Goal: Task Accomplishment & Management: Use online tool/utility

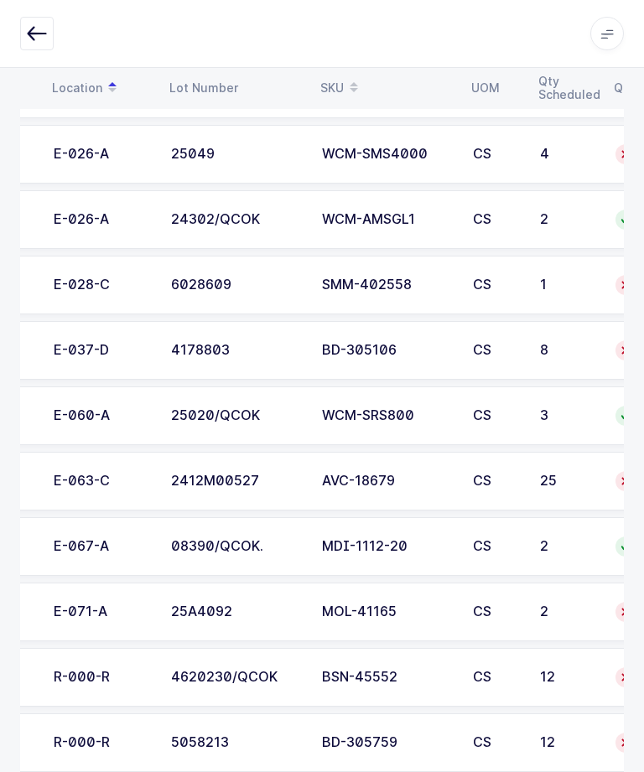
scroll to position [0, 91]
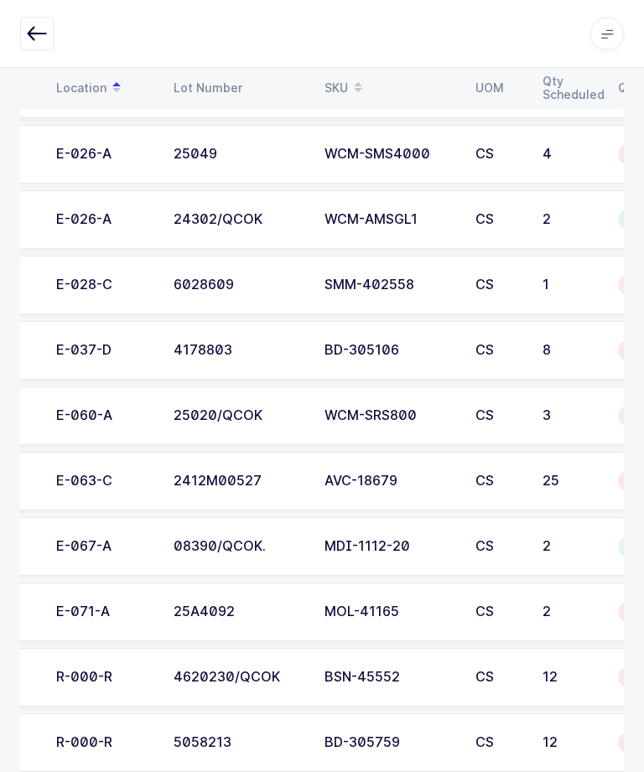
click at [257, 474] on div "2412M00527" at bounding box center [239, 481] width 131 height 15
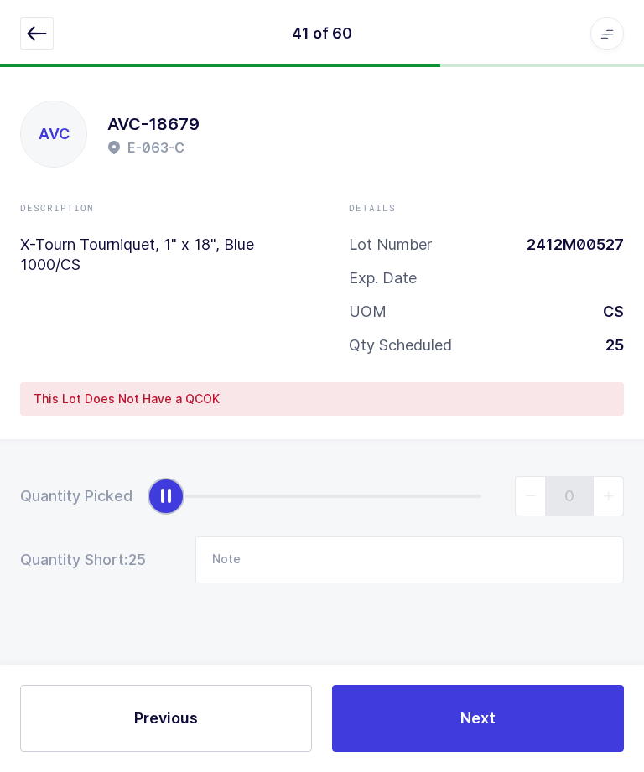
scroll to position [0, 0]
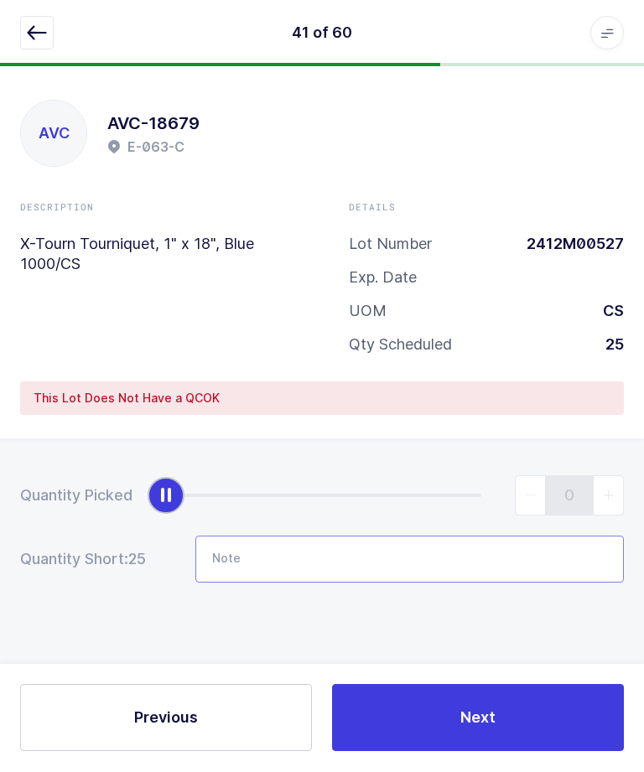
click at [234, 563] on input "Note" at bounding box center [409, 560] width 429 height 47
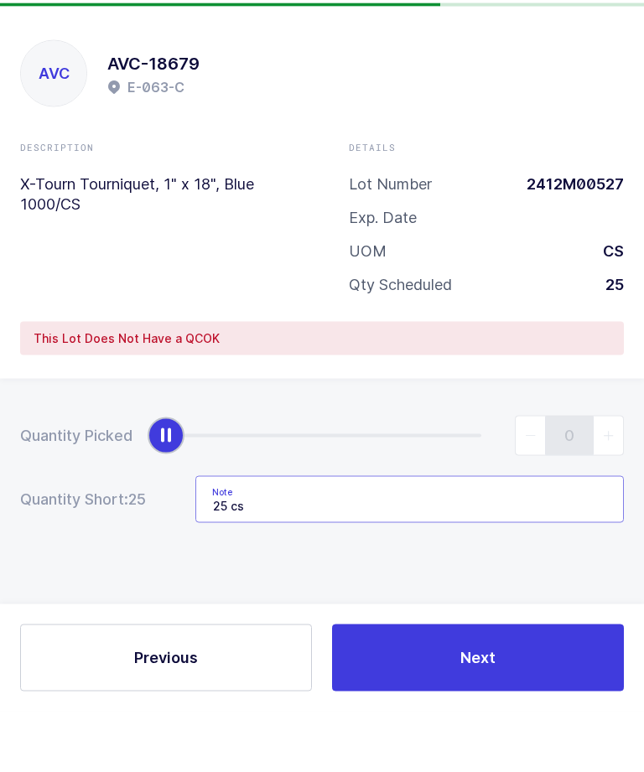
type input "25 cs"
click at [333, 229] on div "Details Lot Number 2412M00527 Exp. Date UOM CS Qty Scheduled 25" at bounding box center [486, 285] width 329 height 168
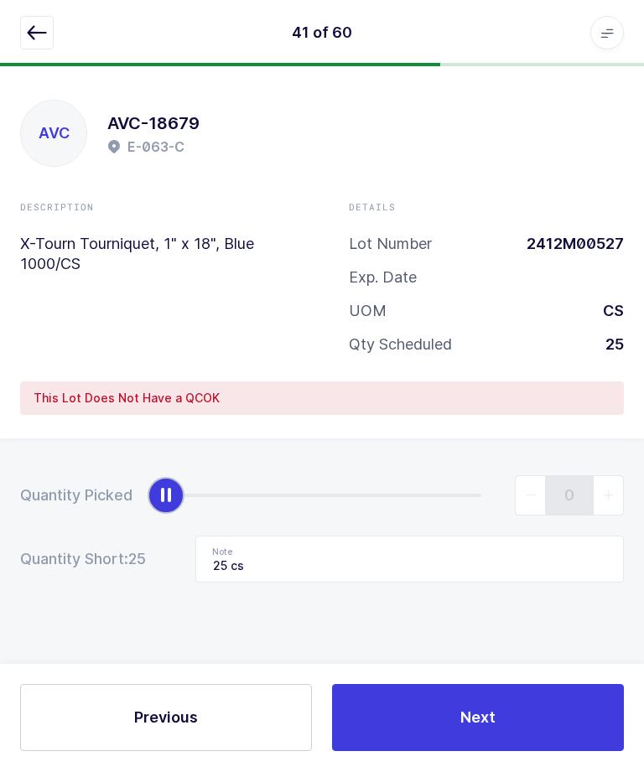
click at [391, 752] on button "Next" at bounding box center [478, 718] width 292 height 67
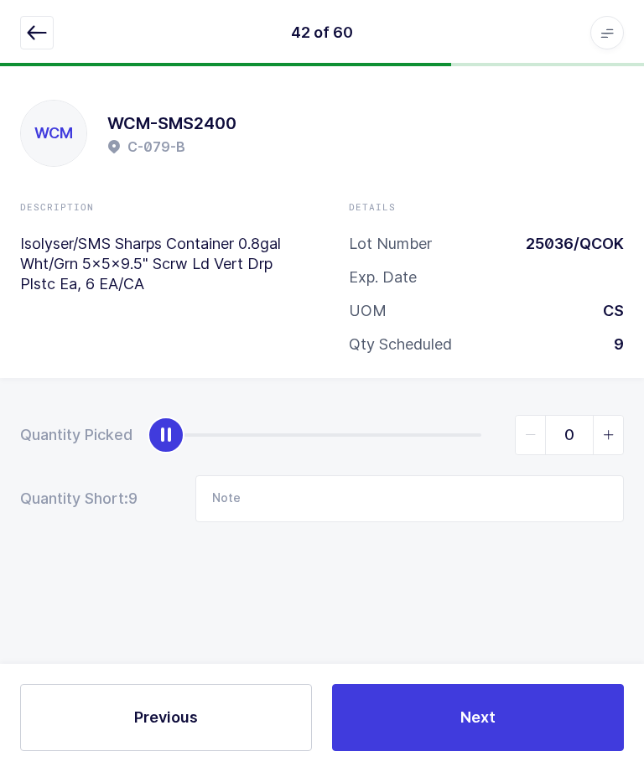
click at [34, 38] on icon "button" at bounding box center [37, 33] width 20 height 20
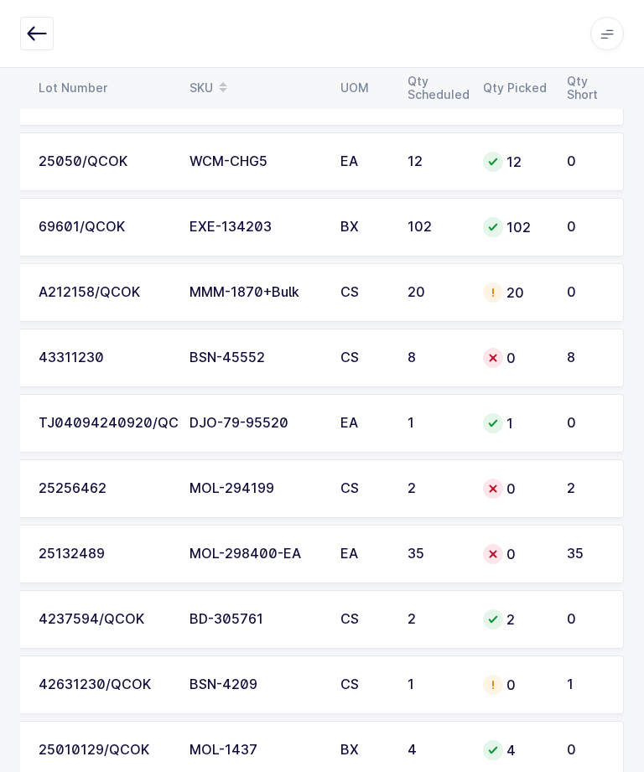
scroll to position [287, 0]
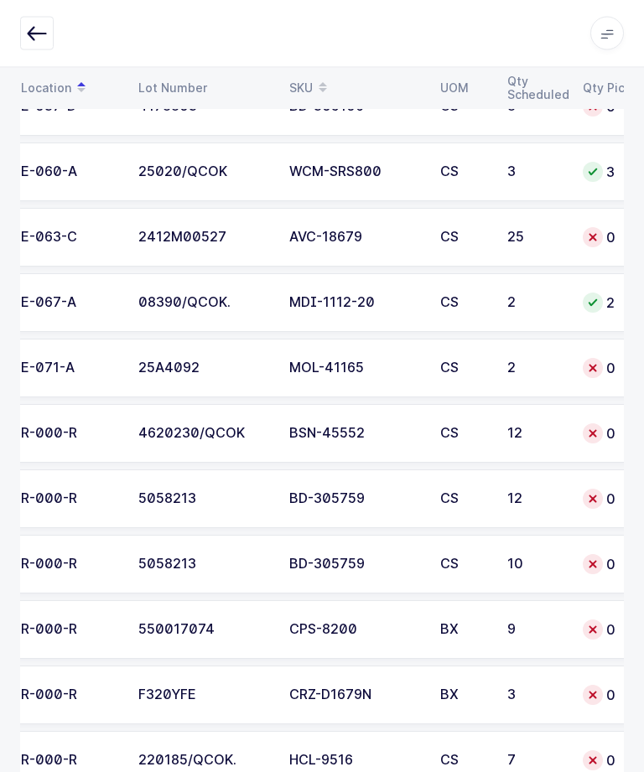
click at [181, 374] on td "25A4092" at bounding box center [203, 369] width 151 height 59
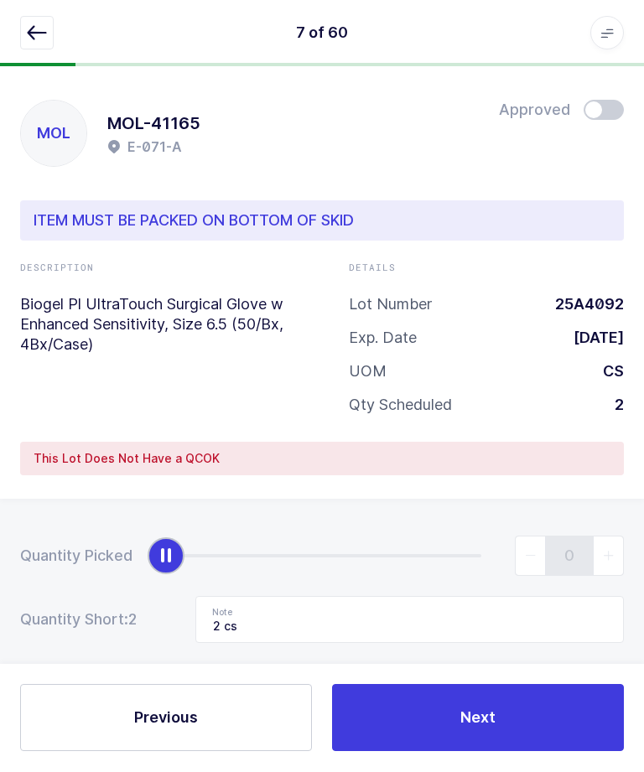
click at [20, 47] on button "button" at bounding box center [37, 34] width 34 height 34
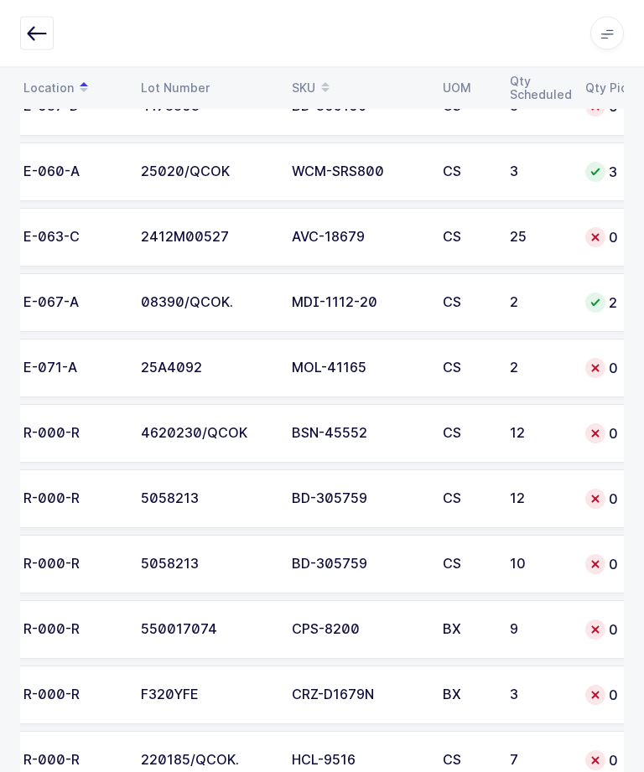
scroll to position [0, 125]
click at [197, 481] on td "5058213" at bounding box center [205, 499] width 151 height 59
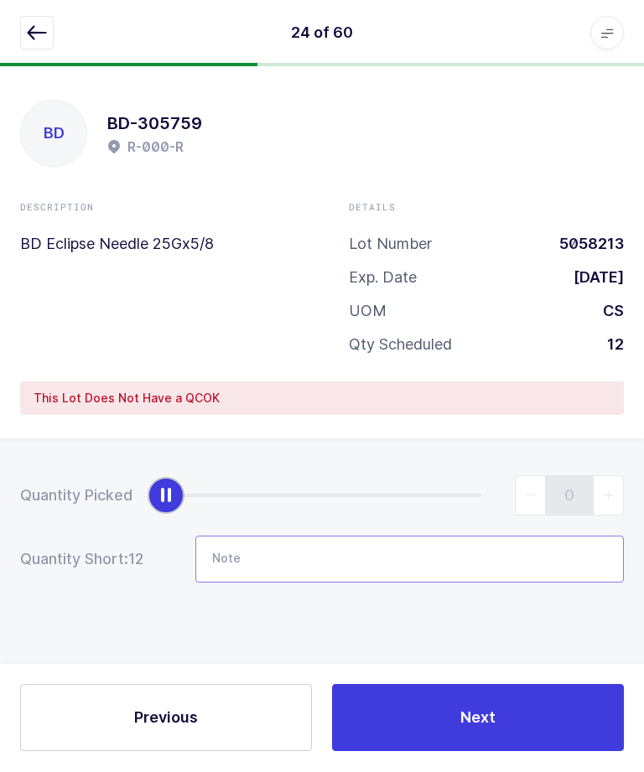
click at [397, 546] on input "Note" at bounding box center [409, 560] width 429 height 47
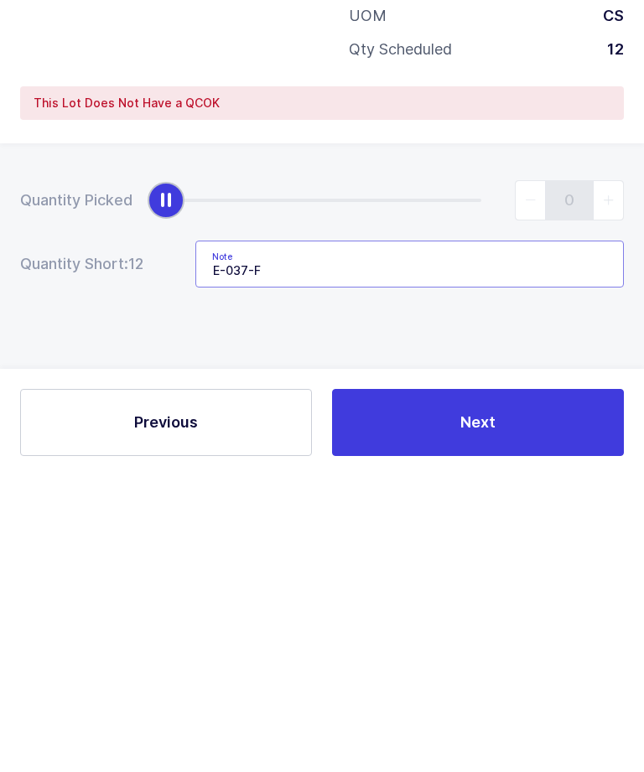
type input "E-037-F"
click at [97, 439] on div "Quantity Picked 0 Quantity Short: 12 Note E-037-F" at bounding box center [322, 588] width 644 height 299
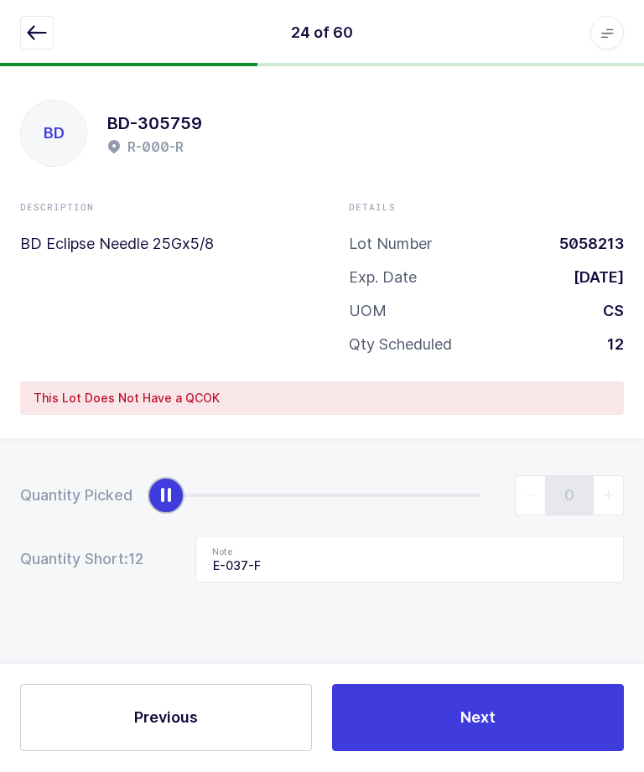
click at [472, 729] on span "Next" at bounding box center [477, 718] width 35 height 21
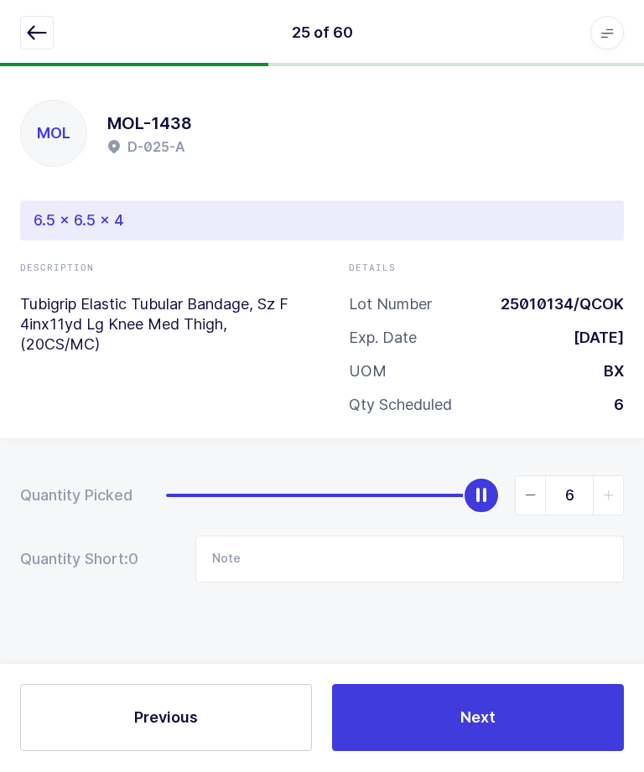
click at [34, 32] on icon "button" at bounding box center [37, 33] width 20 height 20
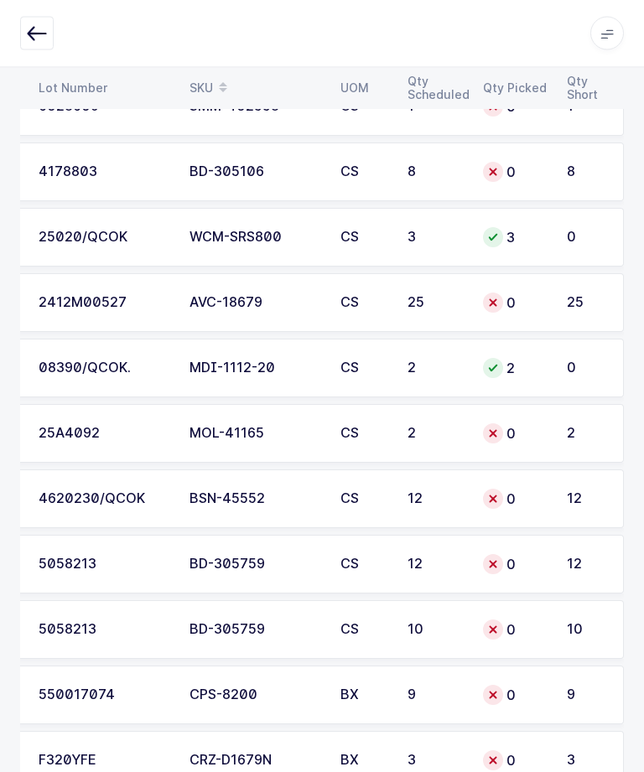
scroll to position [3478, 0]
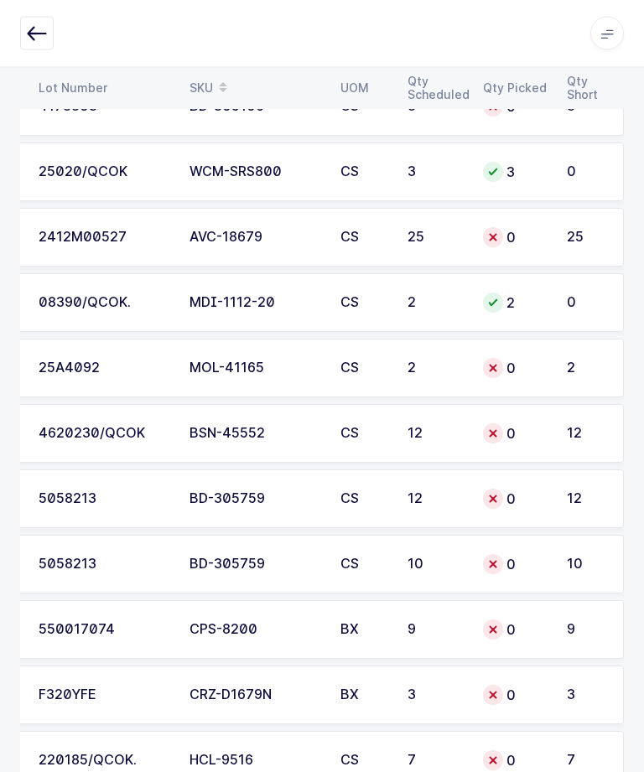
click at [542, 563] on div "0" at bounding box center [515, 565] width 64 height 20
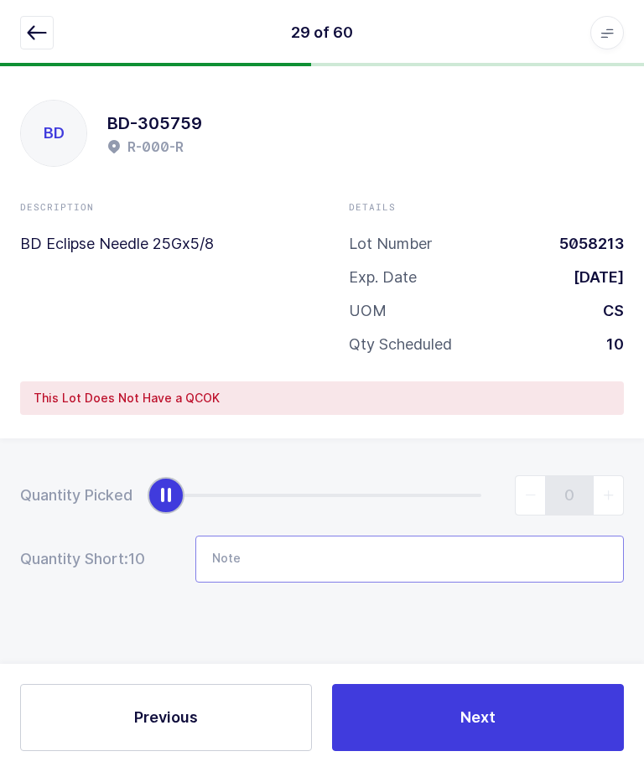
click at [465, 550] on input "Note" at bounding box center [409, 560] width 429 height 47
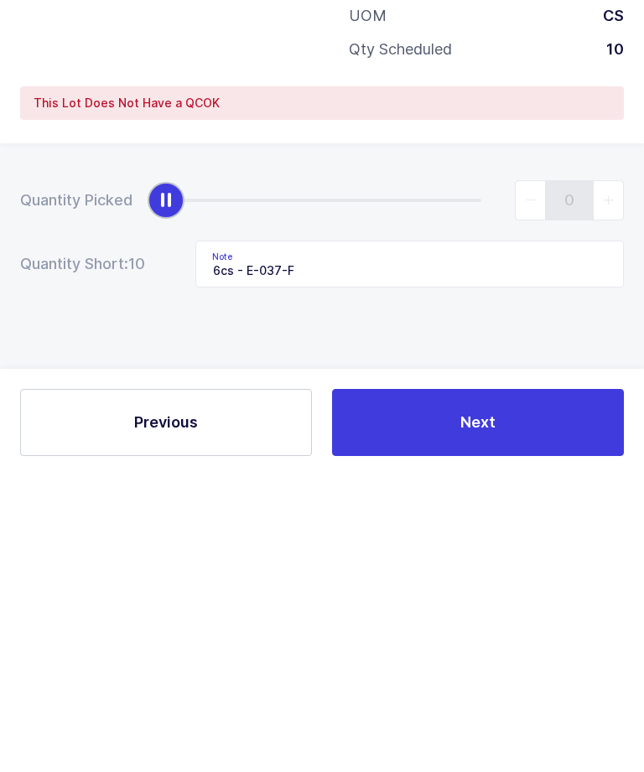
click at [110, 439] on div "Quantity Picked 0 Quantity Short: 10 Note 6cs - E-037-F" at bounding box center [322, 588] width 644 height 299
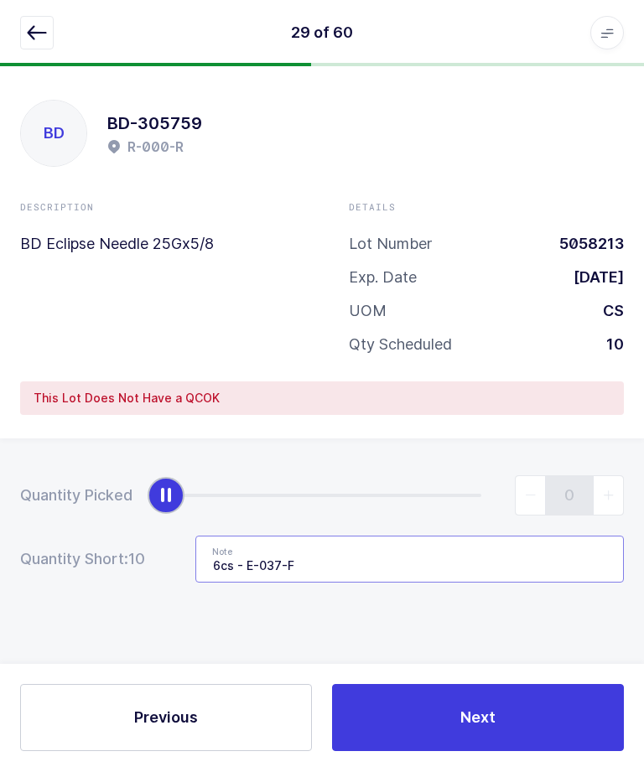
click at [435, 548] on input "6cs - E-037-F" at bounding box center [409, 560] width 429 height 47
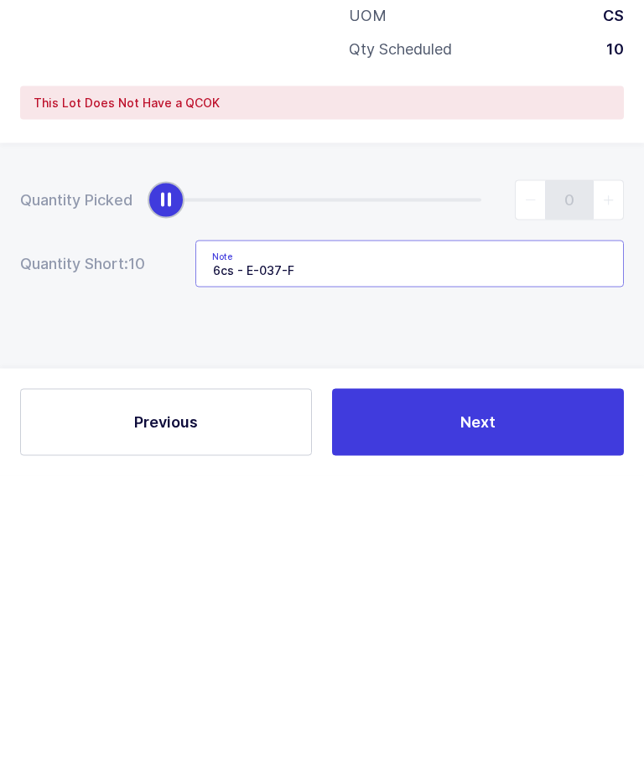
click at [555, 537] on input "6cs - E-037-F" at bounding box center [409, 560] width 429 height 47
click at [509, 537] on input "6cs - E-037-F" at bounding box center [409, 560] width 429 height 47
click at [452, 537] on input "6cs - E-037-F" at bounding box center [409, 560] width 429 height 47
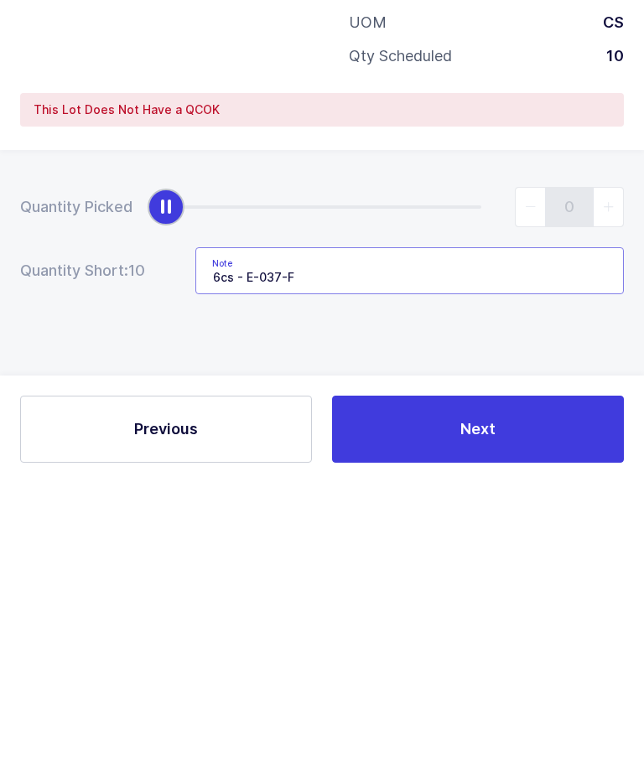
click at [350, 537] on input "6cs - E-037-F" at bounding box center [409, 560] width 429 height 47
type input "6cs - E-037-F / 4cs - E-011-E"
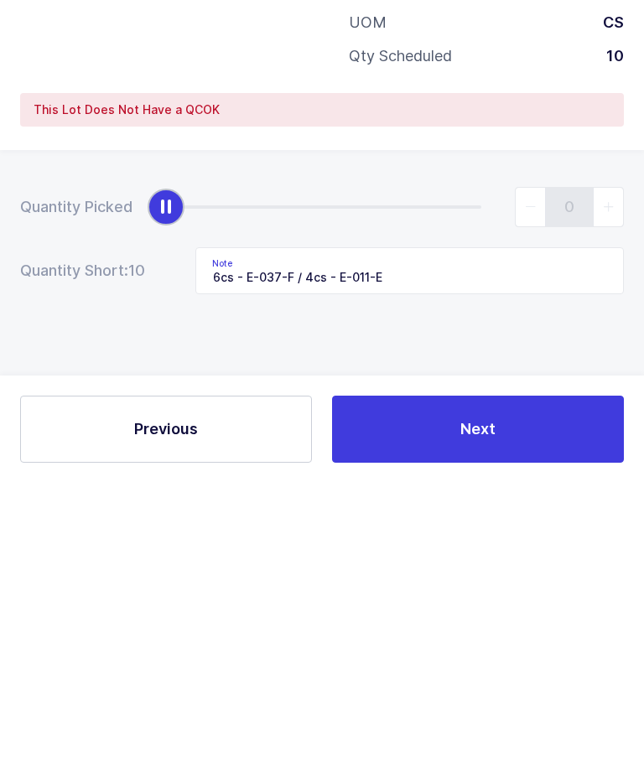
click at [519, 685] on button "Next" at bounding box center [478, 718] width 292 height 67
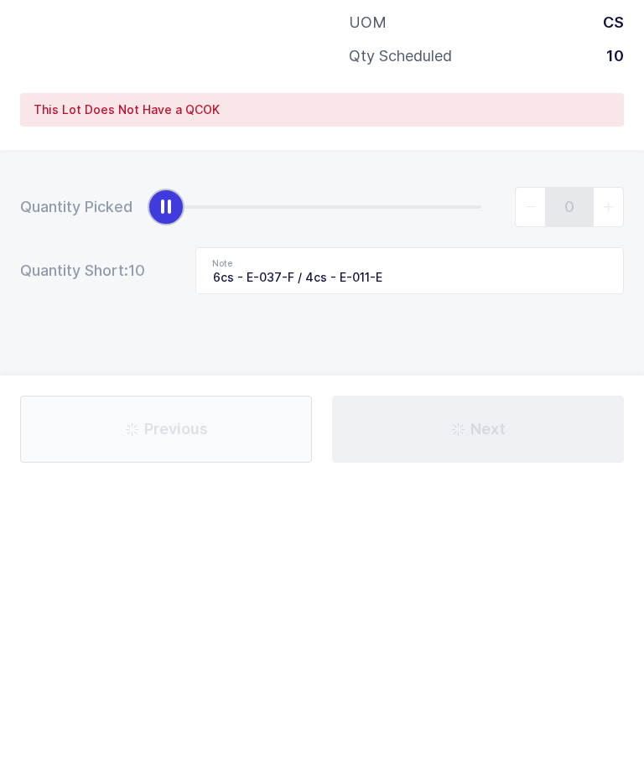
scroll to position [0, 0]
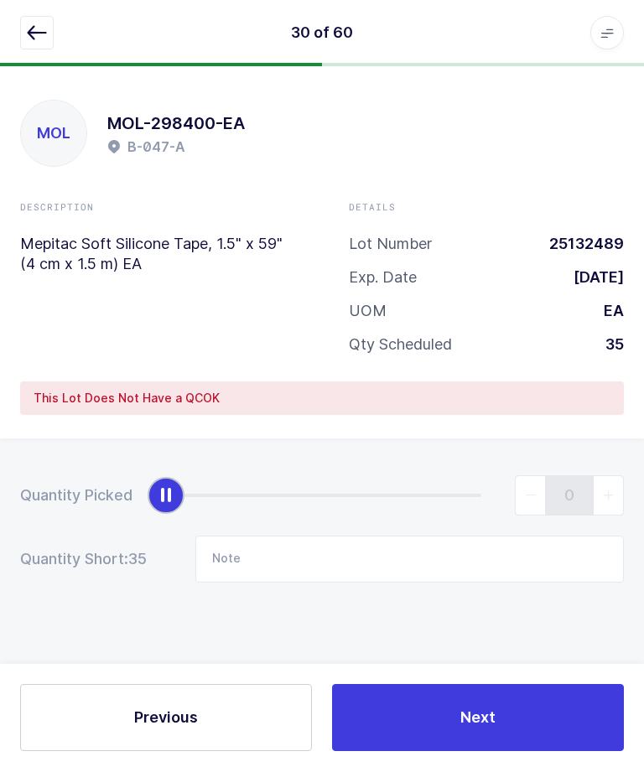
click at [21, 49] on div "30 of 60 Apps Core [GEOGRAPHIC_DATA] Admin Mission Control Purchasing [PERSON_N…" at bounding box center [322, 33] width 644 height 67
click at [45, 47] on button "button" at bounding box center [37, 34] width 34 height 34
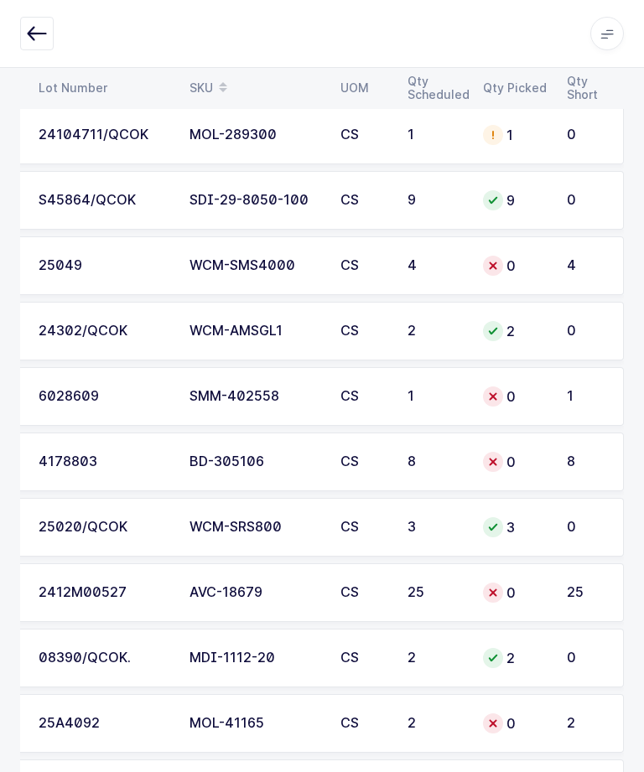
scroll to position [3478, 0]
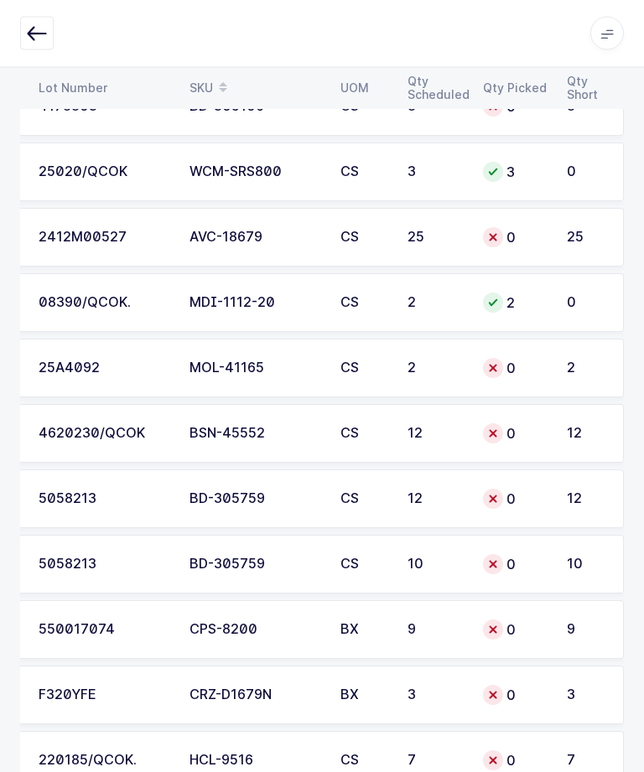
click at [107, 614] on td "550017074" at bounding box center [104, 630] width 151 height 59
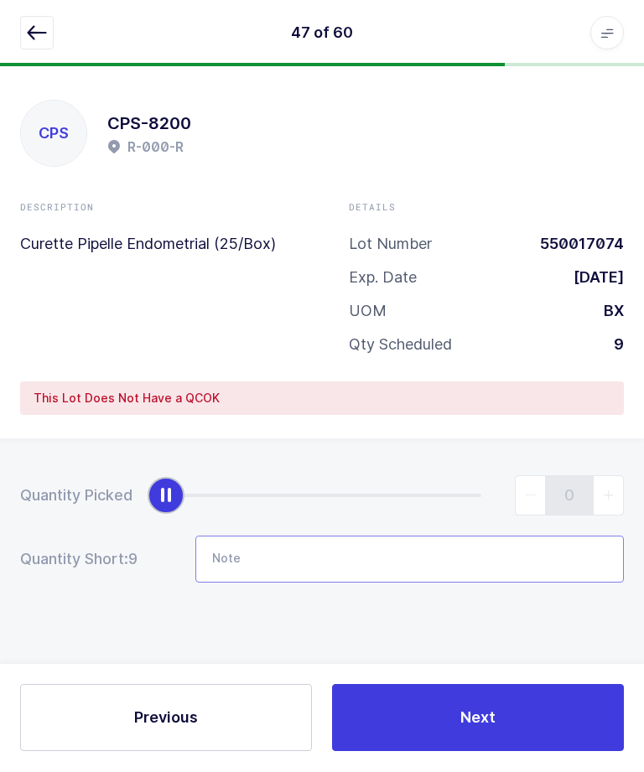
click at [401, 543] on input "Note" at bounding box center [409, 560] width 429 height 47
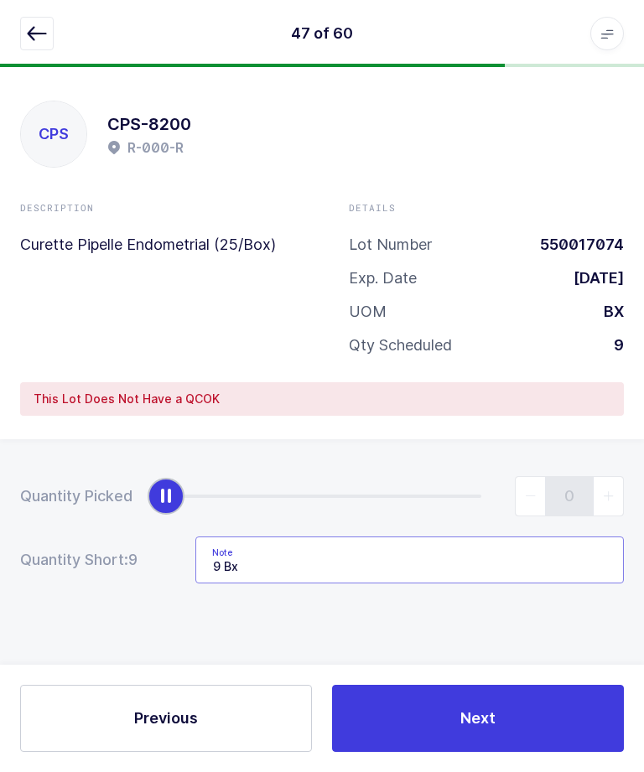
type input "9 Bx"
click at [509, 752] on button "Next" at bounding box center [478, 718] width 292 height 67
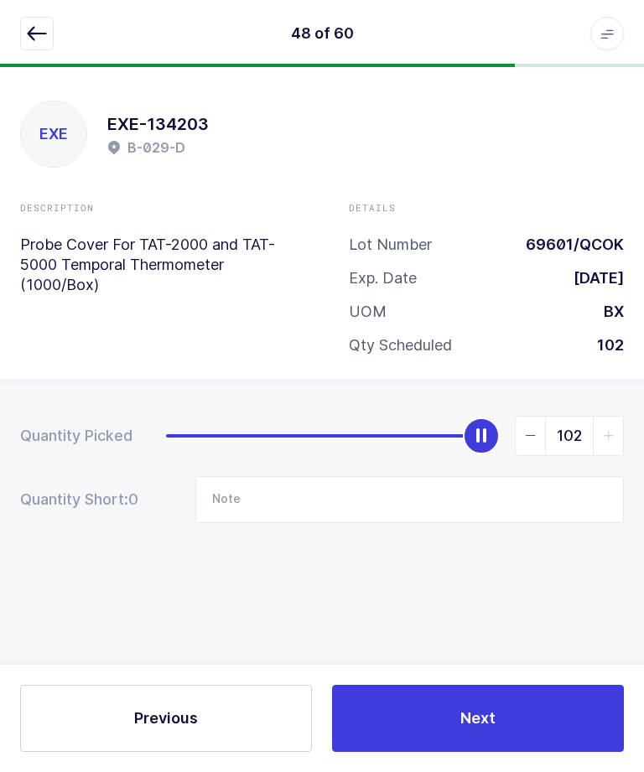
click at [19, 48] on div "48 of 60 Apps Core [GEOGRAPHIC_DATA] Admin Mission Control Purchasing [PERSON_N…" at bounding box center [322, 33] width 644 height 67
click at [44, 47] on button "button" at bounding box center [37, 34] width 34 height 34
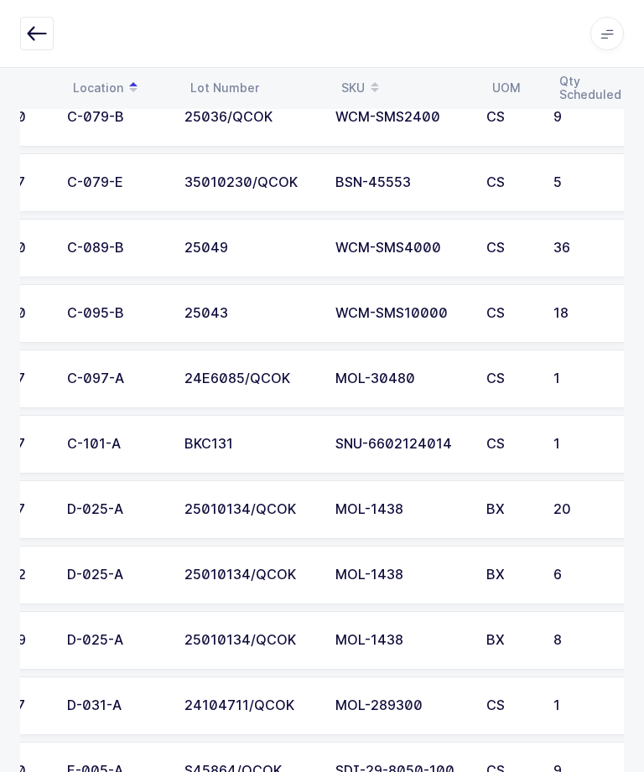
scroll to position [0, 87]
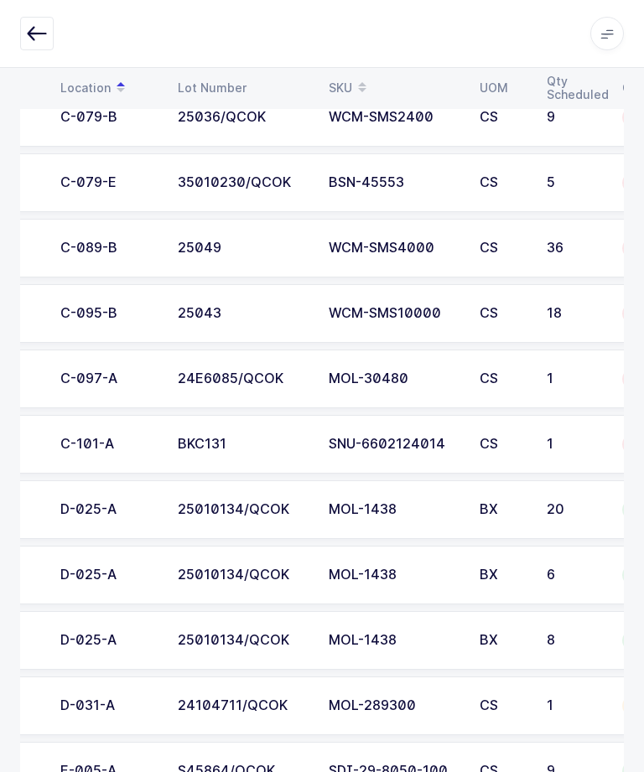
click at [194, 449] on div "BKC131" at bounding box center [243, 444] width 131 height 15
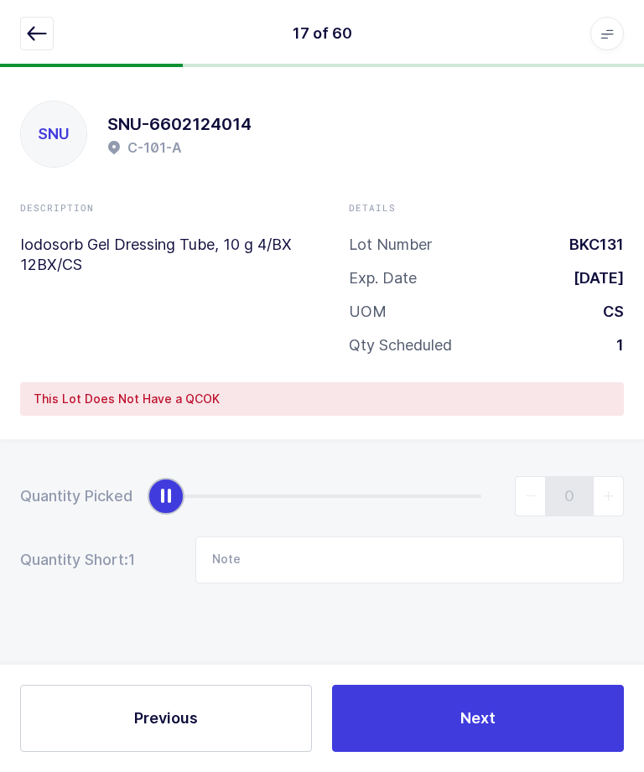
click at [169, 478] on div "slider between 0 and 1" at bounding box center [166, 496] width 37 height 37
click at [259, 537] on input "Note" at bounding box center [409, 560] width 429 height 47
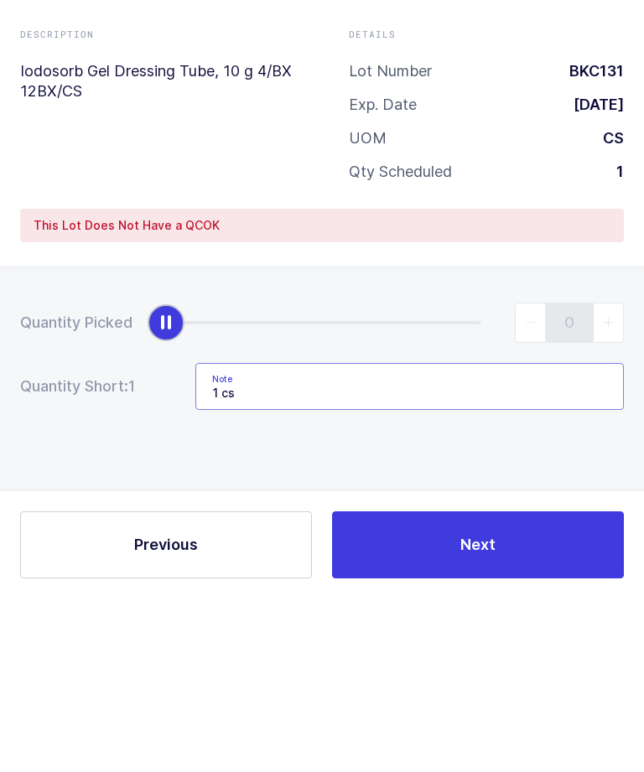
type input "1 cs"
click at [147, 550] on span "1" at bounding box center [145, 560] width 34 height 20
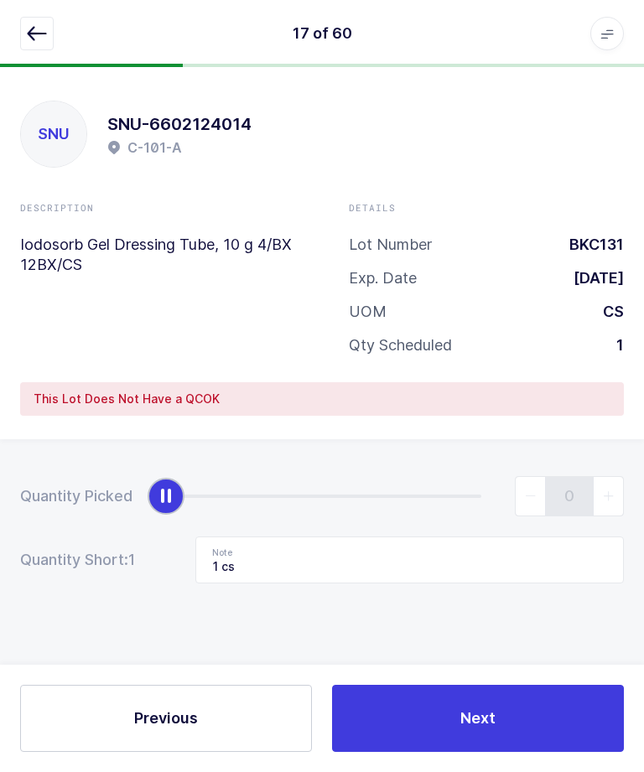
click at [391, 692] on button "Next" at bounding box center [478, 718] width 292 height 67
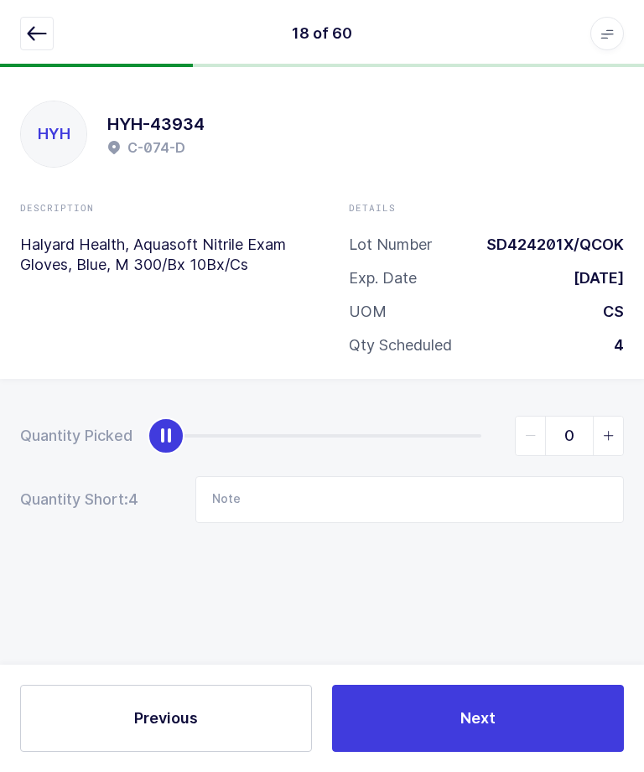
click at [37, 21] on button "button" at bounding box center [37, 34] width 34 height 34
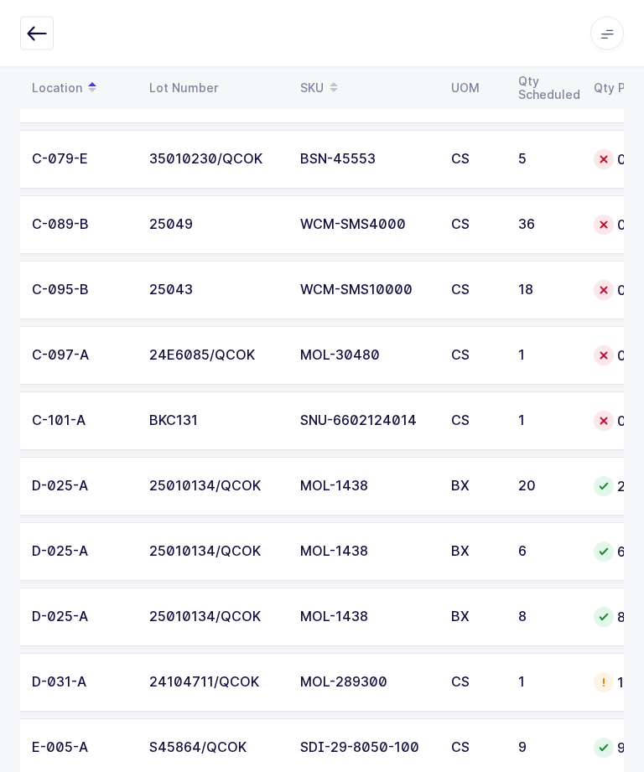
scroll to position [0, 116]
click at [151, 341] on td "24E6085/QCOK" at bounding box center [214, 356] width 151 height 59
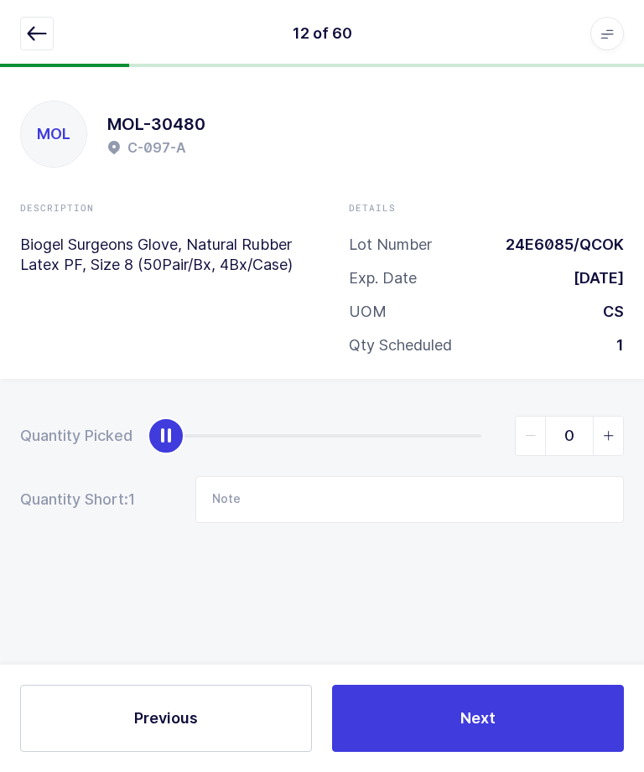
type input "1"
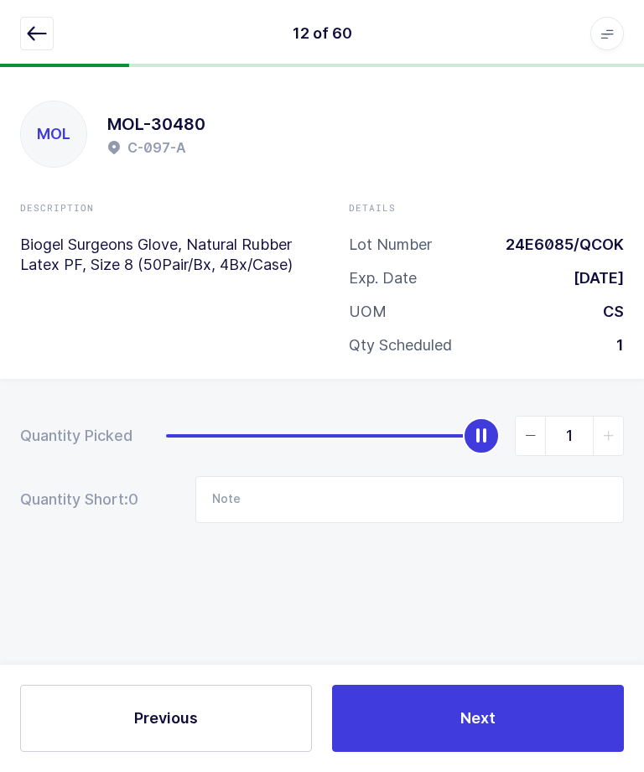
click at [442, 730] on button "Next" at bounding box center [478, 718] width 292 height 67
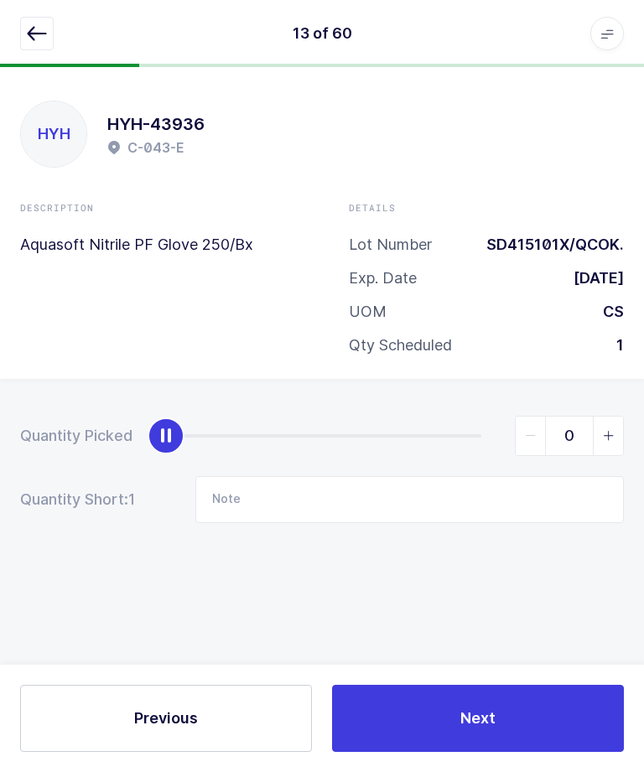
click at [29, 34] on icon "button" at bounding box center [37, 33] width 20 height 20
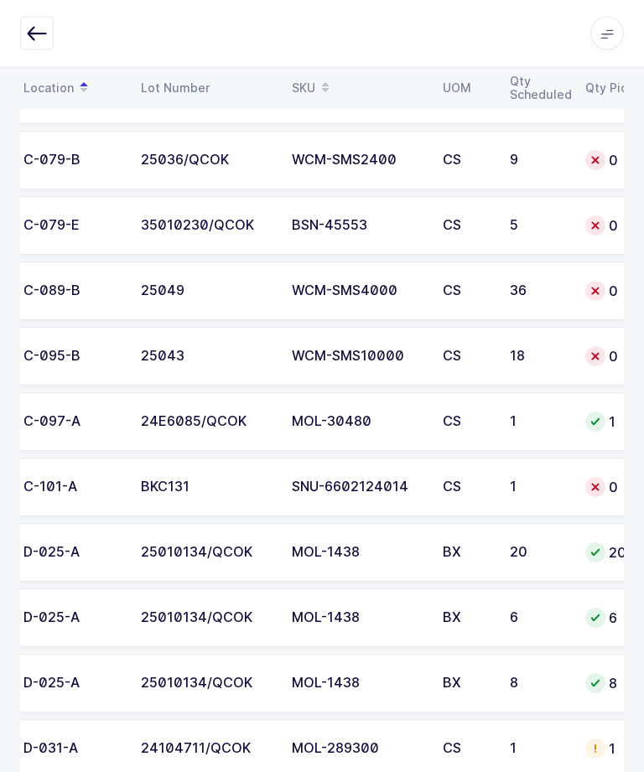
scroll to position [0, 121]
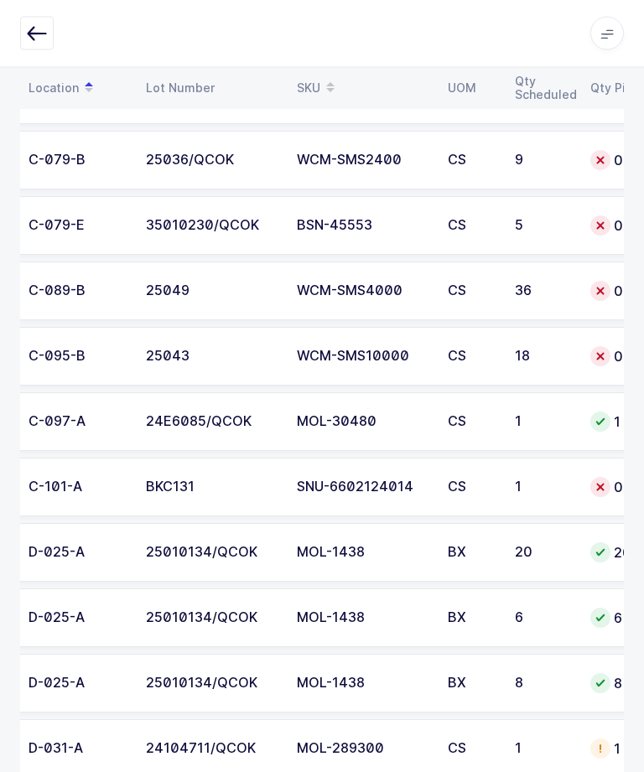
click at [226, 356] on div "25043" at bounding box center [211, 357] width 131 height 15
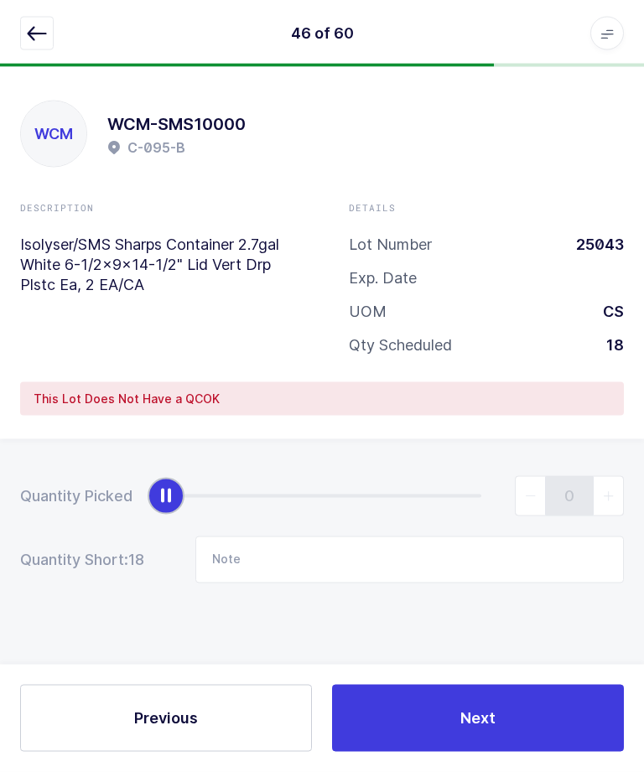
scroll to position [0, 0]
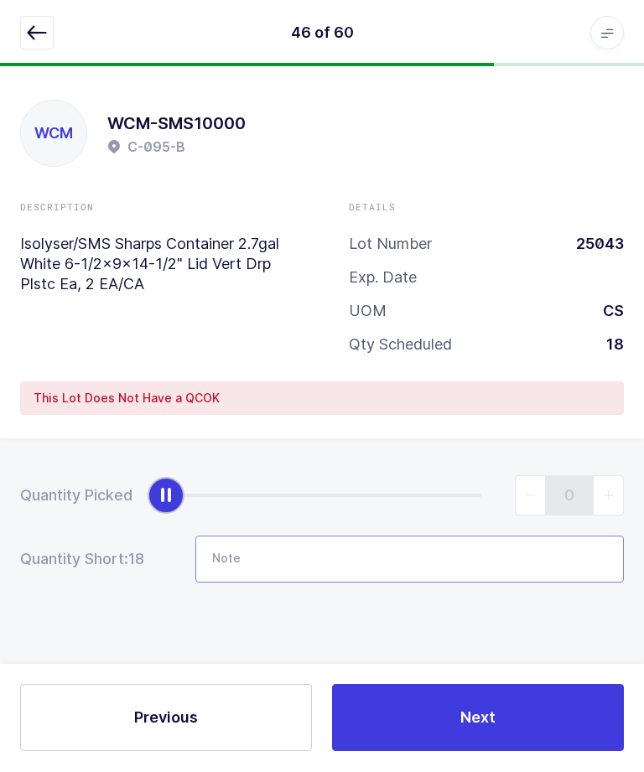
click at [230, 546] on input "Note" at bounding box center [409, 560] width 429 height 47
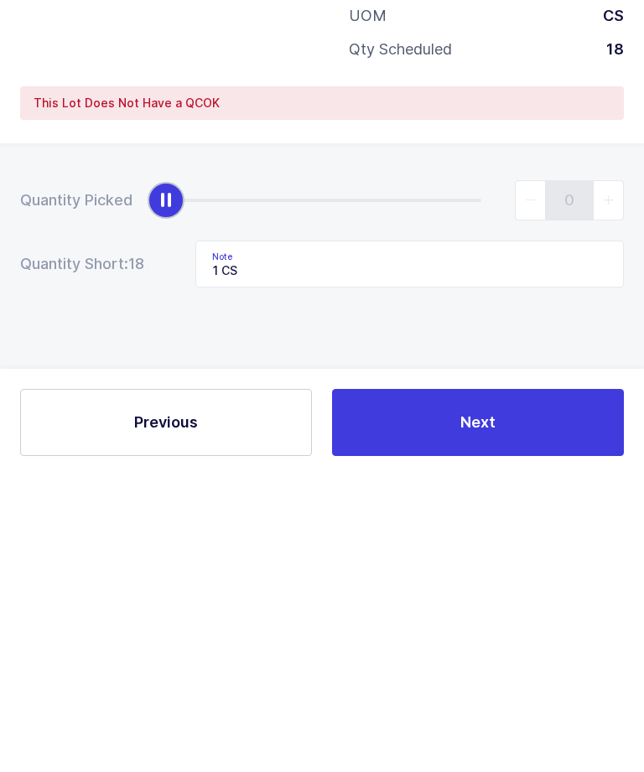
click at [116, 439] on div "Quantity Picked 0 Quantity Short: 18 Note 1 CS" at bounding box center [322, 588] width 644 height 299
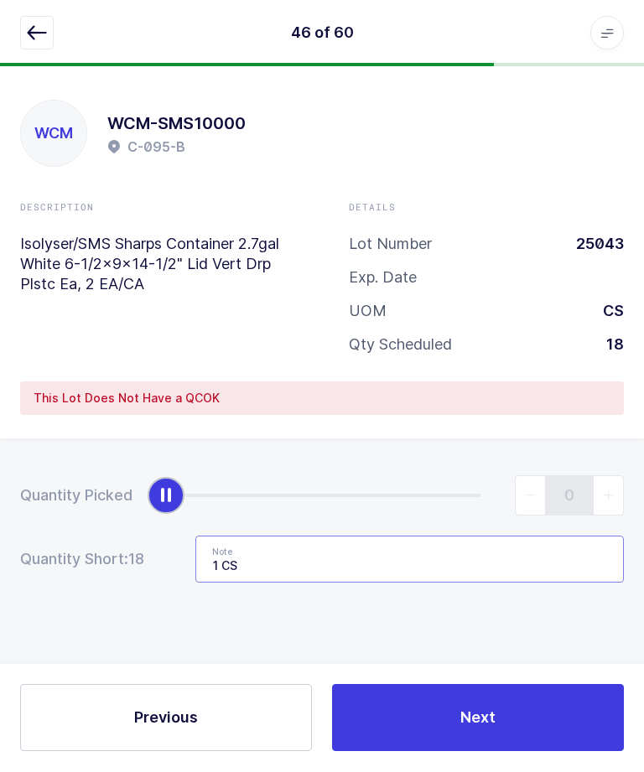
click at [316, 578] on input "1 CS" at bounding box center [409, 560] width 429 height 47
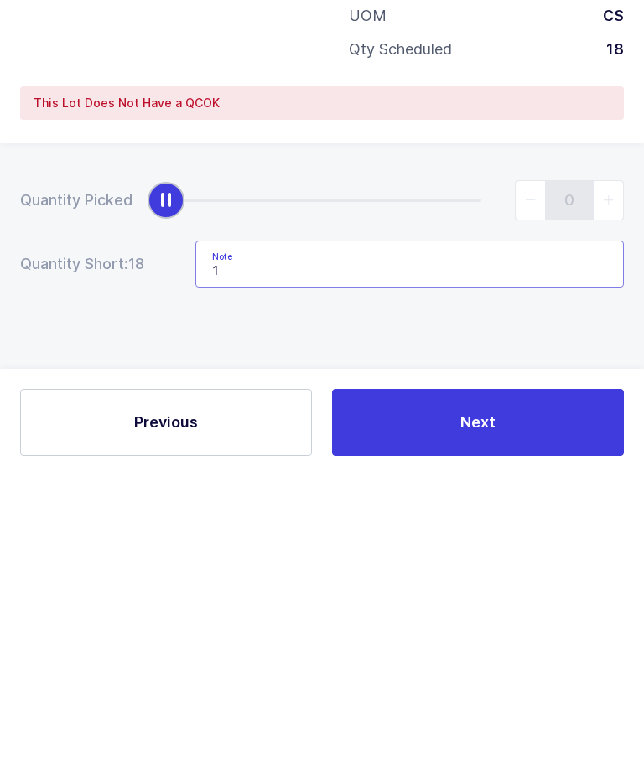
type input "1"
click at [150, 439] on div "Quantity Picked 0 Quantity Short: 18 Note" at bounding box center [322, 588] width 644 height 299
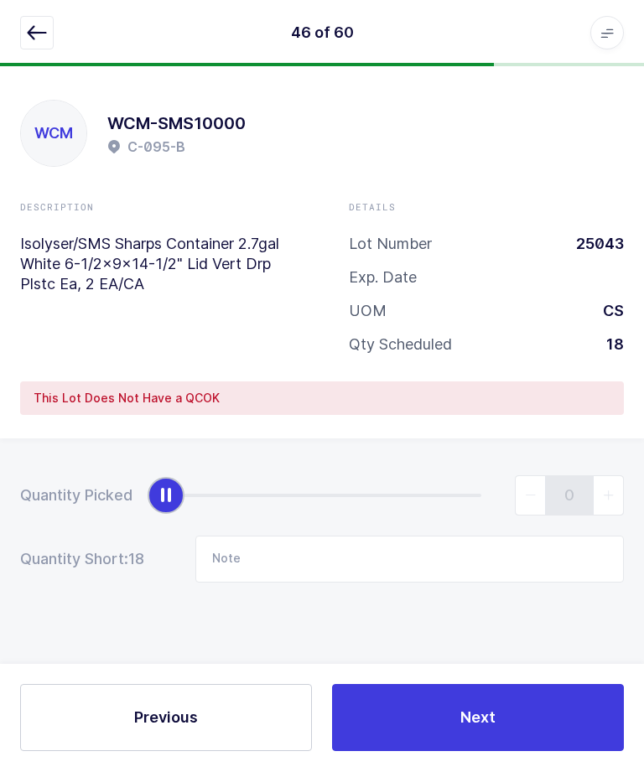
click at [34, 44] on button "button" at bounding box center [37, 34] width 34 height 34
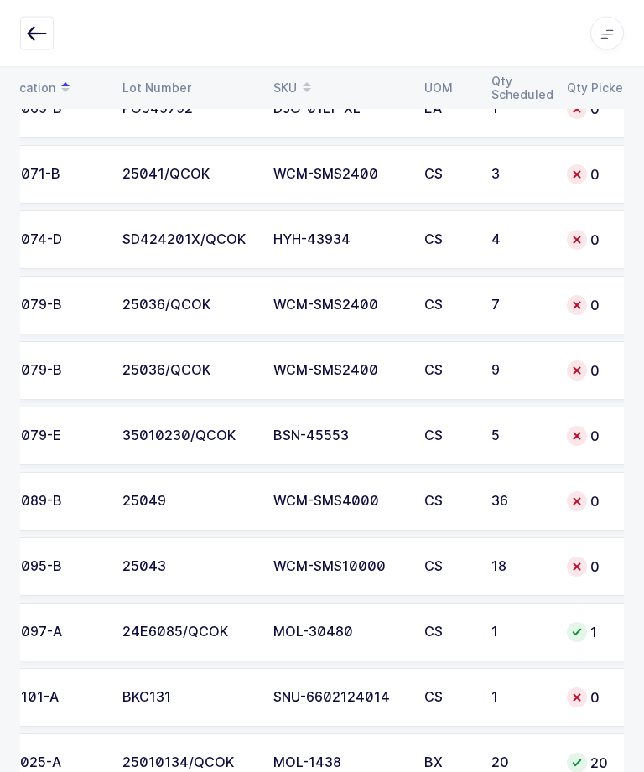
scroll to position [0, 142]
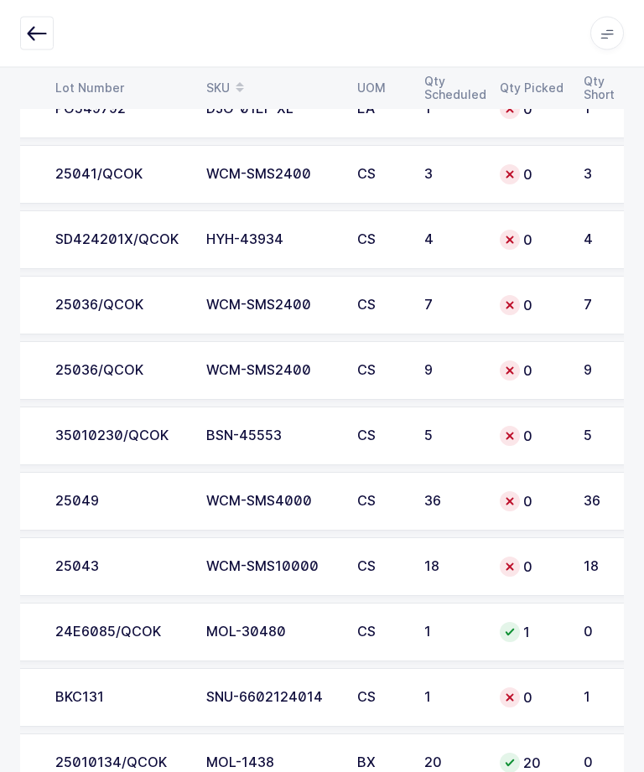
click at [234, 553] on td "WCM-SMS10000" at bounding box center [271, 567] width 151 height 59
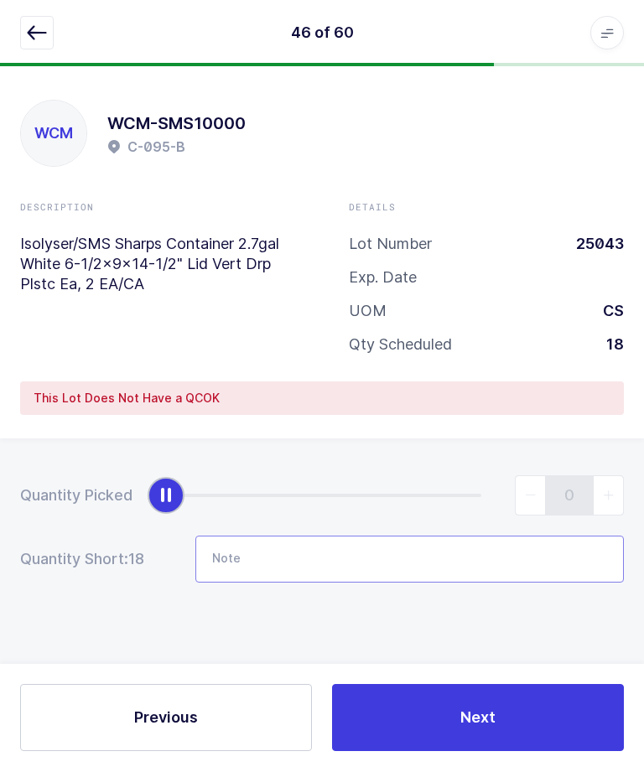
click at [273, 559] on input "Note" at bounding box center [409, 560] width 429 height 47
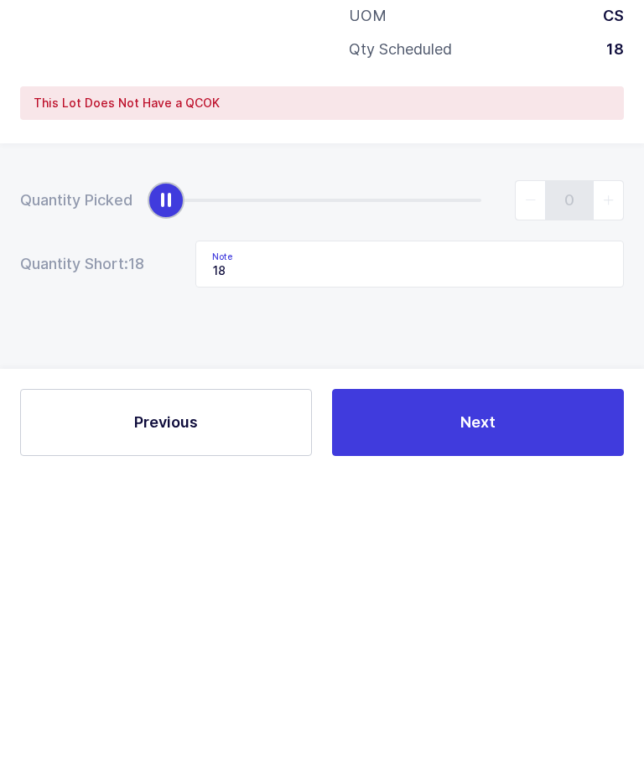
click at [218, 439] on div "Quantity Picked 0 Quantity Short: 18 Note 18" at bounding box center [322, 588] width 644 height 299
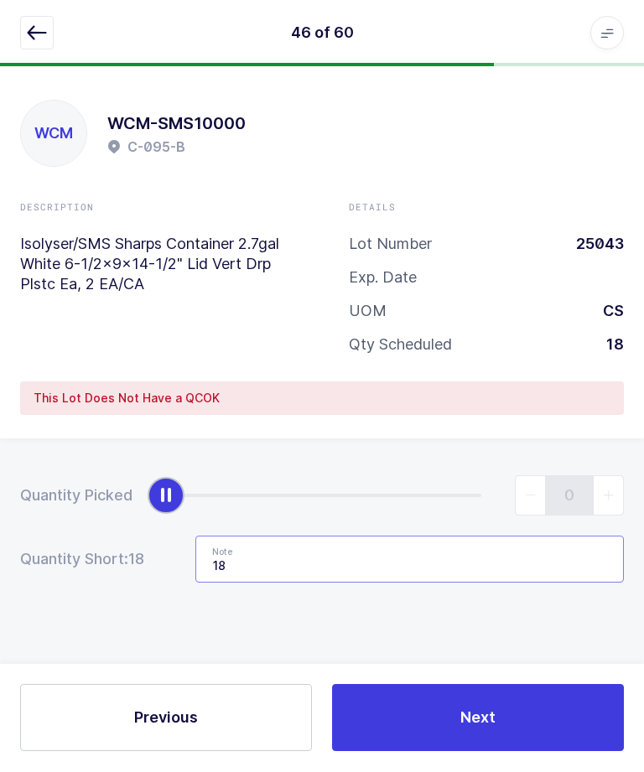
click at [298, 557] on input "18" at bounding box center [409, 560] width 429 height 47
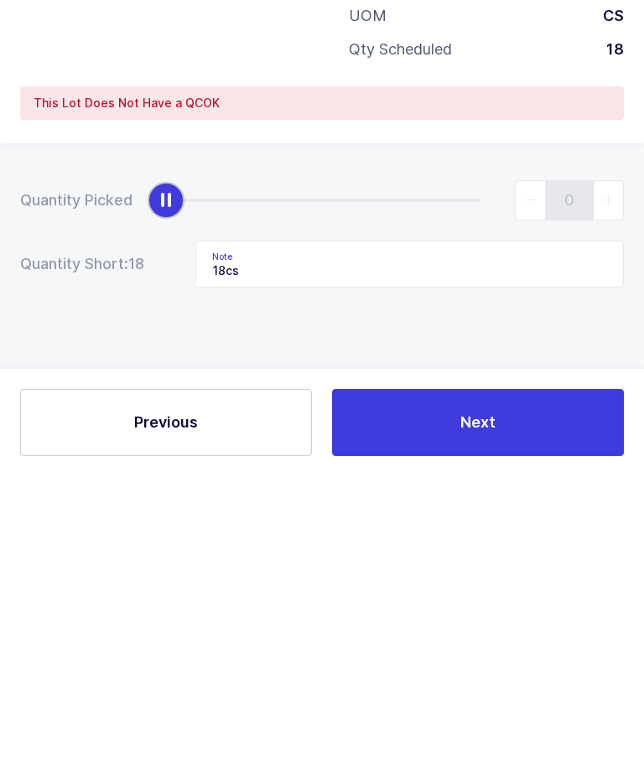
click at [154, 439] on div "Quantity Picked 0 Quantity Short: 18 Note 18cs" at bounding box center [322, 588] width 644 height 299
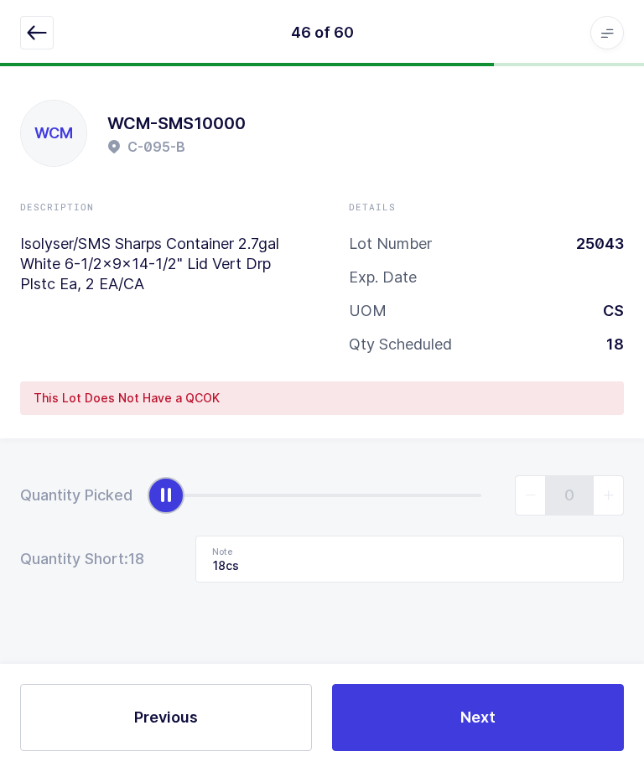
click at [422, 752] on button "Next" at bounding box center [478, 718] width 292 height 67
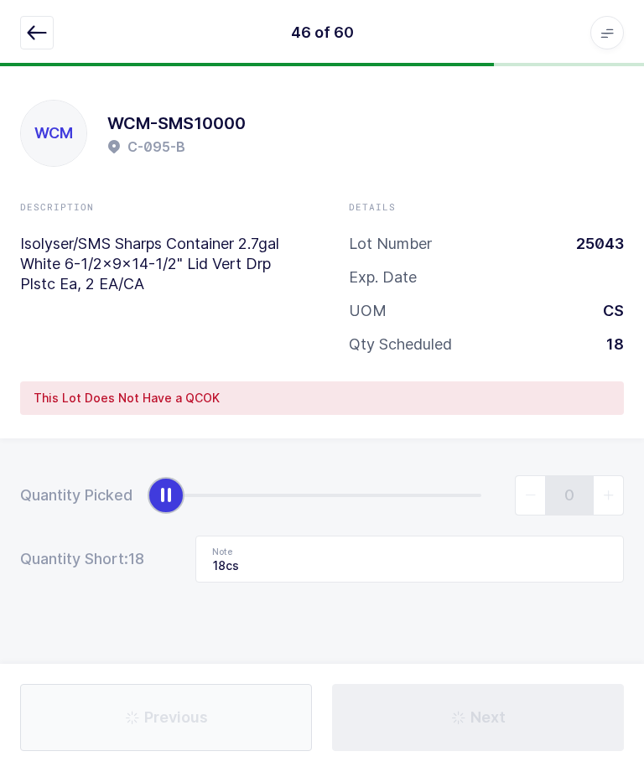
type input "9 Bx"
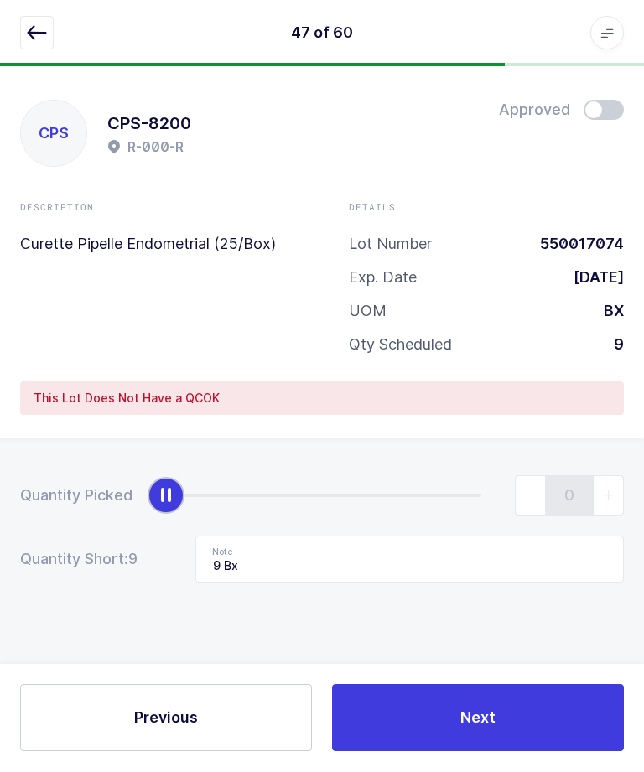
click at [22, 34] on button "button" at bounding box center [37, 34] width 34 height 34
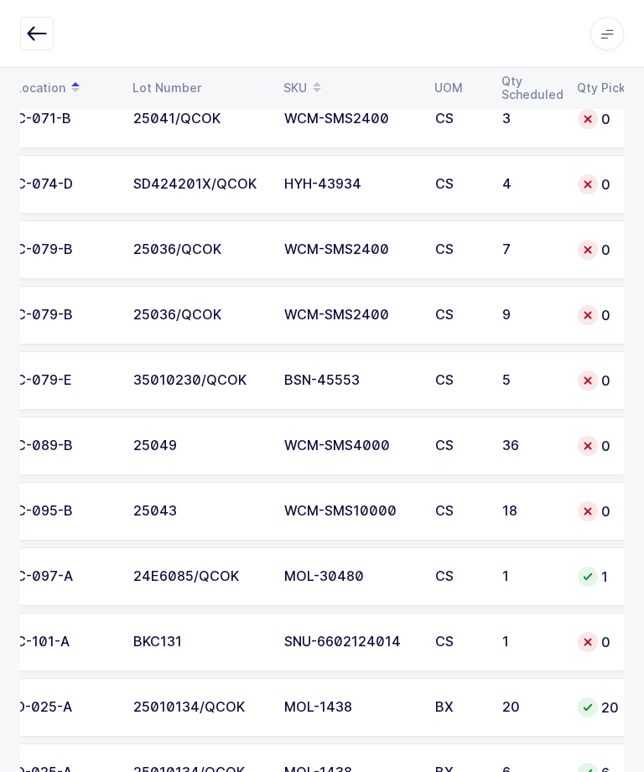
scroll to position [0, 128]
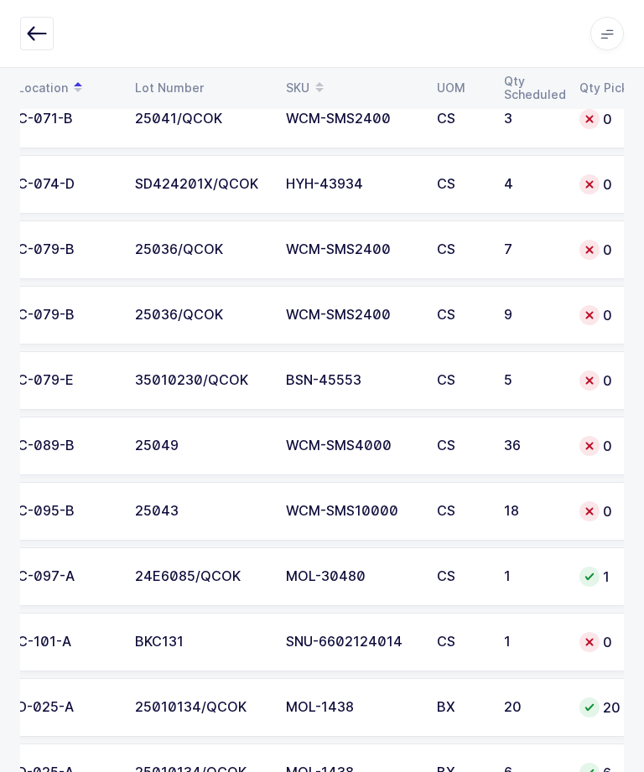
click at [151, 376] on div "35010230/QCOK" at bounding box center [200, 380] width 131 height 15
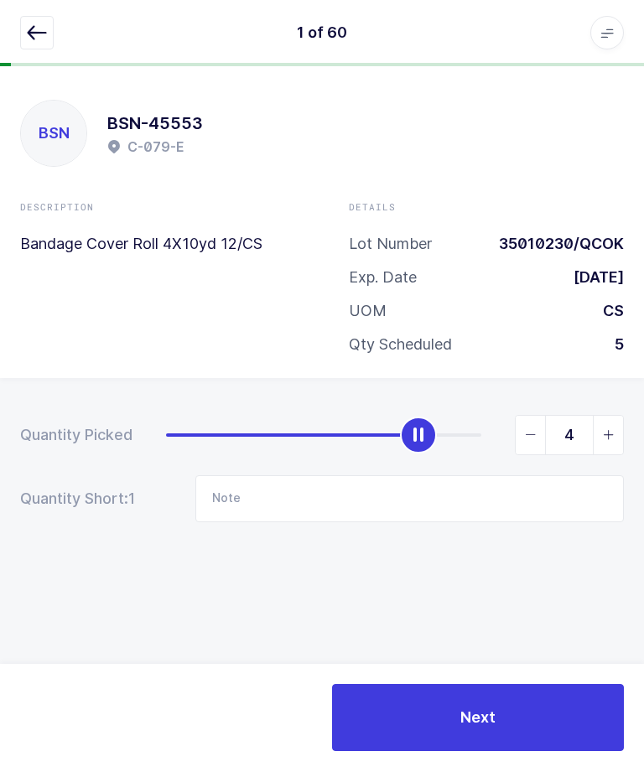
type input "5"
click at [420, 752] on button "Next" at bounding box center [478, 718] width 292 height 67
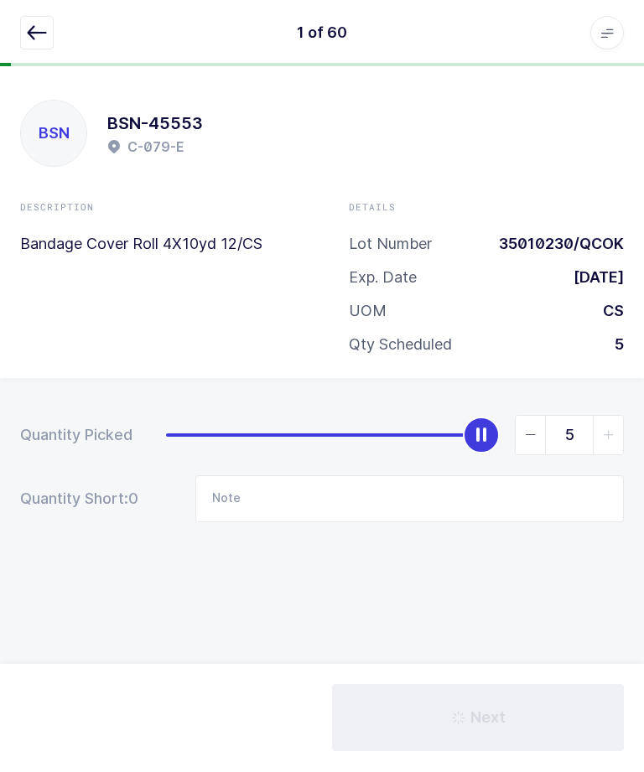
type input "8 cs"
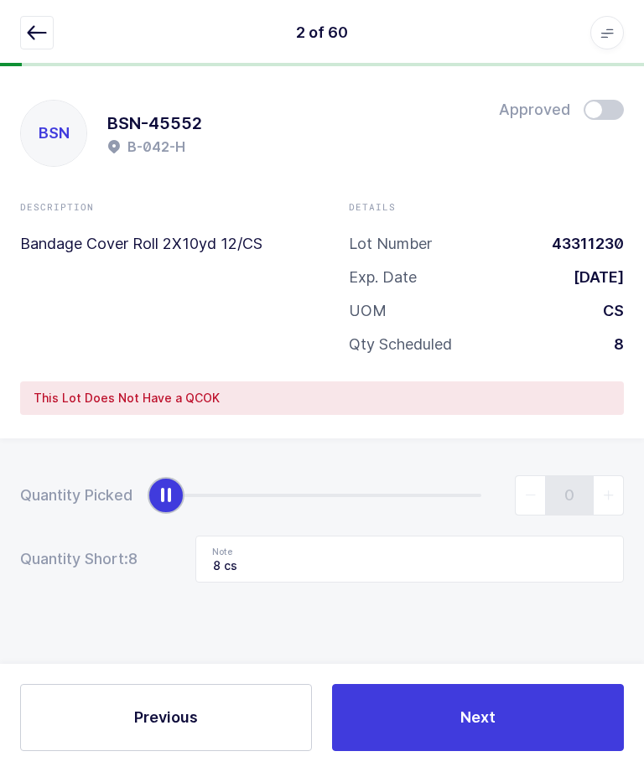
click at [44, 43] on button "button" at bounding box center [37, 34] width 34 height 34
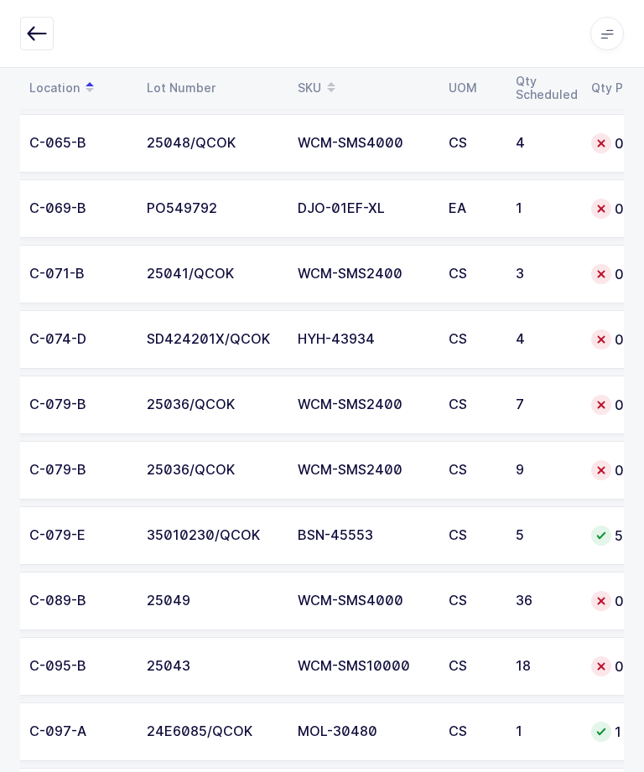
scroll to position [2198, 0]
click at [241, 459] on td "25036/QCOK" at bounding box center [212, 471] width 151 height 59
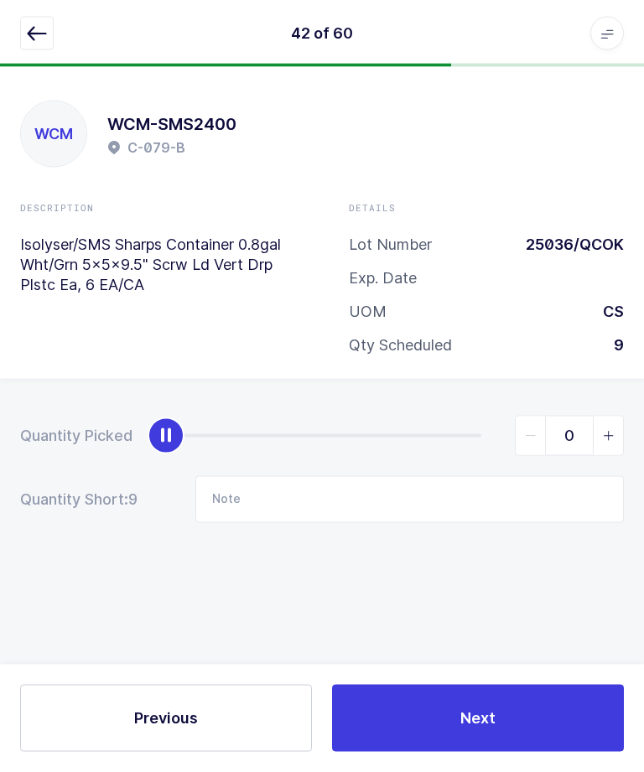
scroll to position [0, 0]
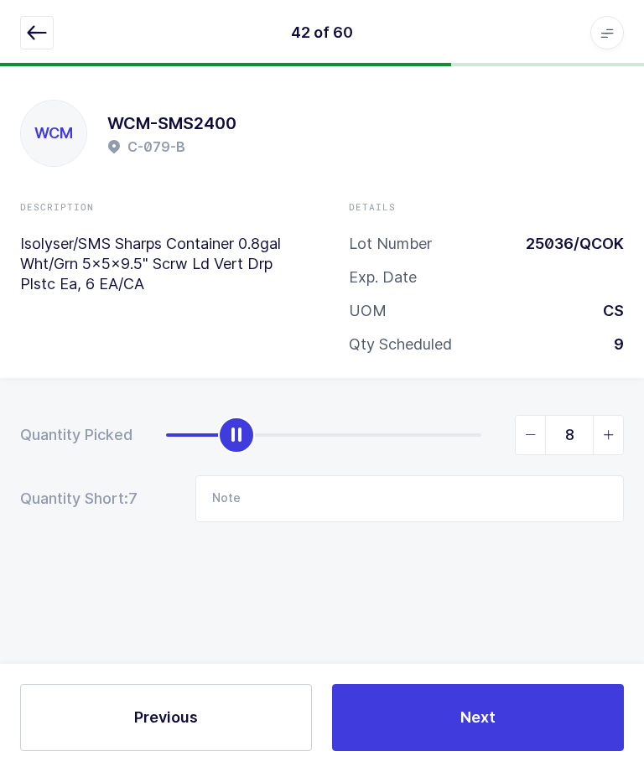
type input "9"
click at [467, 729] on span "Next" at bounding box center [477, 718] width 35 height 21
type input "Remove"
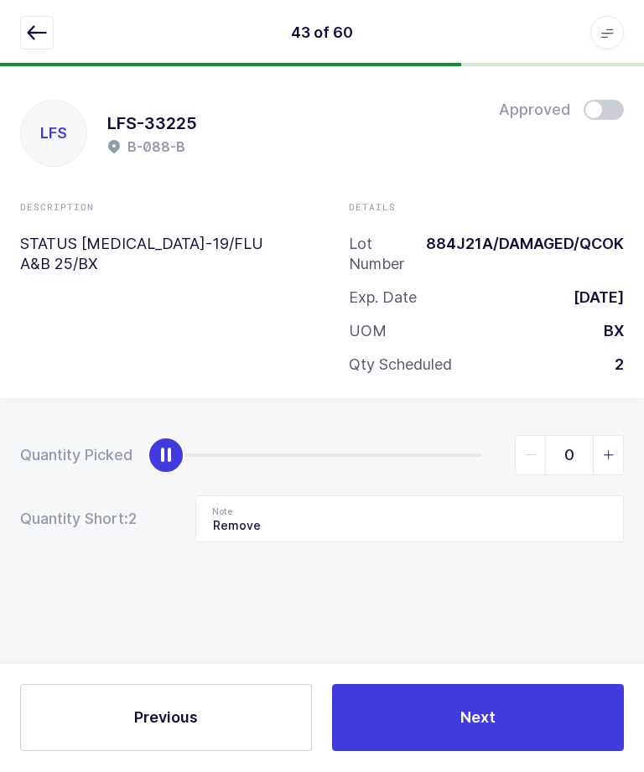
click at [31, 44] on button "button" at bounding box center [37, 34] width 34 height 34
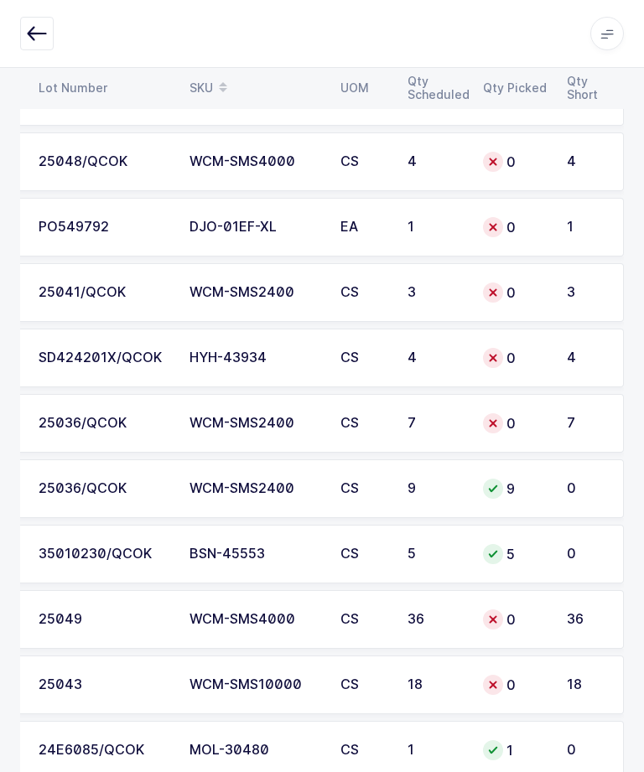
scroll to position [2216, 0]
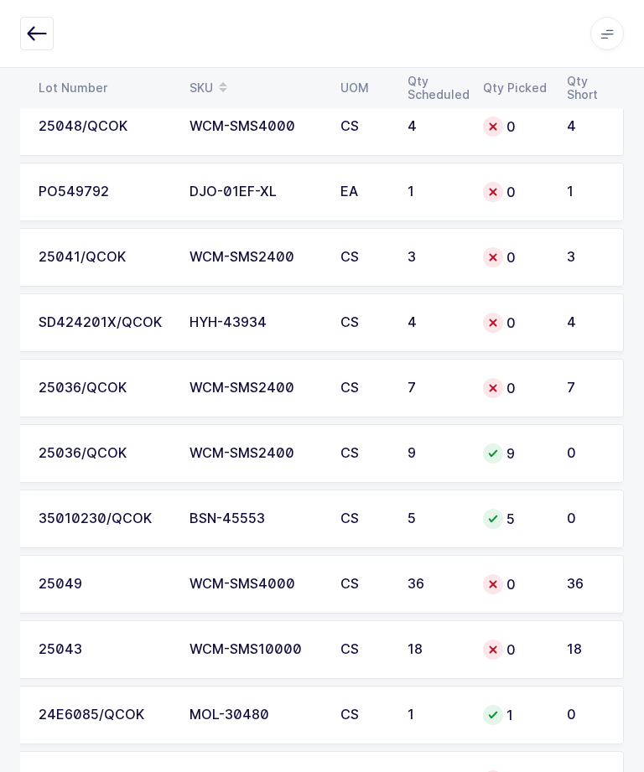
click at [171, 371] on td "25036/QCOK" at bounding box center [104, 388] width 151 height 59
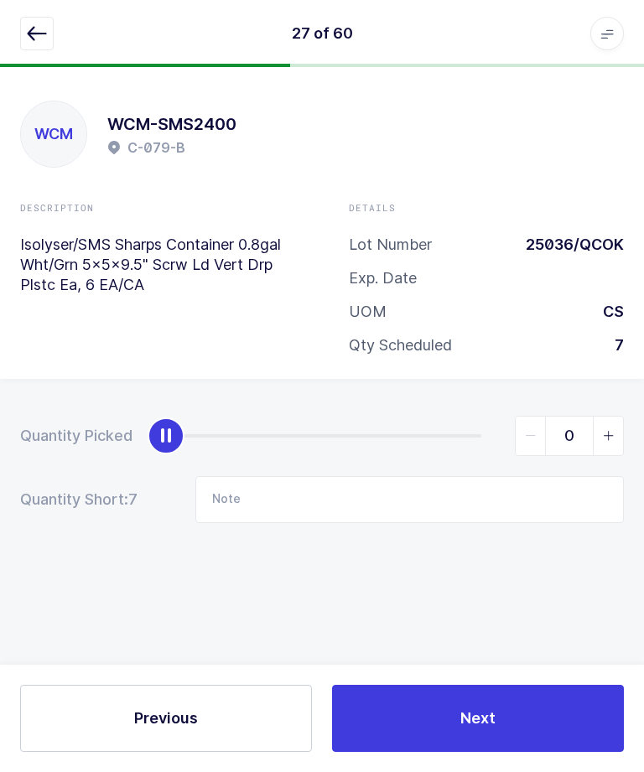
scroll to position [0, 0]
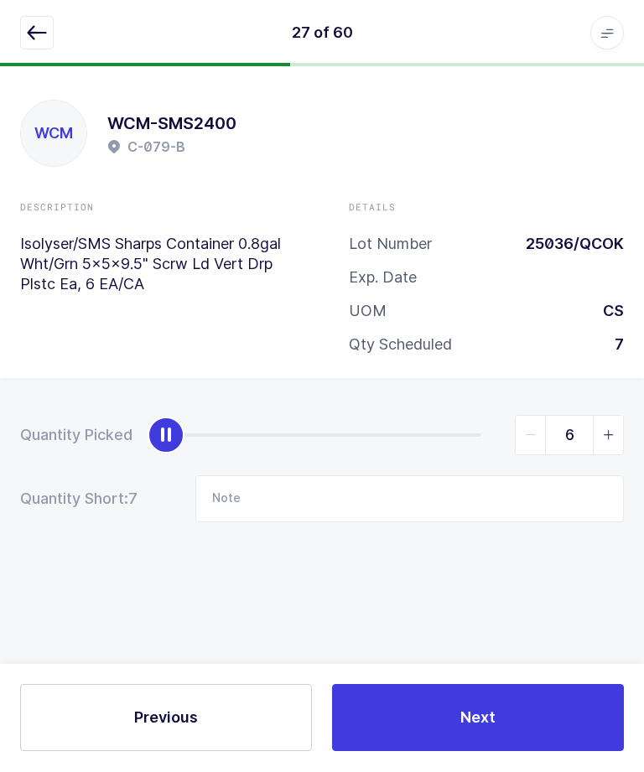
type input "7"
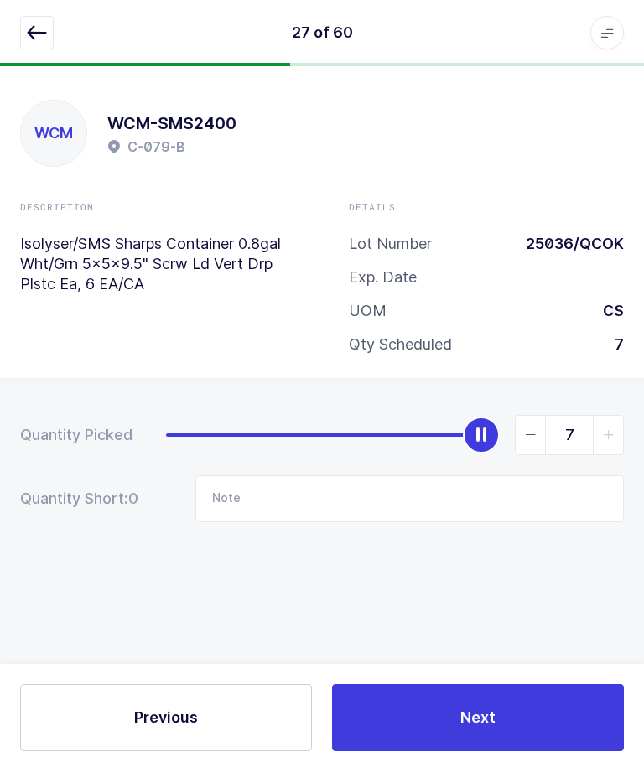
click at [537, 752] on button "Next" at bounding box center [478, 718] width 292 height 67
type input "2 cs"
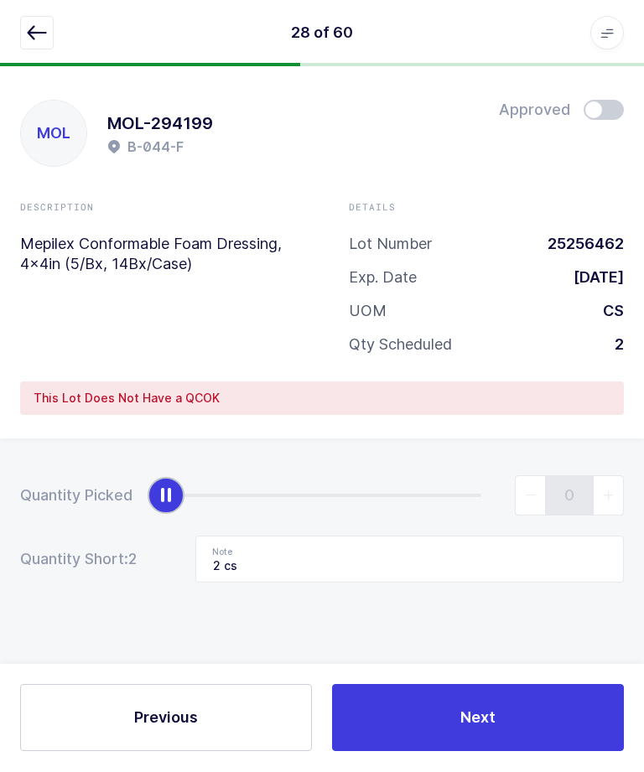
click at [23, 41] on button "button" at bounding box center [37, 34] width 34 height 34
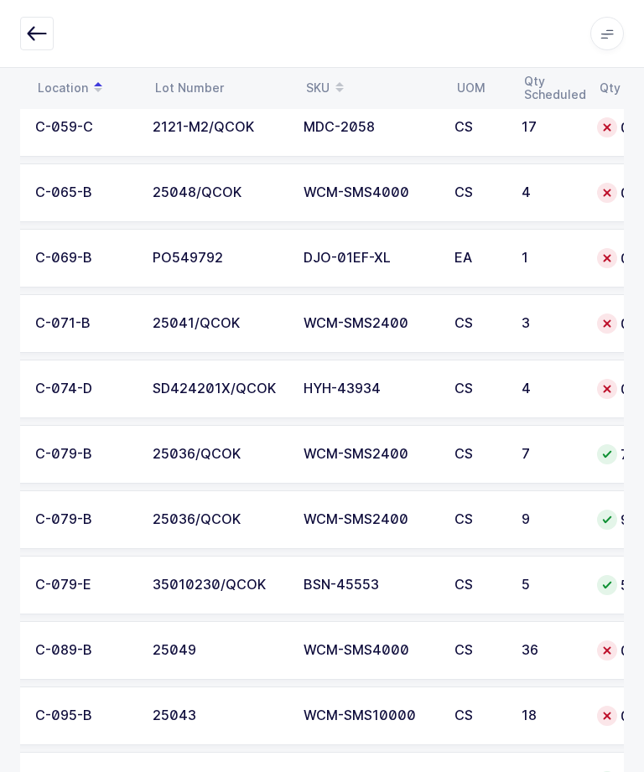
scroll to position [0, 112]
click at [201, 382] on div "SD424201X/QCOK" at bounding box center [218, 389] width 131 height 15
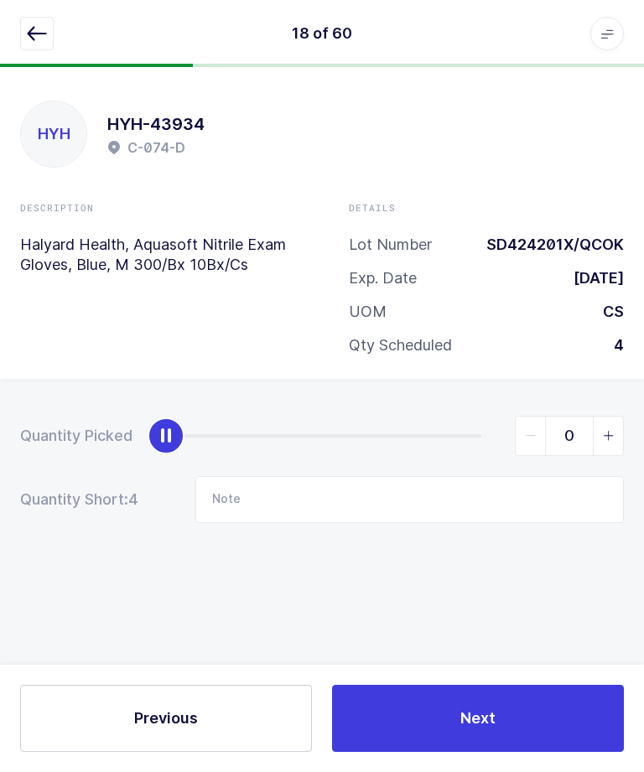
scroll to position [0, 0]
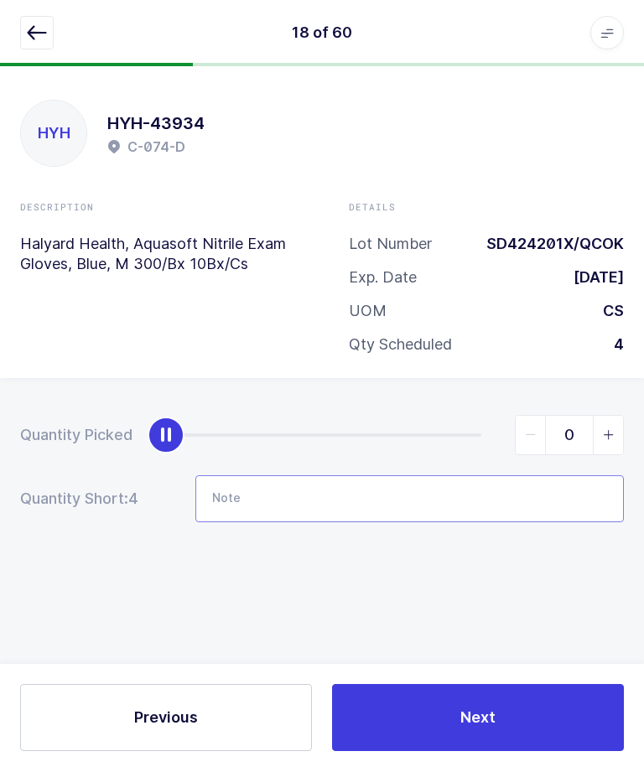
click at [417, 481] on input "Note" at bounding box center [409, 499] width 429 height 47
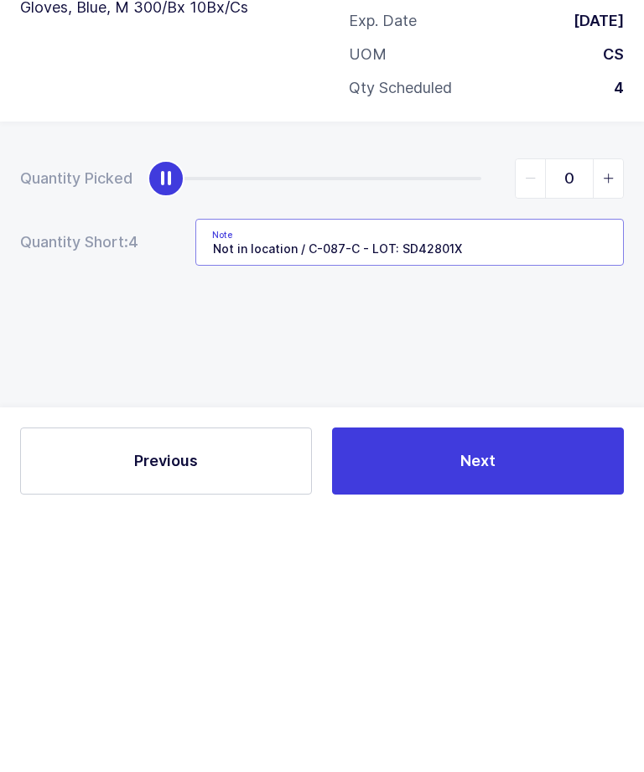
click at [434, 476] on input "Not in location / C-087-C - LOT: SD42801X" at bounding box center [409, 499] width 429 height 47
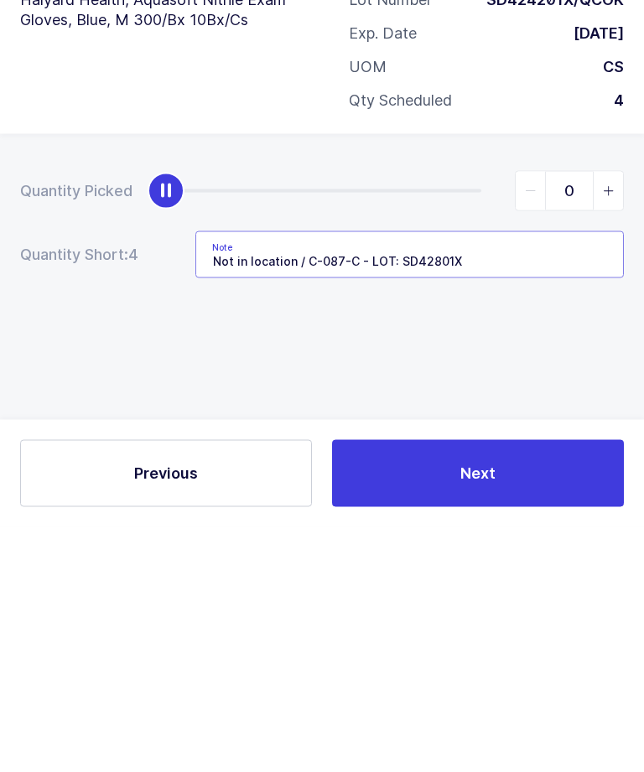
type input "Not in location / C-087-C - LOT: SD423801X"
click at [554, 476] on input "Not in location / C-087-C - LOT: SD423801X" at bounding box center [409, 499] width 429 height 47
type input "4"
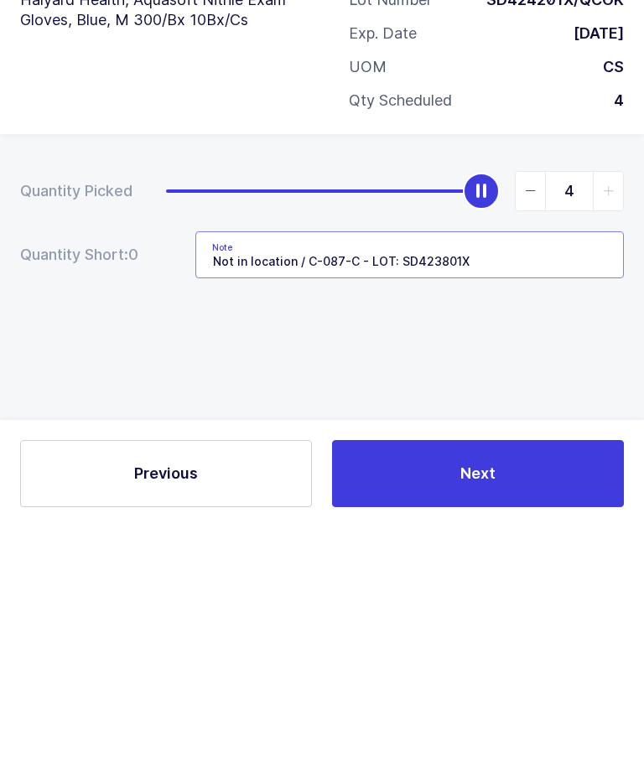
type input "Not in location / C-087-C - LOT: SD423801X"
click at [214, 379] on div "Quantity Picked 4 Quantity Short: 0 Note Not in location / C-087-C - LOT: SD423…" at bounding box center [322, 528] width 644 height 299
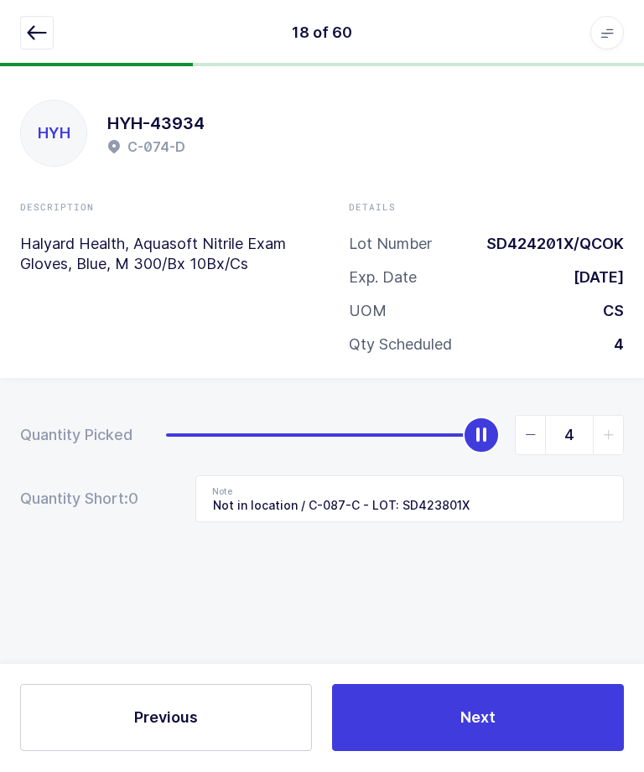
click at [443, 752] on button "Next" at bounding box center [478, 718] width 292 height 67
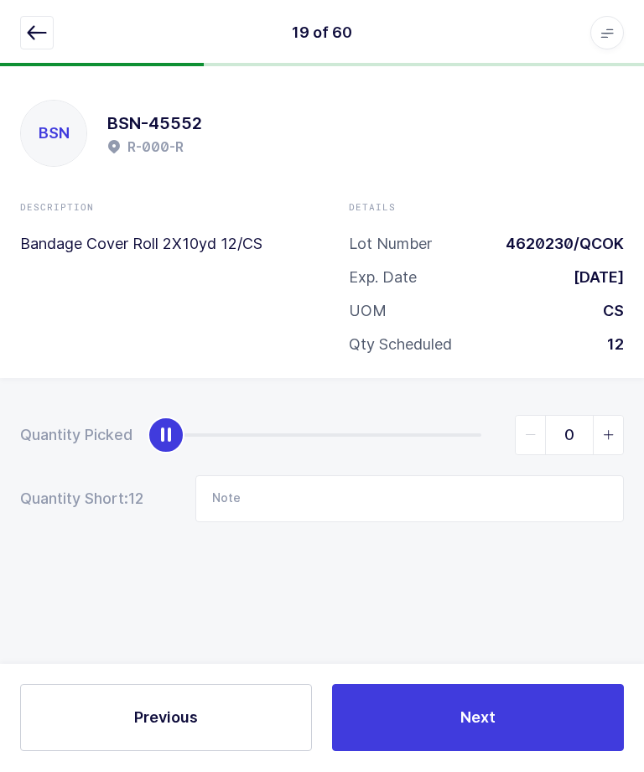
click at [37, 45] on button "button" at bounding box center [37, 34] width 34 height 34
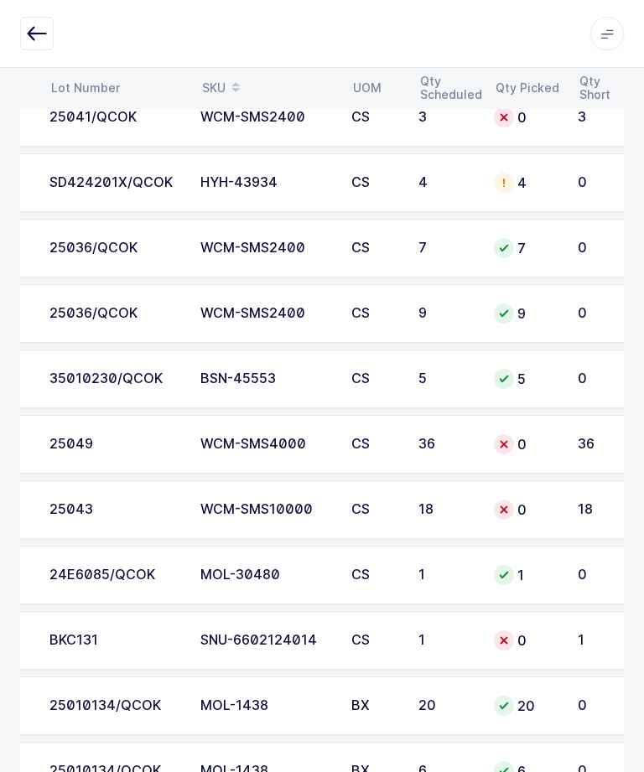
scroll to position [0, 217]
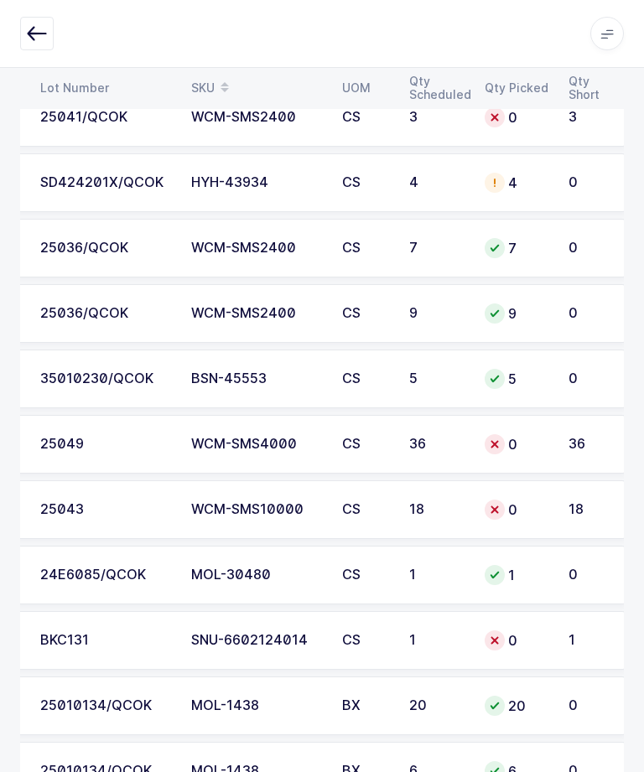
click at [134, 439] on div "25049" at bounding box center [105, 444] width 131 height 15
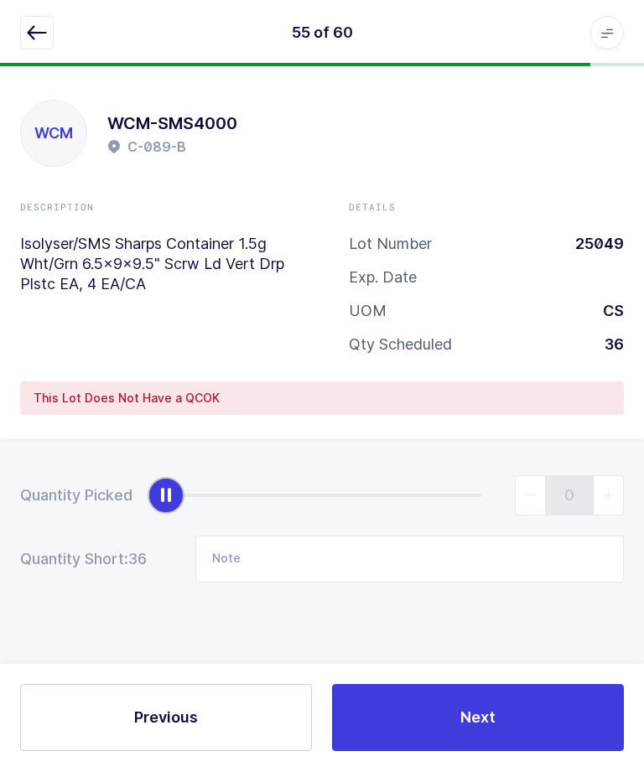
click at [37, 23] on icon "button" at bounding box center [37, 33] width 20 height 20
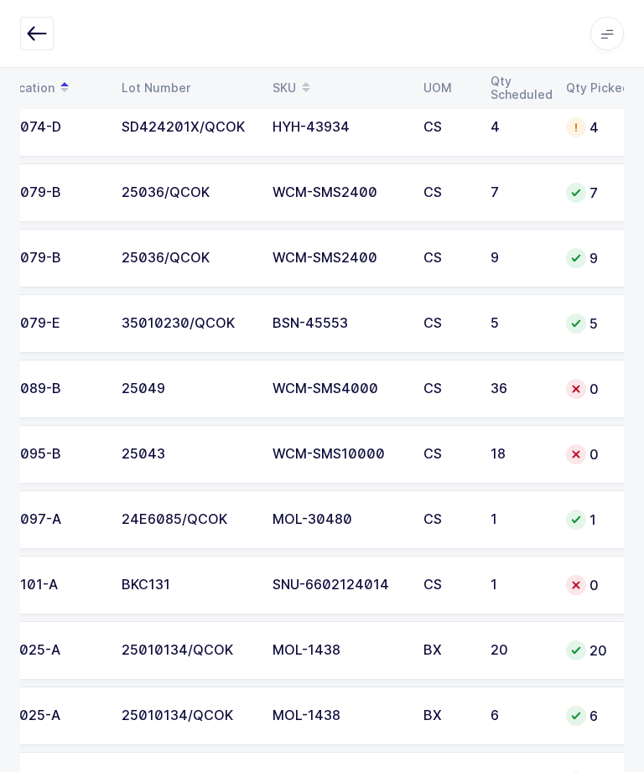
click at [155, 460] on div "25043" at bounding box center [187, 454] width 131 height 15
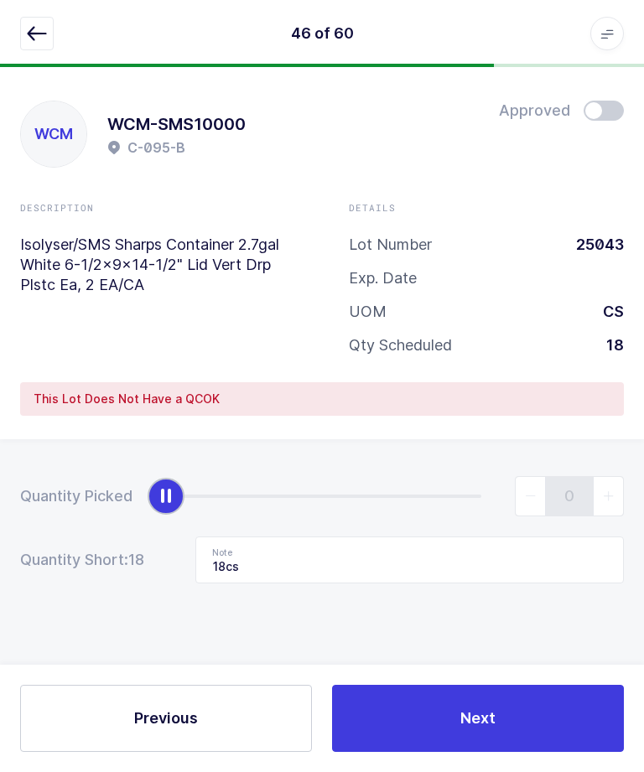
click at [24, 41] on button "button" at bounding box center [37, 34] width 34 height 34
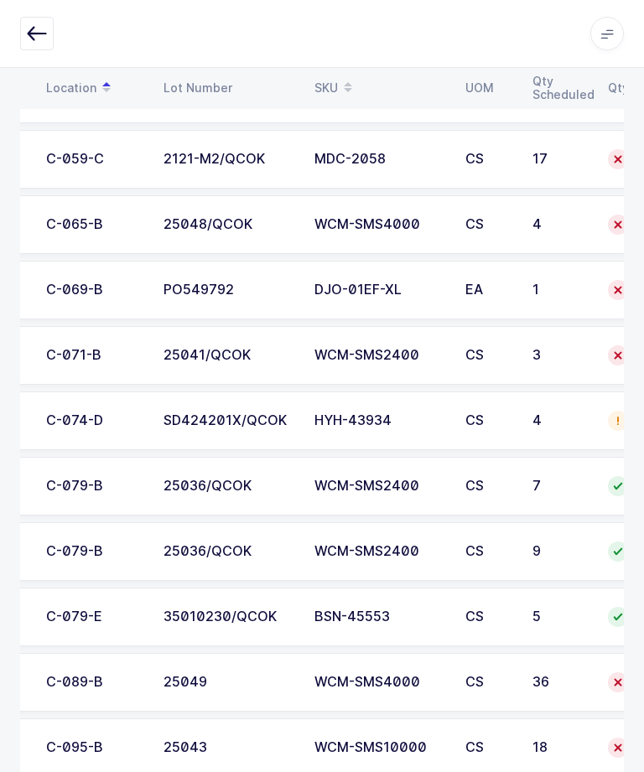
click at [237, 288] on div "PO549792" at bounding box center [229, 290] width 131 height 15
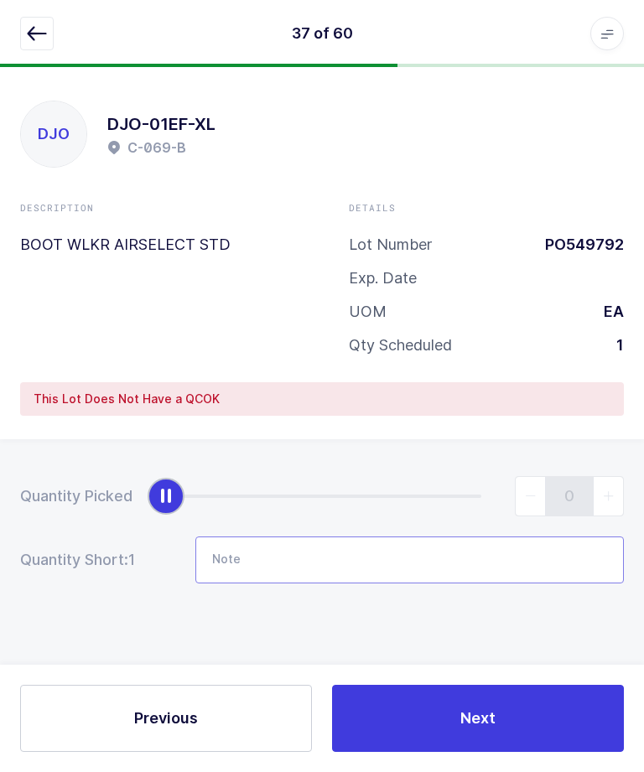
click at [271, 537] on input "Note" at bounding box center [409, 560] width 429 height 47
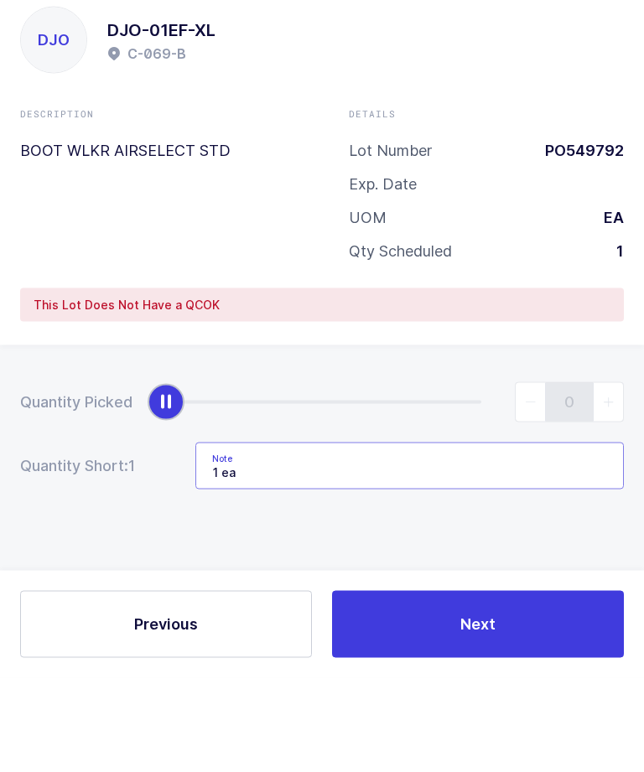
type input "1 ea"
click at [151, 201] on div "Description BOOT WLKR AIRSELECT STD Details Lot Number PO549792 Exp. Date UOM E…" at bounding box center [321, 285] width 657 height 168
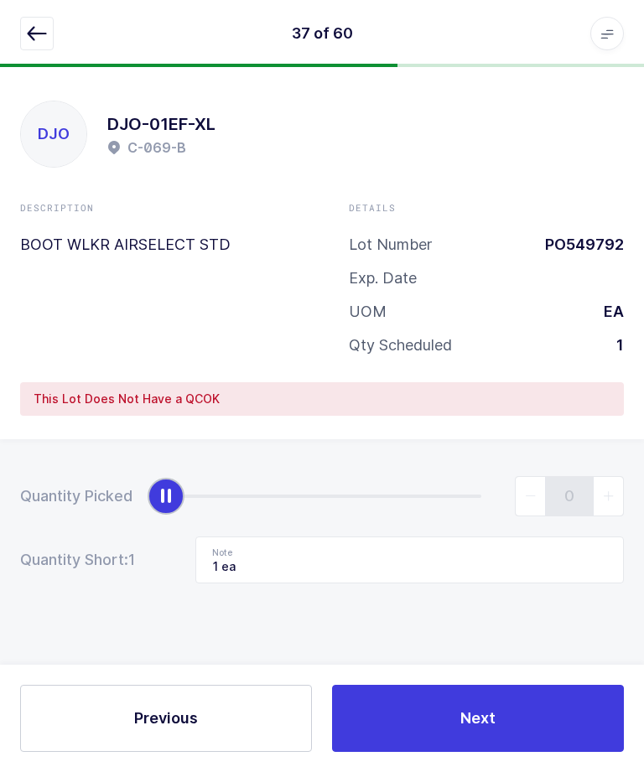
click at [429, 716] on button "Next" at bounding box center [478, 718] width 292 height 67
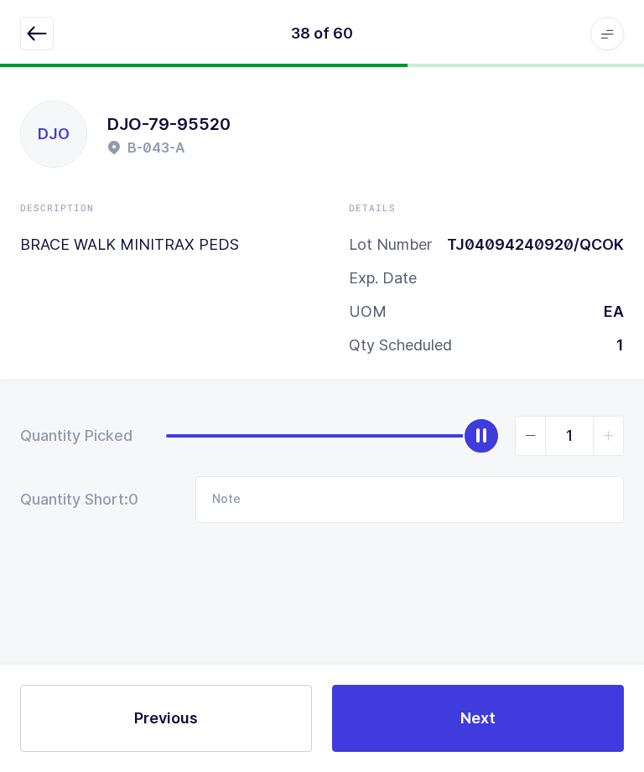
click at [28, 26] on icon "button" at bounding box center [37, 33] width 20 height 20
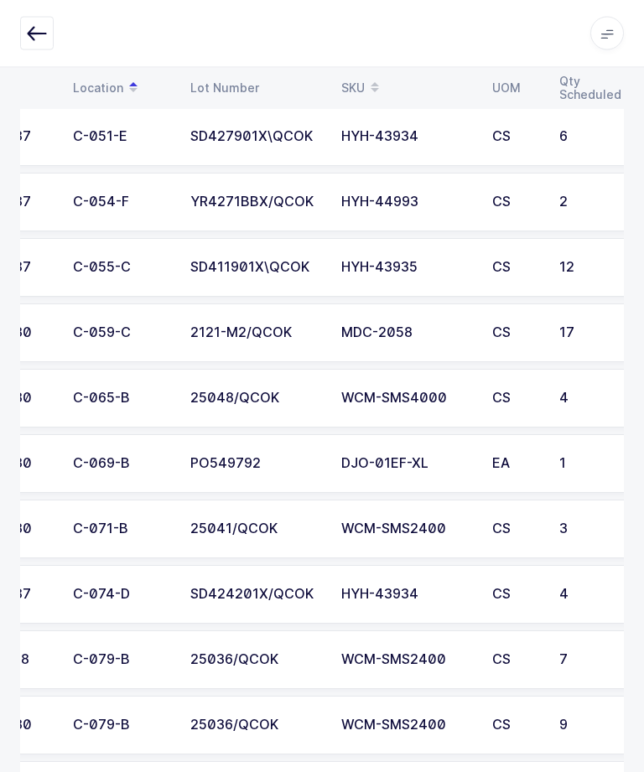
scroll to position [0, 78]
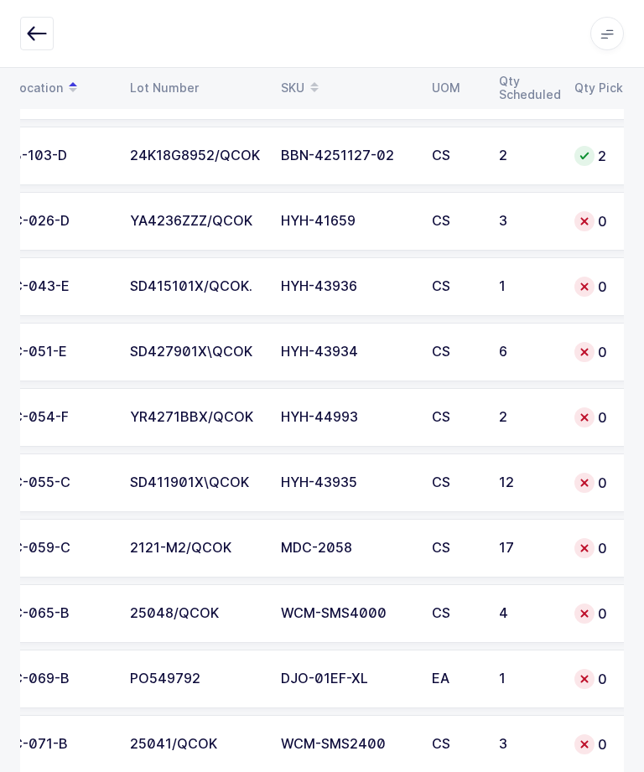
click at [173, 427] on td "YR4271BBX/QCOK" at bounding box center [195, 417] width 151 height 59
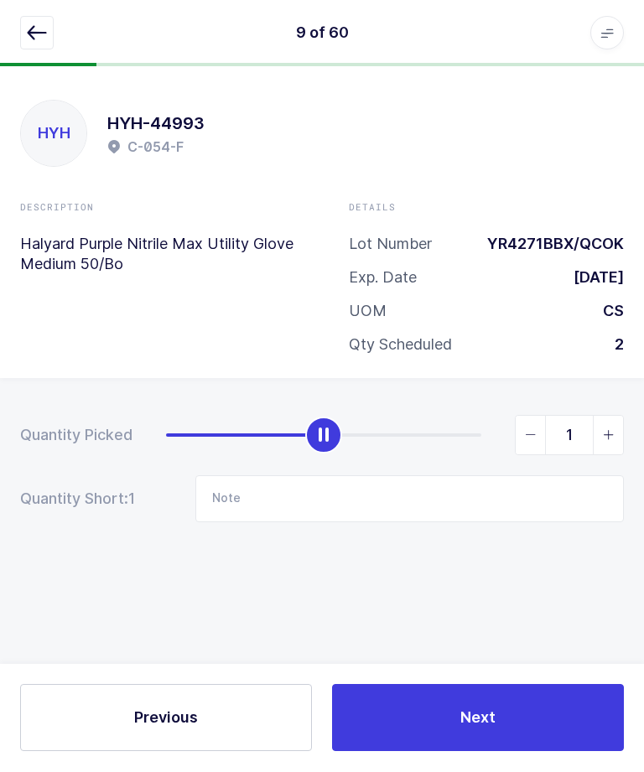
type input "2"
click at [510, 725] on div "Previous Next" at bounding box center [322, 718] width 644 height 107
click at [429, 752] on button "Next" at bounding box center [478, 718] width 292 height 67
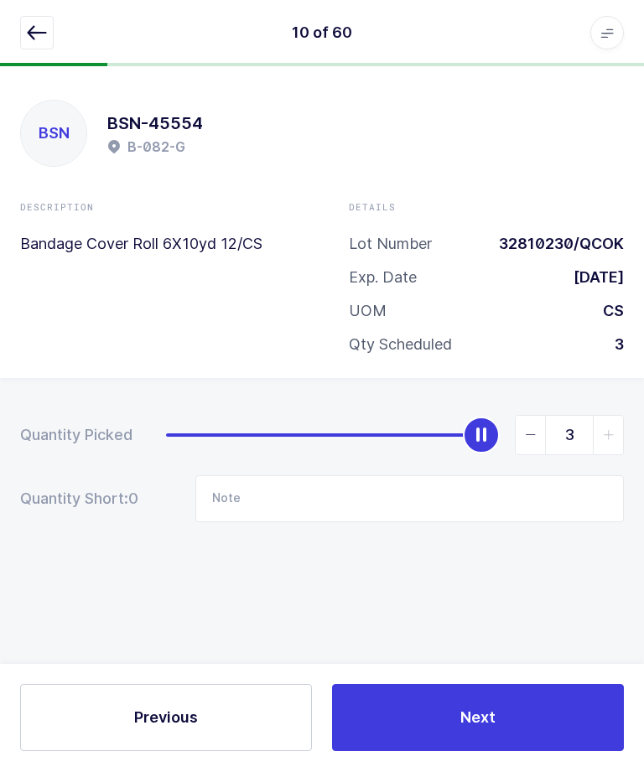
click at [26, 44] on button "button" at bounding box center [37, 34] width 34 height 34
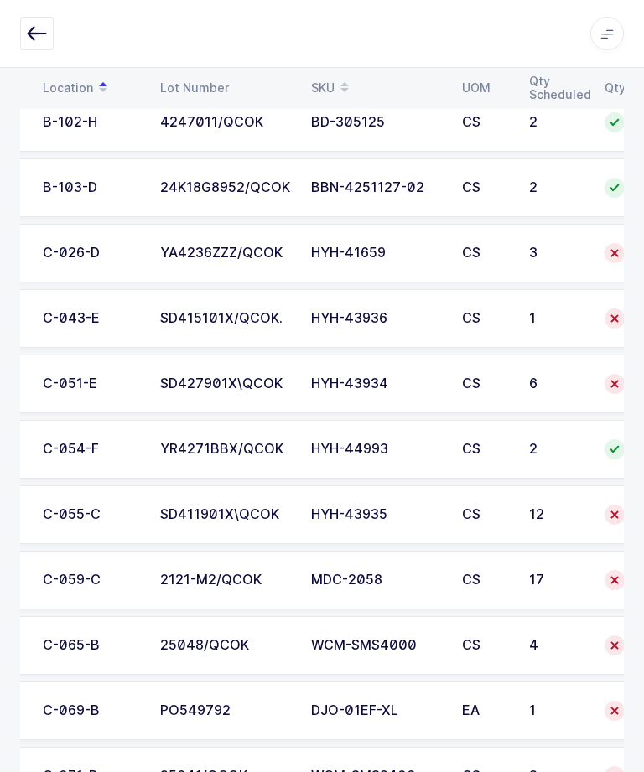
scroll to position [0, 103]
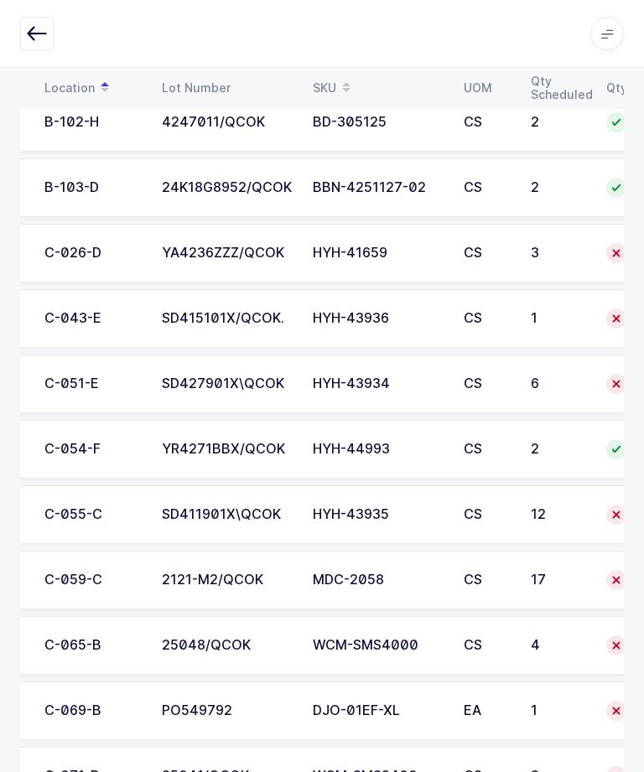
click at [253, 377] on div "SD427901X\QCOK" at bounding box center [227, 384] width 131 height 15
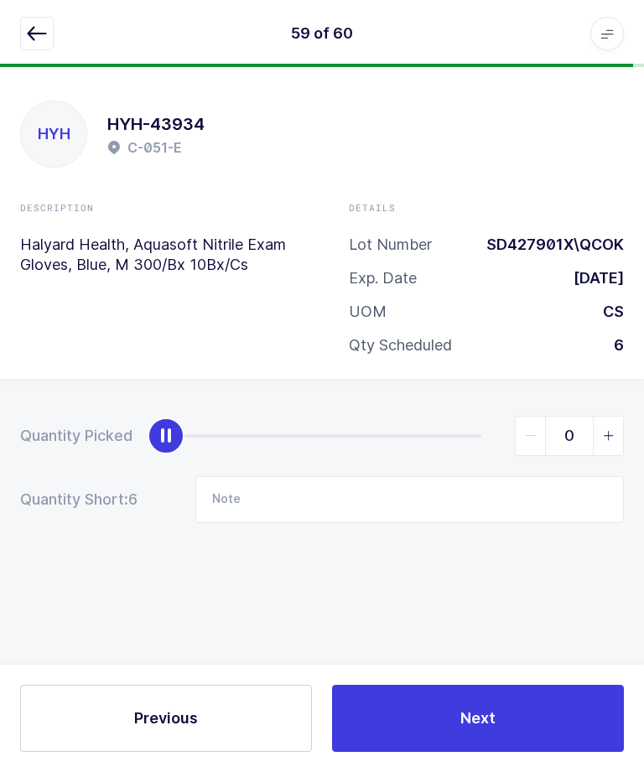
scroll to position [0, 0]
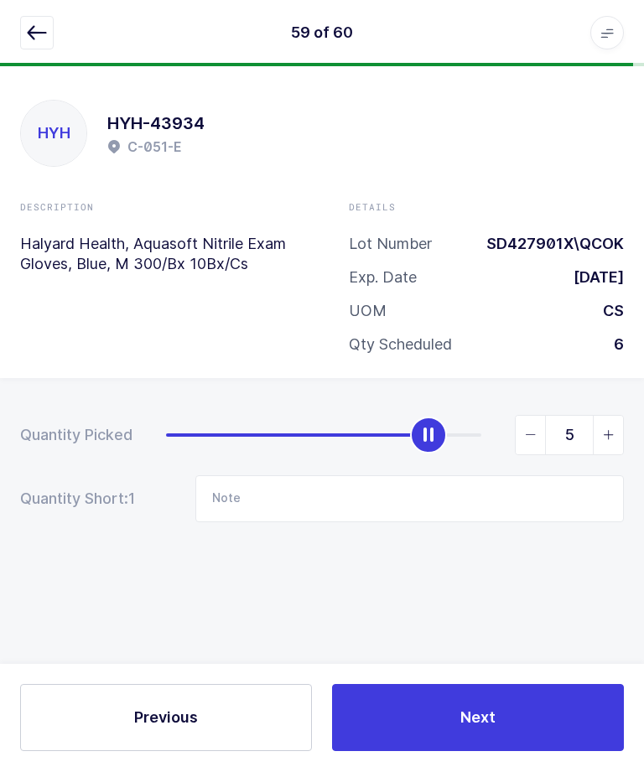
type input "6"
click at [511, 752] on button "Next" at bounding box center [478, 718] width 292 height 67
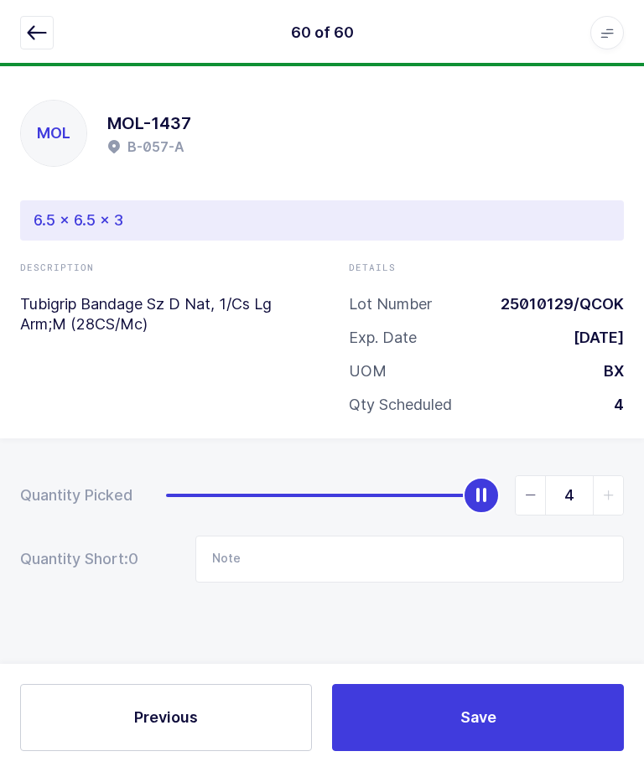
click at [20, 47] on button "button" at bounding box center [37, 34] width 34 height 34
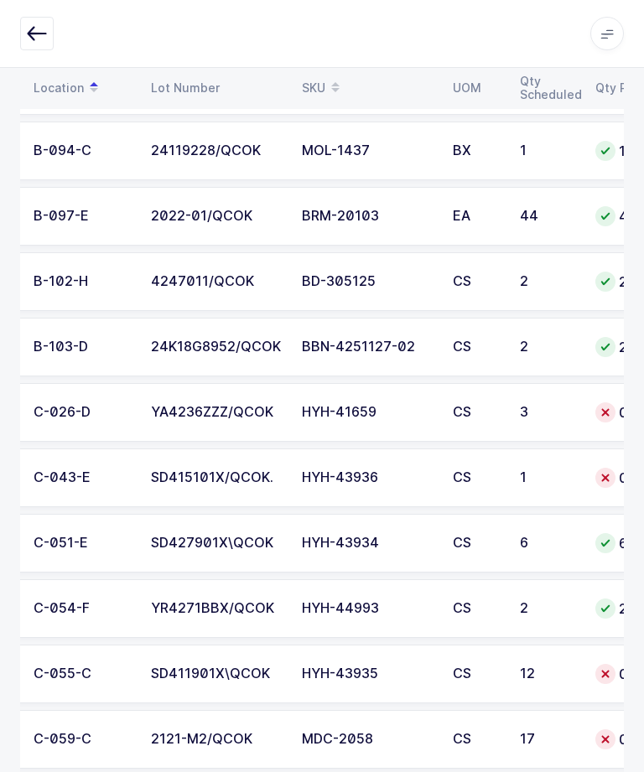
scroll to position [0, 115]
click at [239, 473] on div "SD415101X/QCOK." at bounding box center [215, 477] width 131 height 15
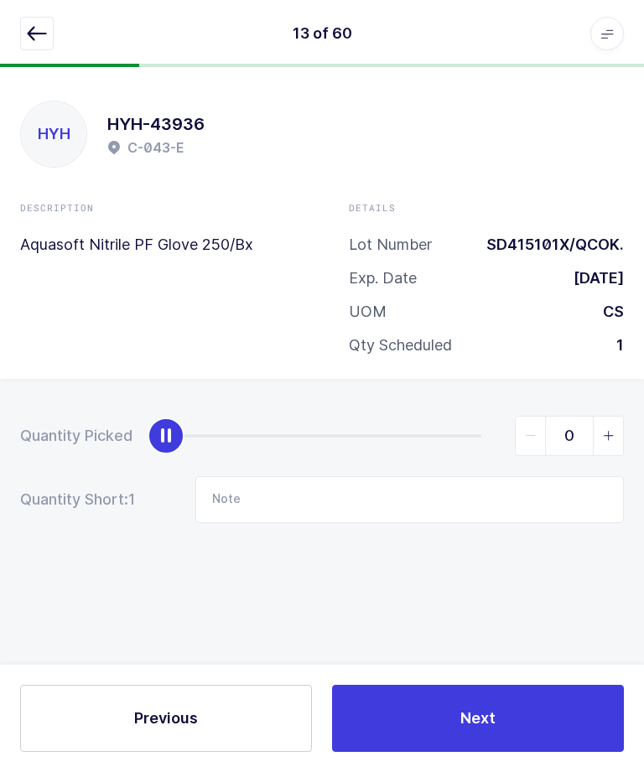
scroll to position [0, 0]
click at [621, 425] on span "slider between 0 and 1" at bounding box center [608, 436] width 30 height 39
type input "1"
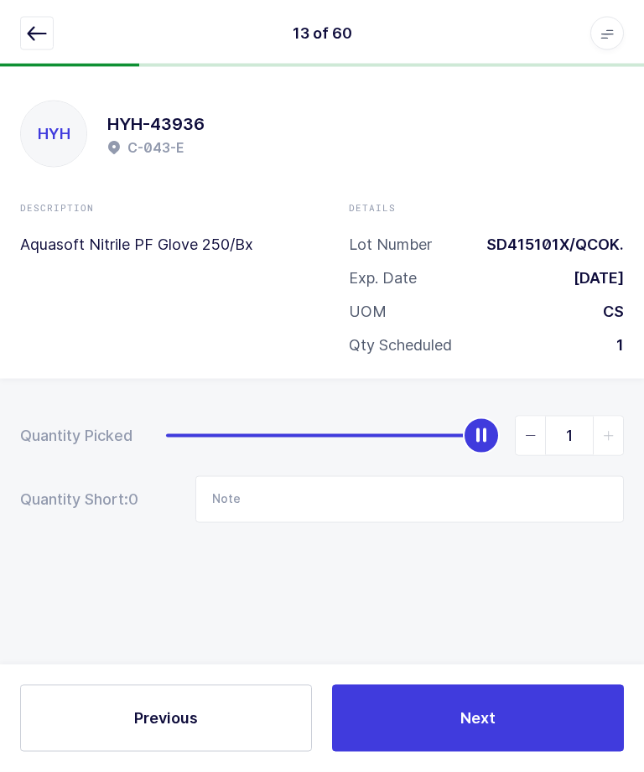
scroll to position [7, 0]
click at [467, 709] on span "Next" at bounding box center [477, 718] width 35 height 21
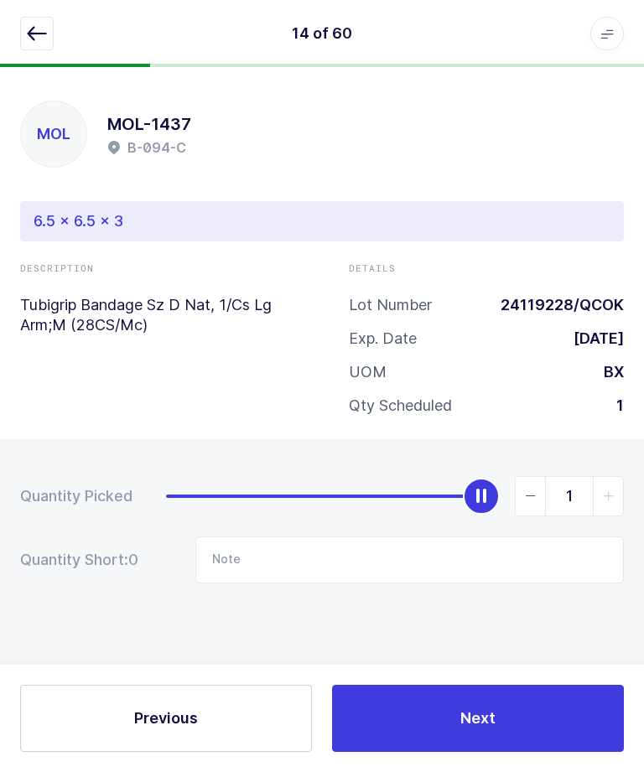
click at [32, 34] on icon "button" at bounding box center [37, 33] width 20 height 20
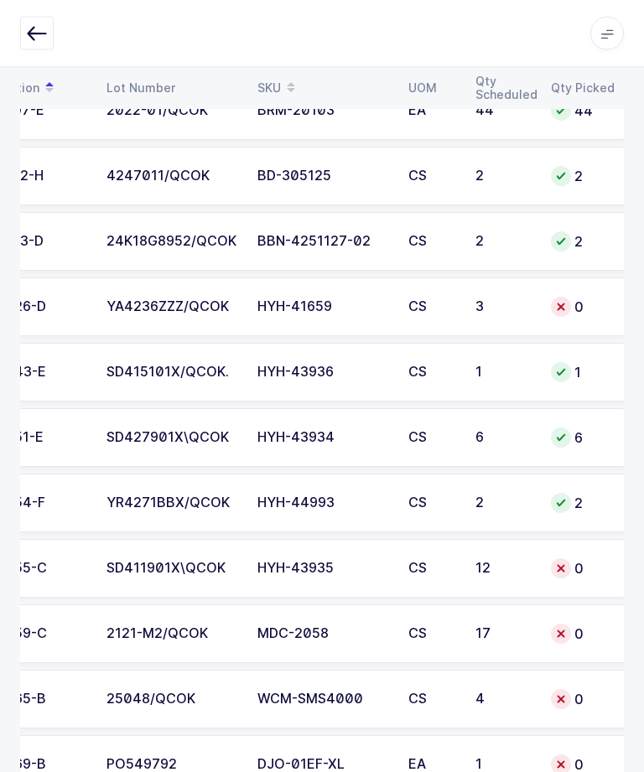
scroll to position [0, 86]
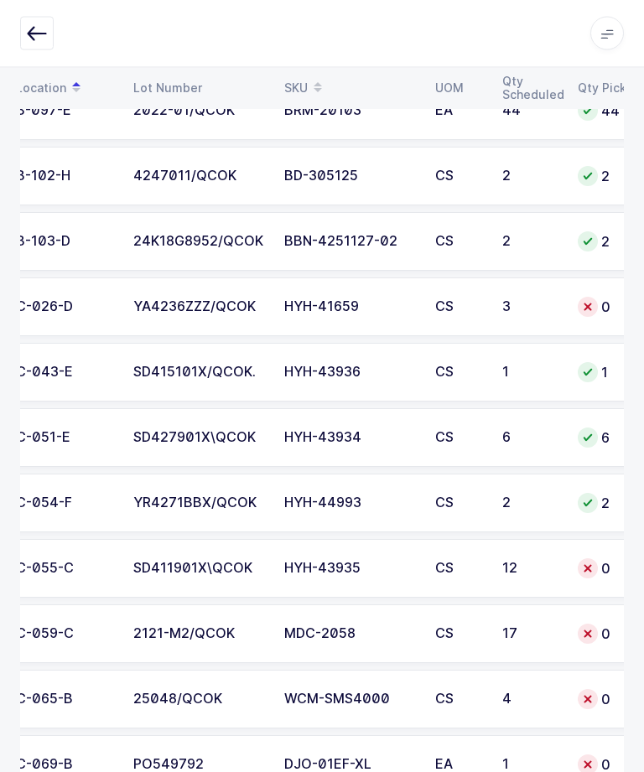
click at [238, 301] on div "YA4236ZZZ/QCOK" at bounding box center [198, 307] width 131 height 15
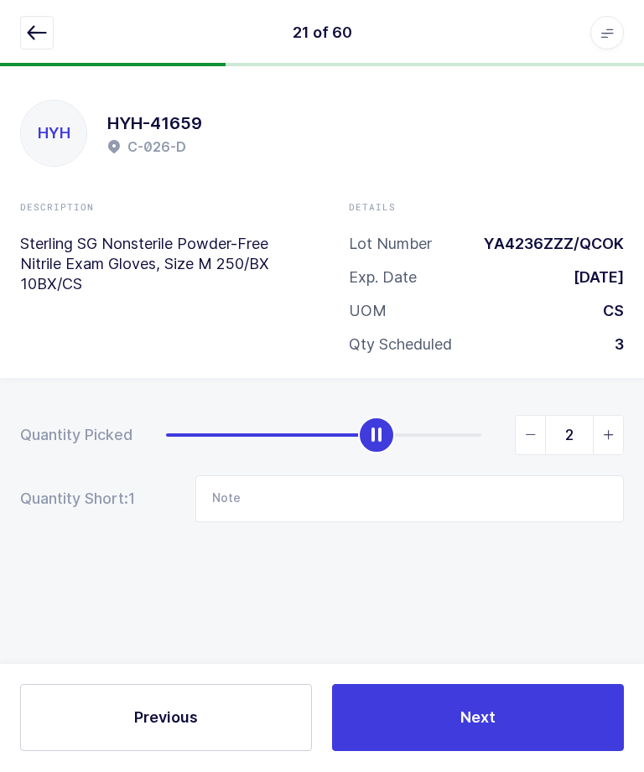
type input "3"
click at [437, 752] on button "Next" at bounding box center [478, 718] width 292 height 67
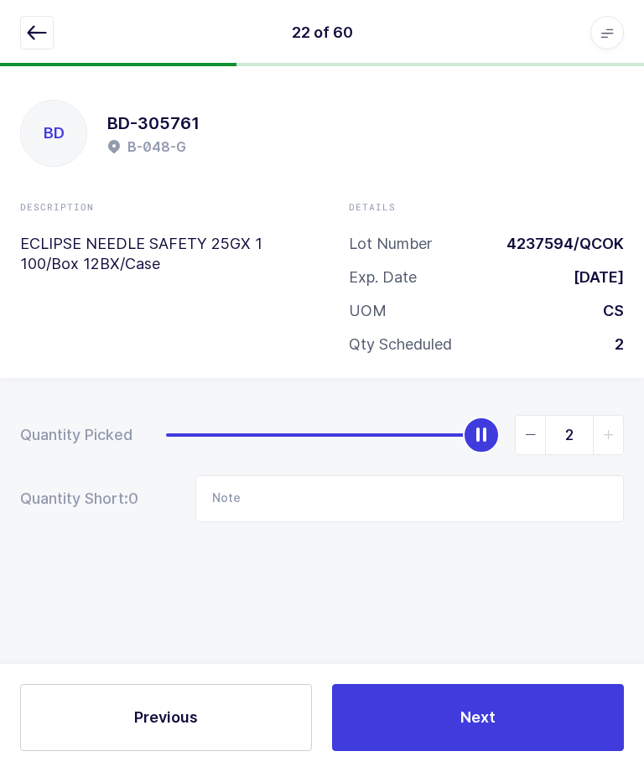
click at [29, 18] on button "button" at bounding box center [37, 34] width 34 height 34
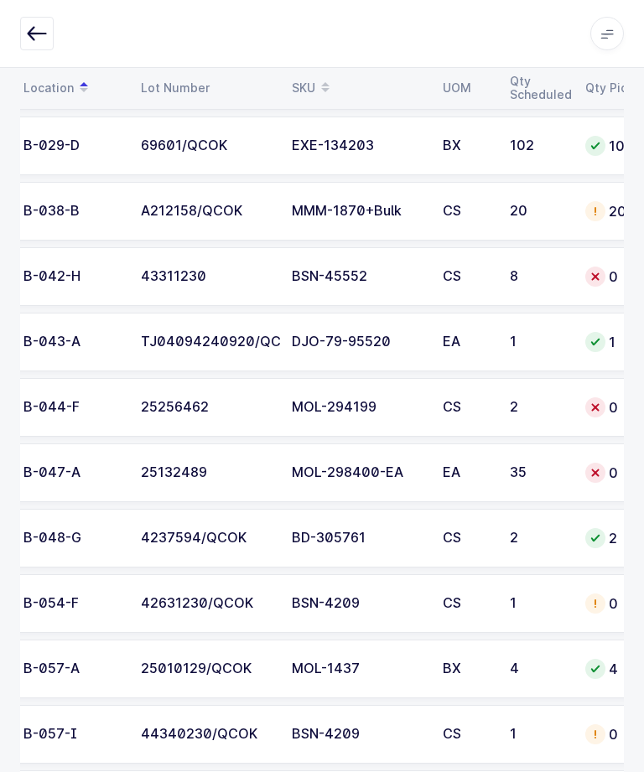
scroll to position [0, 126]
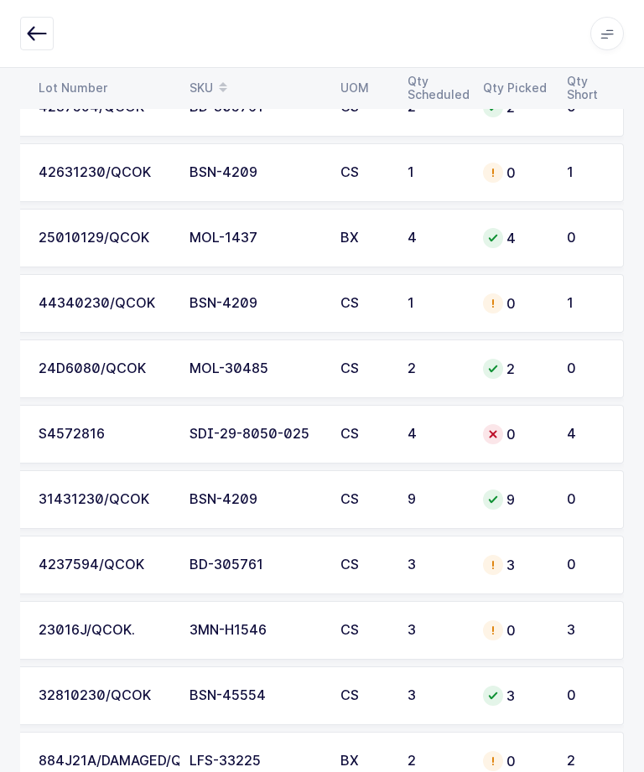
click at [66, 451] on td "S4572816" at bounding box center [104, 434] width 151 height 59
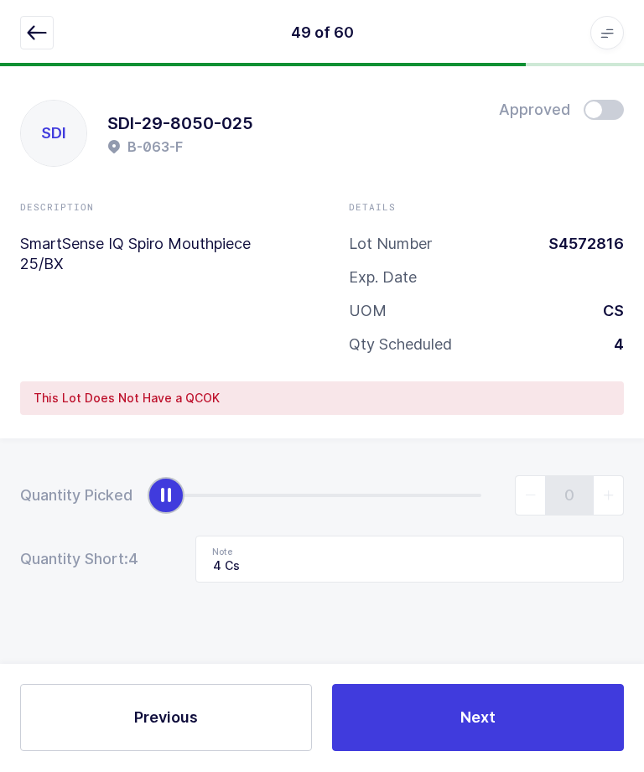
click at [35, 39] on icon "button" at bounding box center [37, 33] width 20 height 20
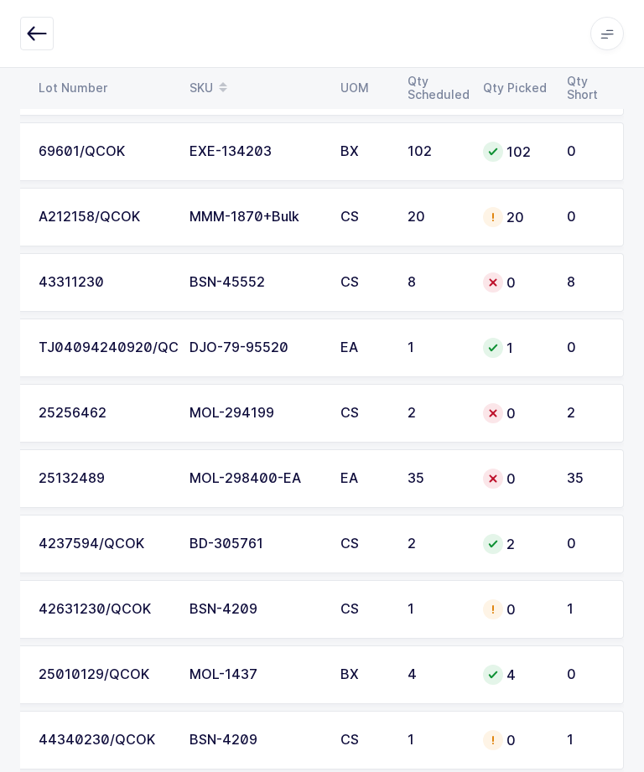
click at [138, 271] on td "43311230" at bounding box center [104, 282] width 151 height 59
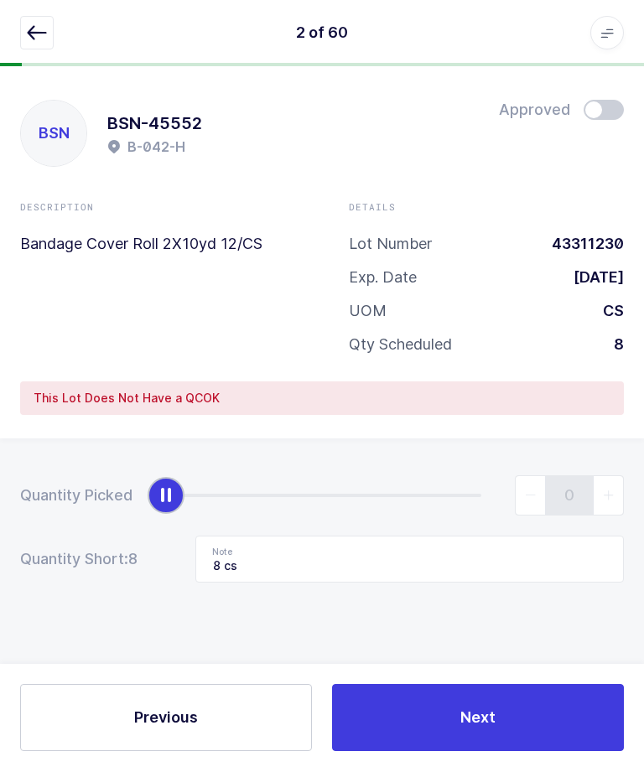
click at [5, 13] on div "2 of 60 Apps Core [GEOGRAPHIC_DATA] Admin Mission Control Purchasing [PERSON_NA…" at bounding box center [322, 33] width 644 height 67
click at [35, 34] on icon "button" at bounding box center [37, 33] width 20 height 20
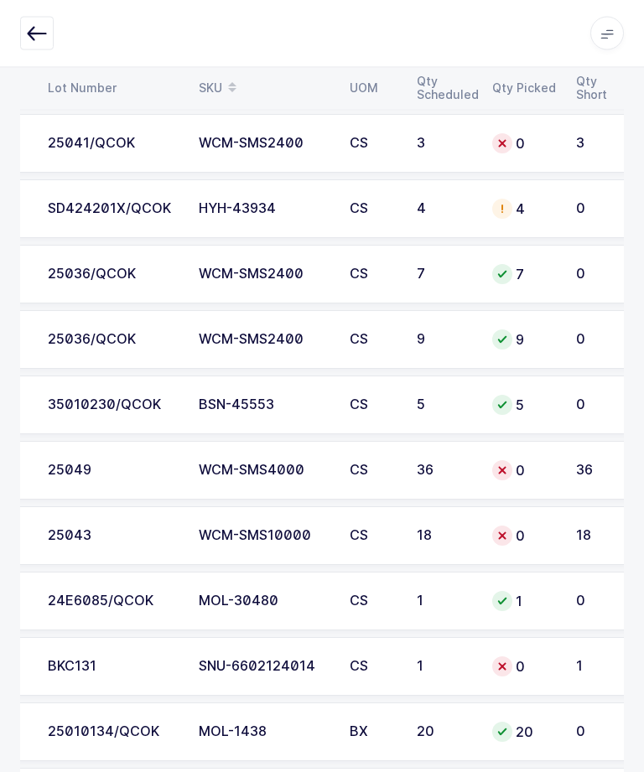
scroll to position [2351, 0]
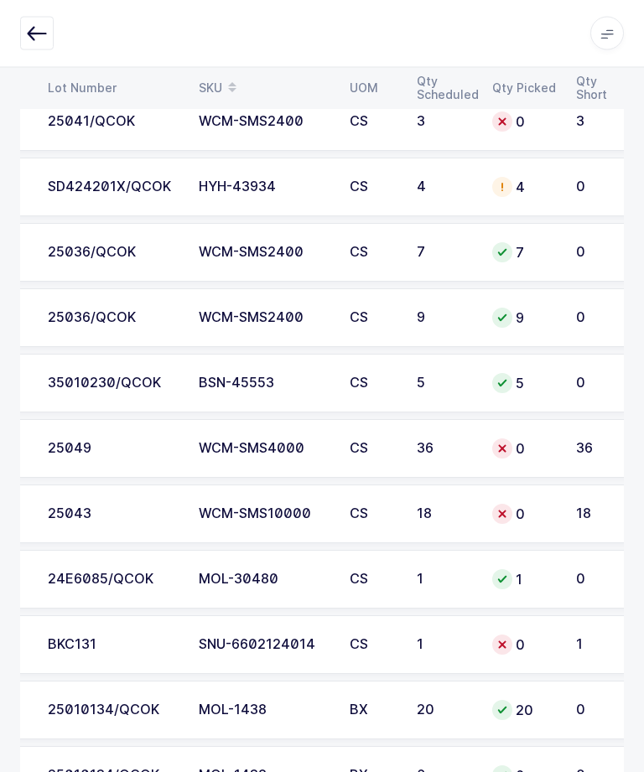
click at [122, 514] on div "25043" at bounding box center [113, 514] width 131 height 15
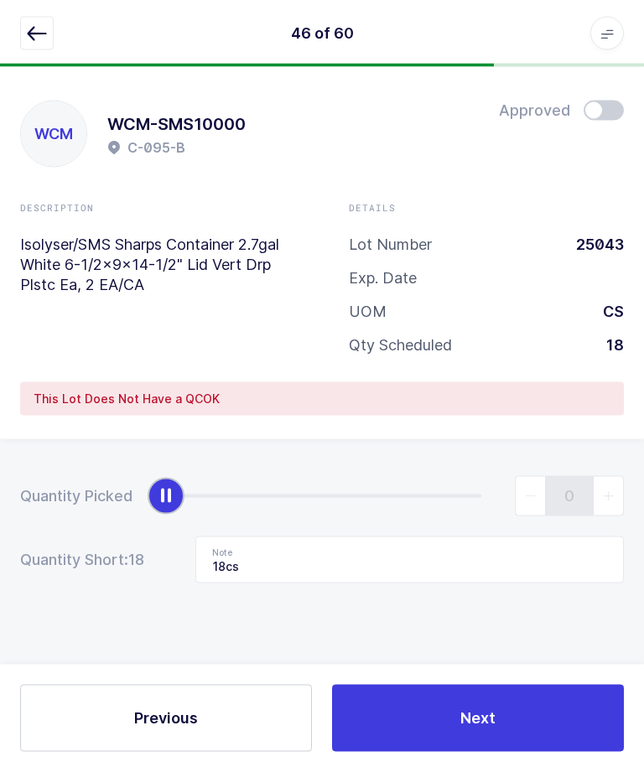
scroll to position [0, 0]
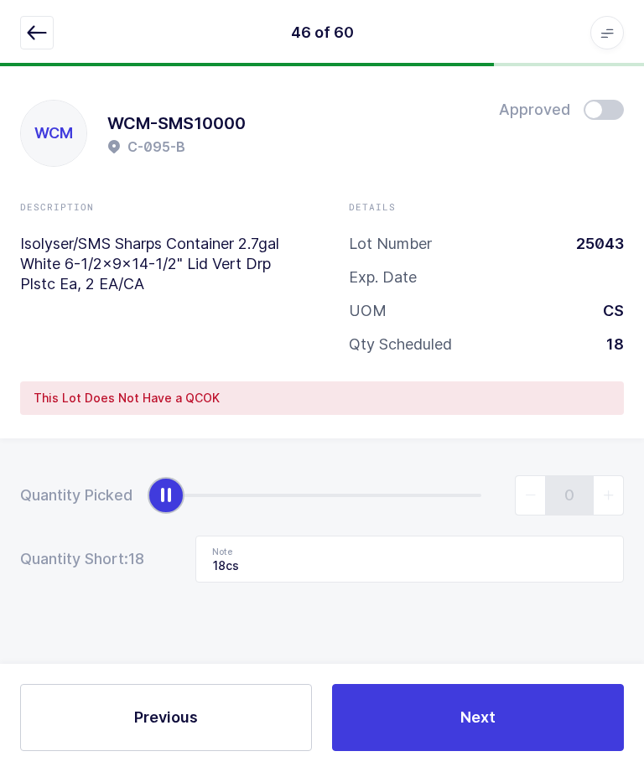
click at [24, 43] on button "button" at bounding box center [37, 34] width 34 height 34
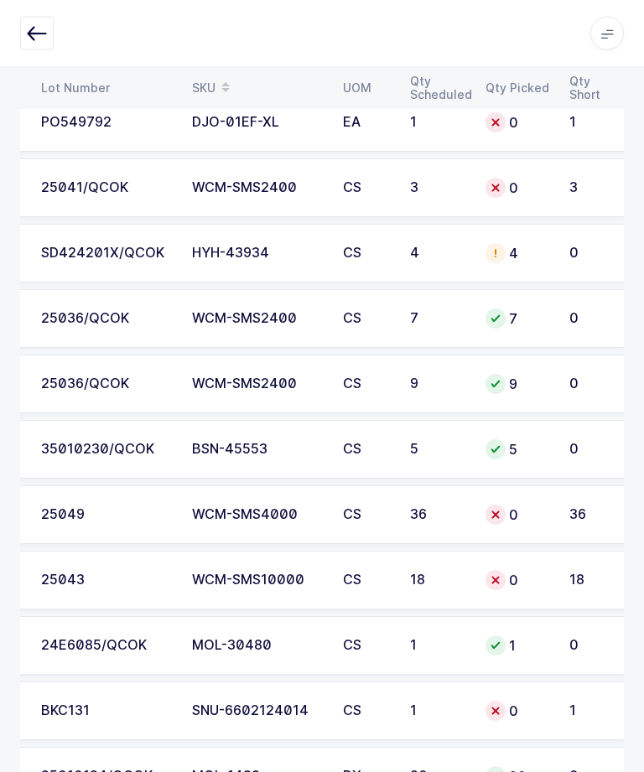
scroll to position [2294, 0]
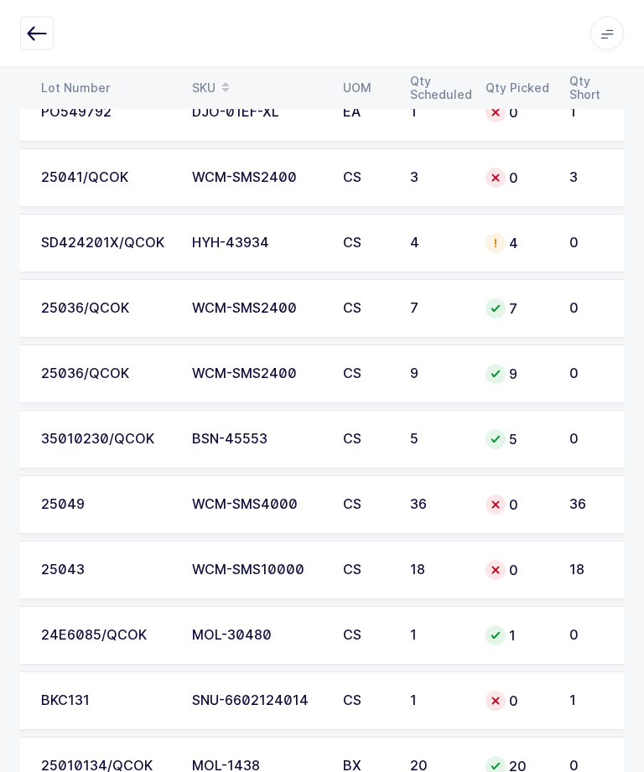
click at [190, 499] on td "WCM-SMS4000" at bounding box center [257, 505] width 151 height 59
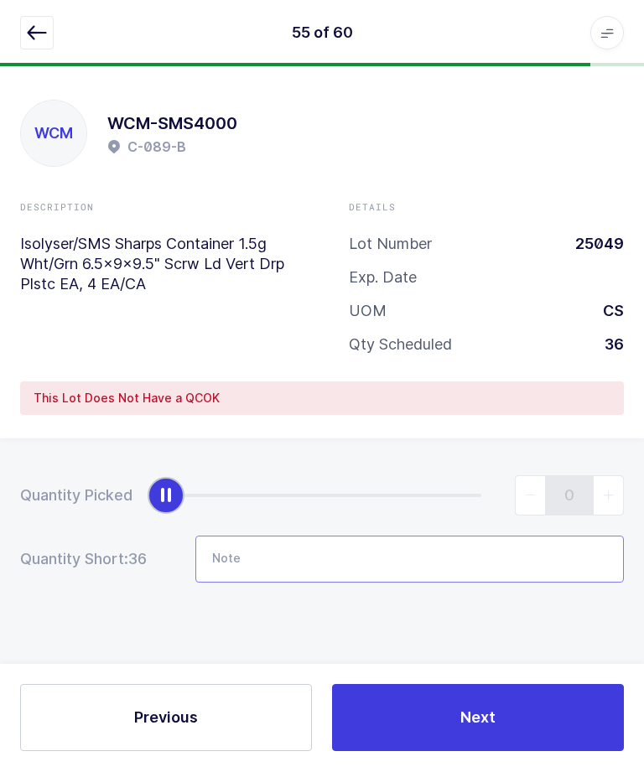
click at [308, 555] on input "Note" at bounding box center [409, 560] width 429 height 47
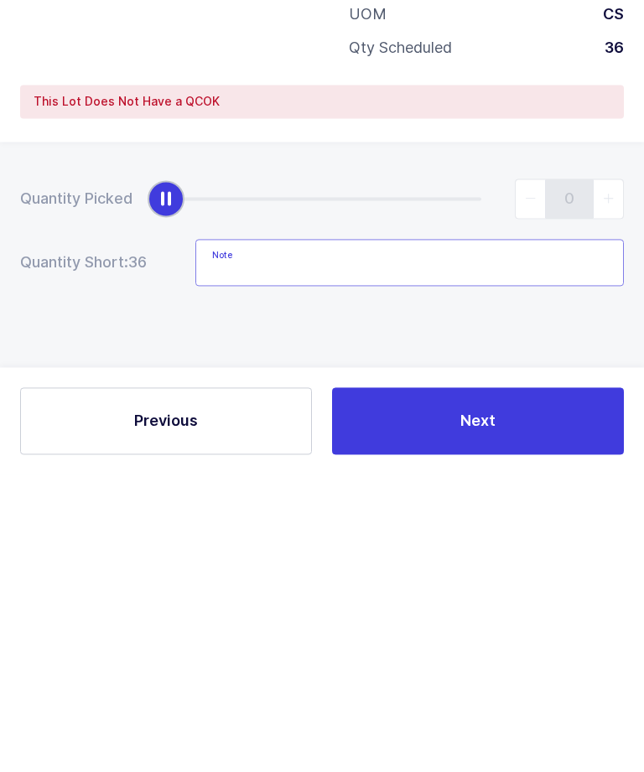
scroll to position [44, 0]
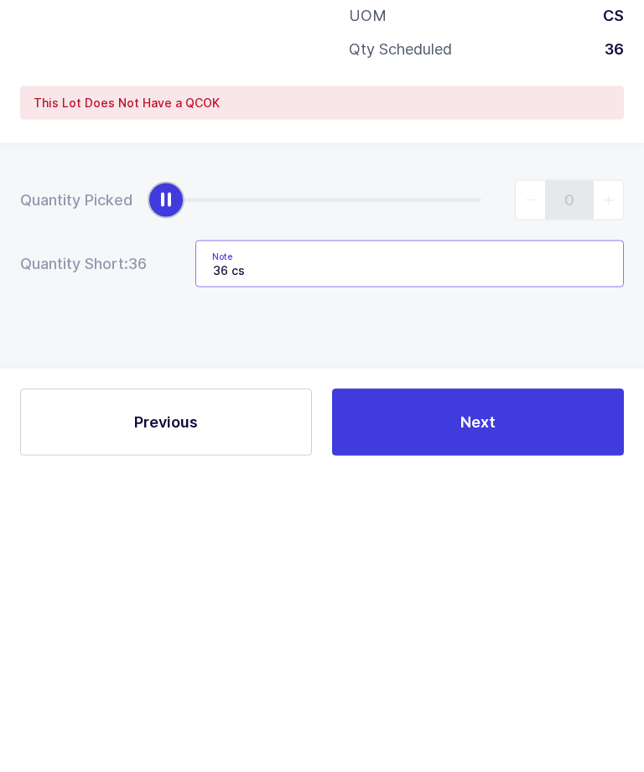
type input "36 cs"
click at [414, 685] on button "Next" at bounding box center [478, 718] width 292 height 67
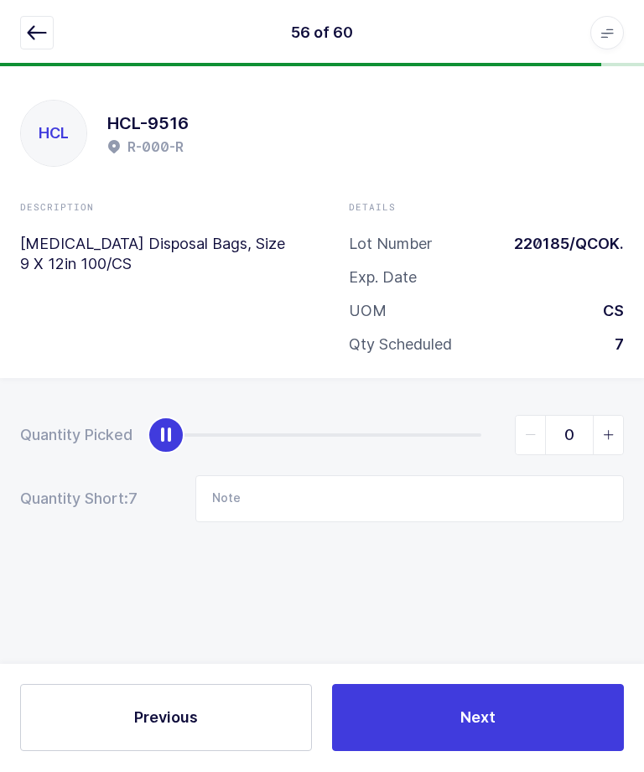
click at [26, 32] on button "button" at bounding box center [37, 34] width 34 height 34
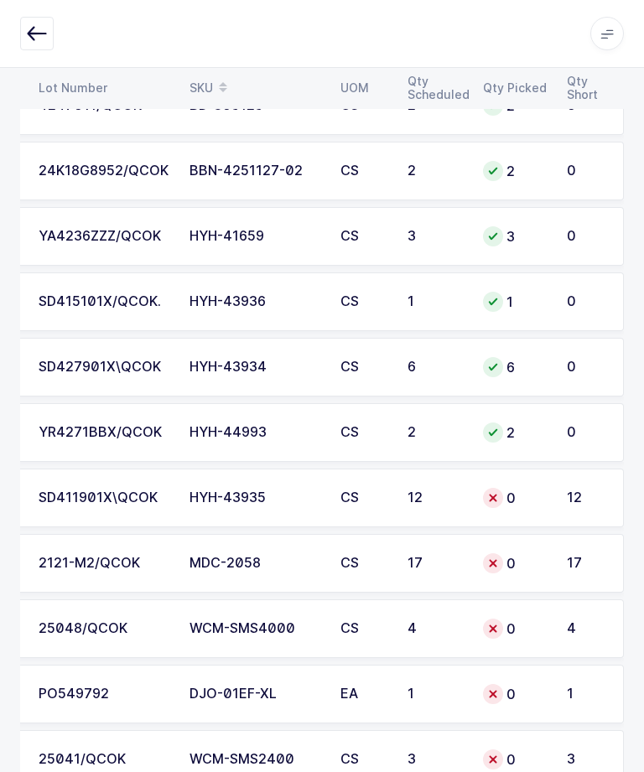
scroll to position [1707, 0]
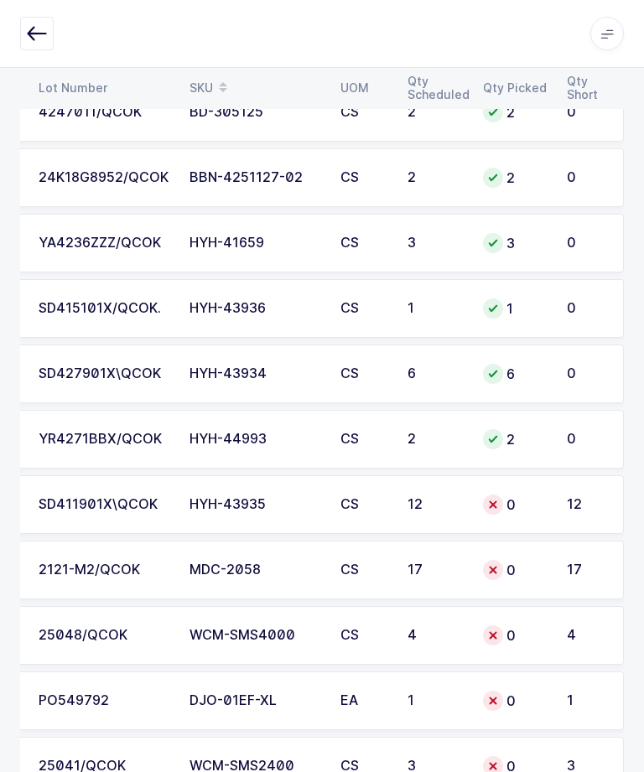
click at [190, 497] on div "HYH-43935" at bounding box center [255, 504] width 131 height 15
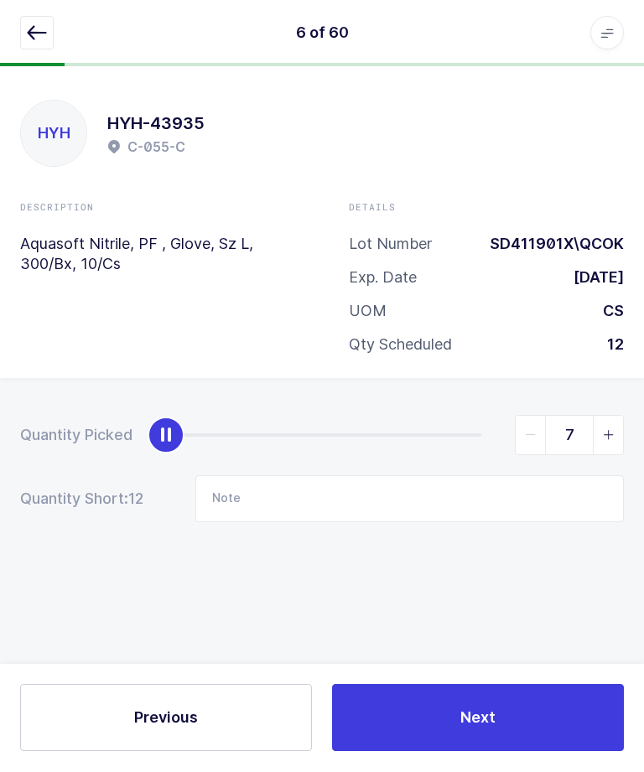
scroll to position [22, 0]
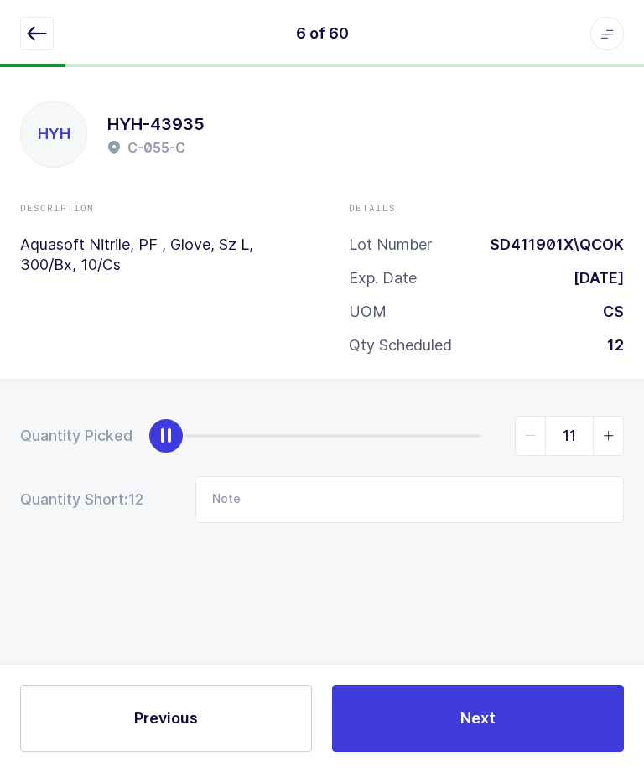
type input "12"
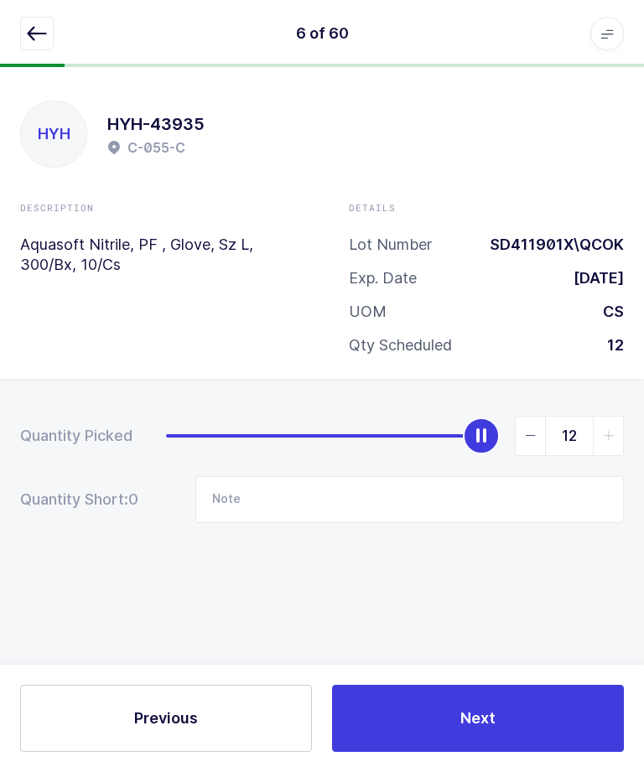
click at [433, 751] on button "Next" at bounding box center [478, 718] width 292 height 67
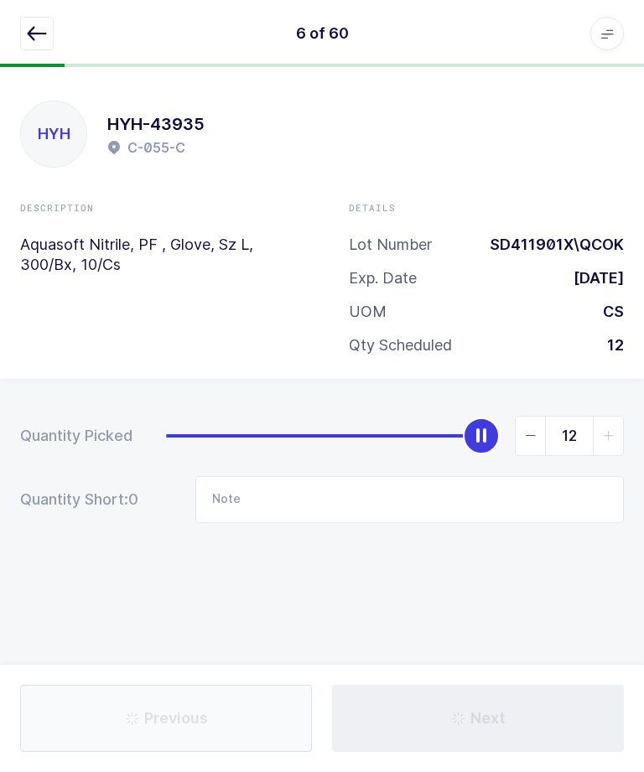
type input "2 cs"
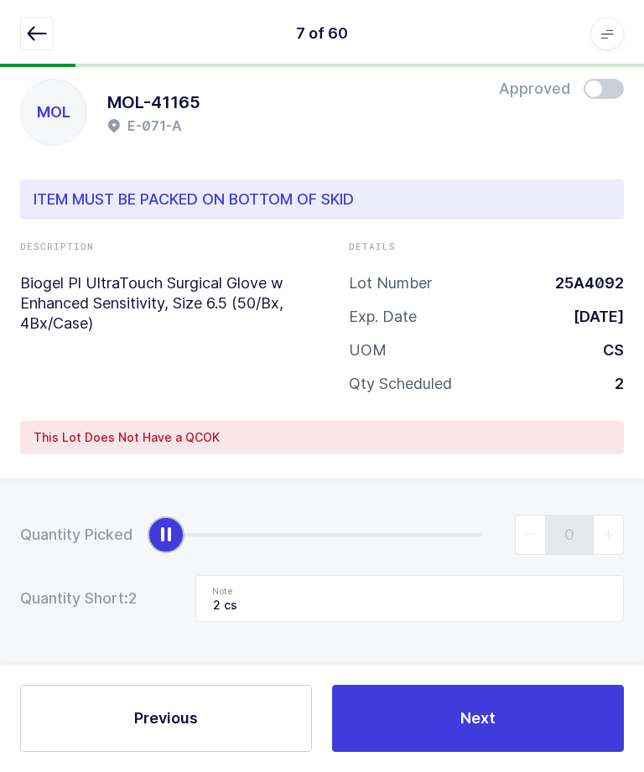
click at [28, 47] on button "button" at bounding box center [37, 34] width 34 height 34
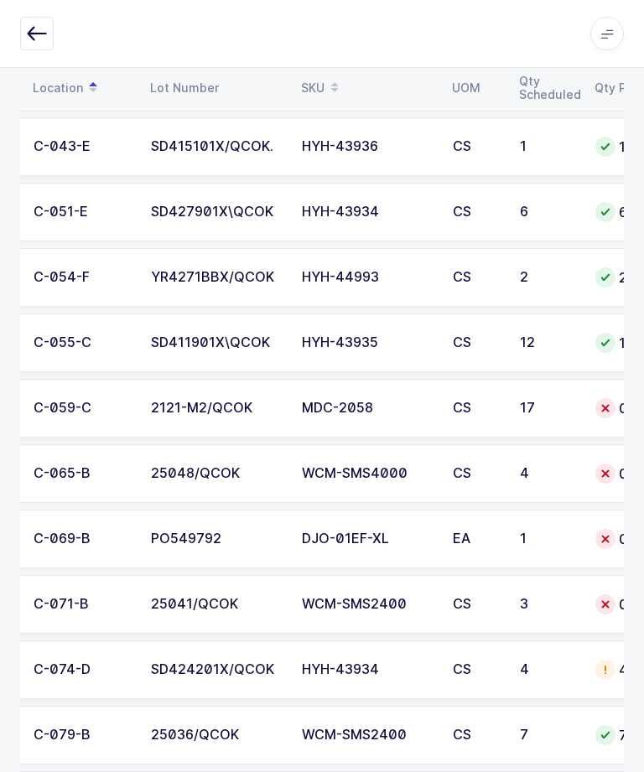
scroll to position [0, 112]
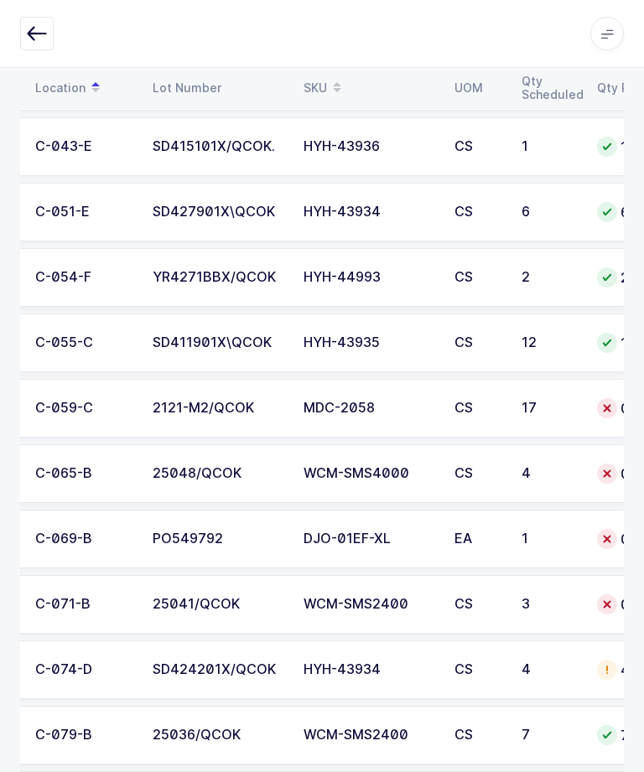
click at [247, 383] on td "2121-M2/QCOK" at bounding box center [218, 408] width 151 height 59
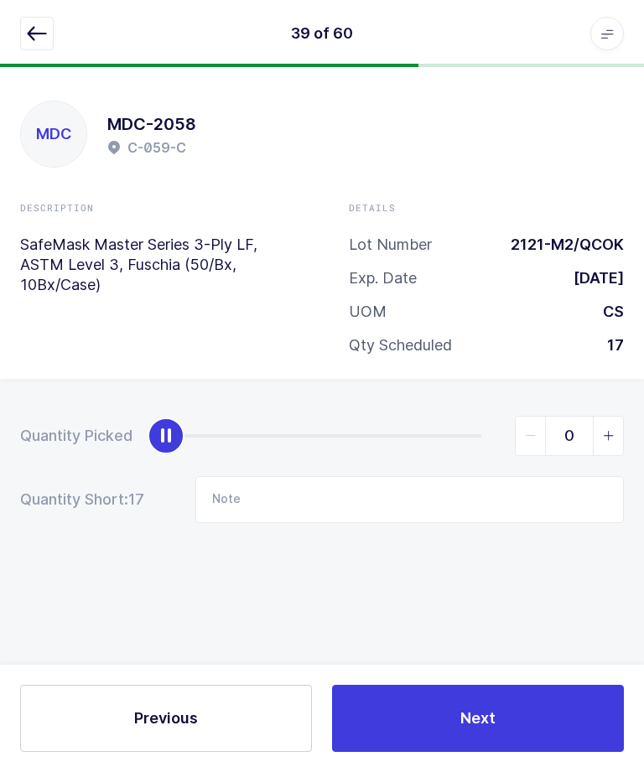
scroll to position [0, 0]
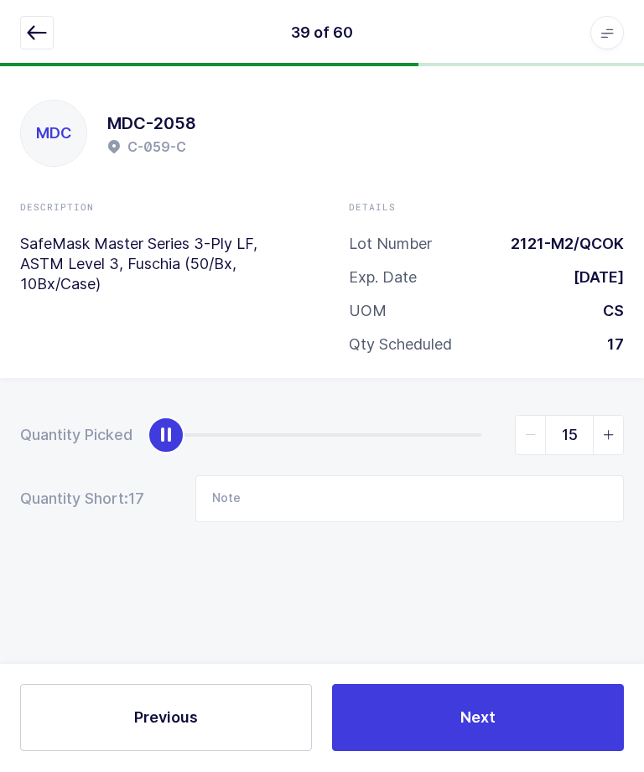
type input "17"
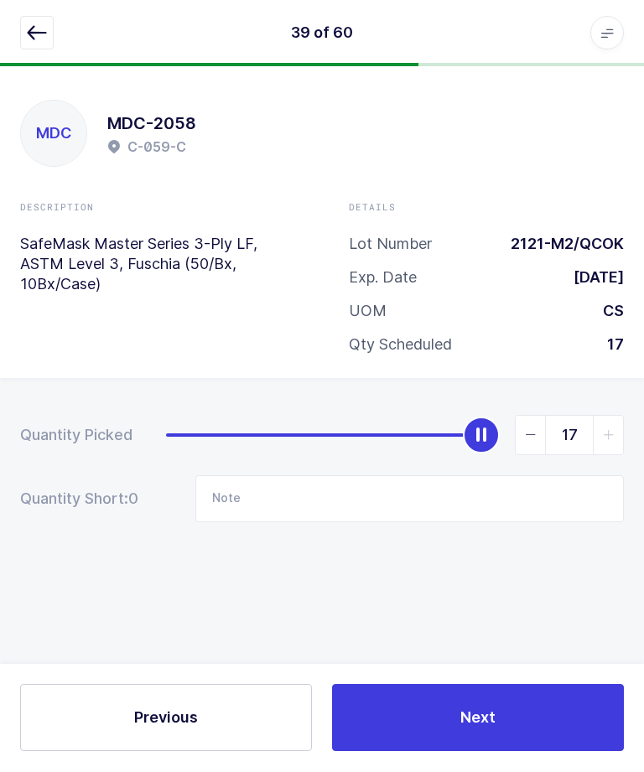
click at [497, 714] on div "MDC MDC-2058 C-059-C Description SafeMask Master Series 3-Ply LF, ASTM Level 3,…" at bounding box center [322, 419] width 644 height 705
click at [444, 746] on button "Next" at bounding box center [478, 718] width 292 height 67
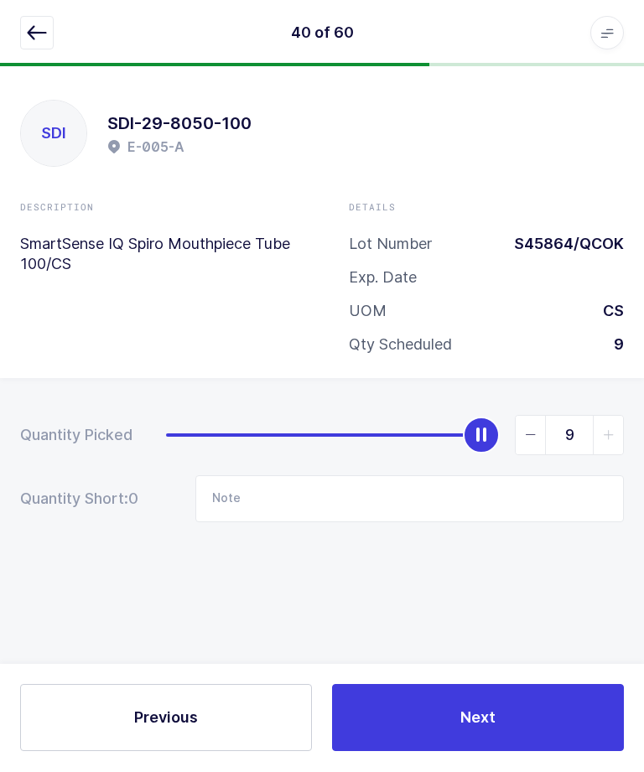
click at [29, 39] on icon "button" at bounding box center [37, 33] width 20 height 20
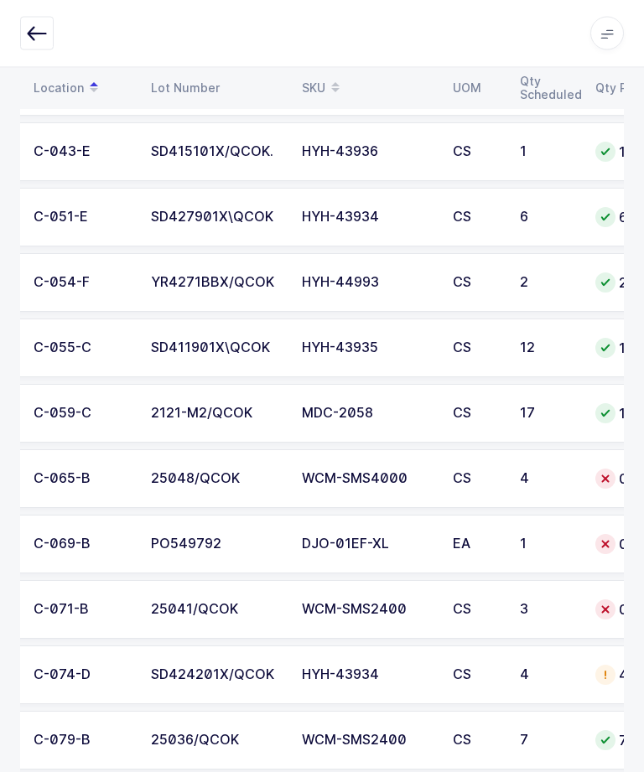
scroll to position [0, 117]
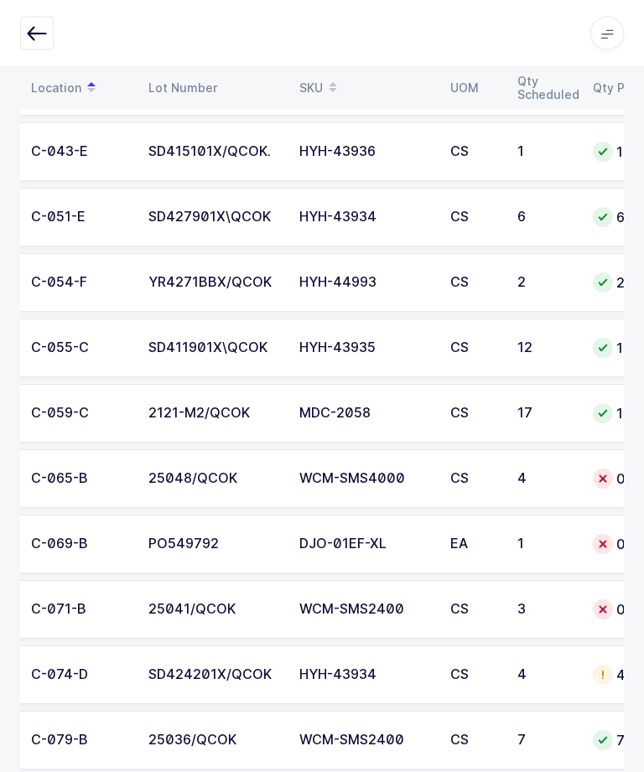
click at [172, 478] on div "25048/QCOK" at bounding box center [213, 479] width 131 height 15
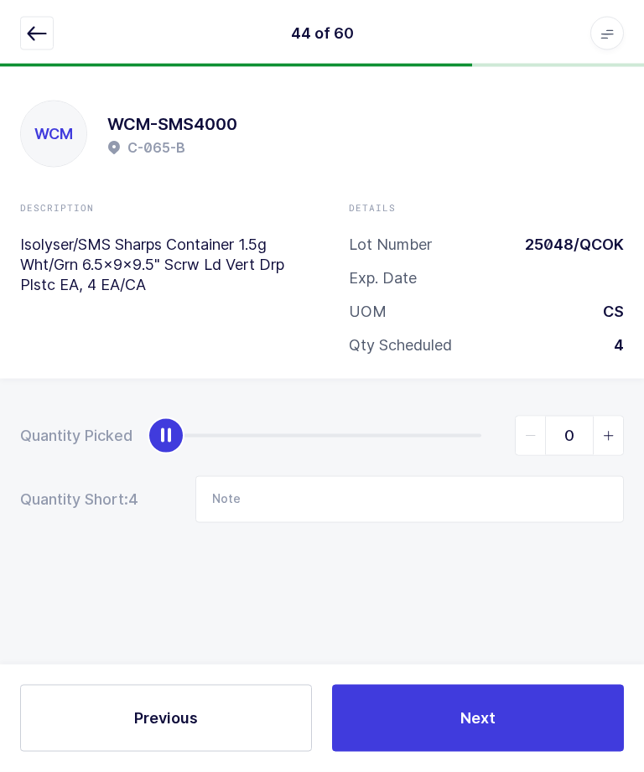
scroll to position [0, 0]
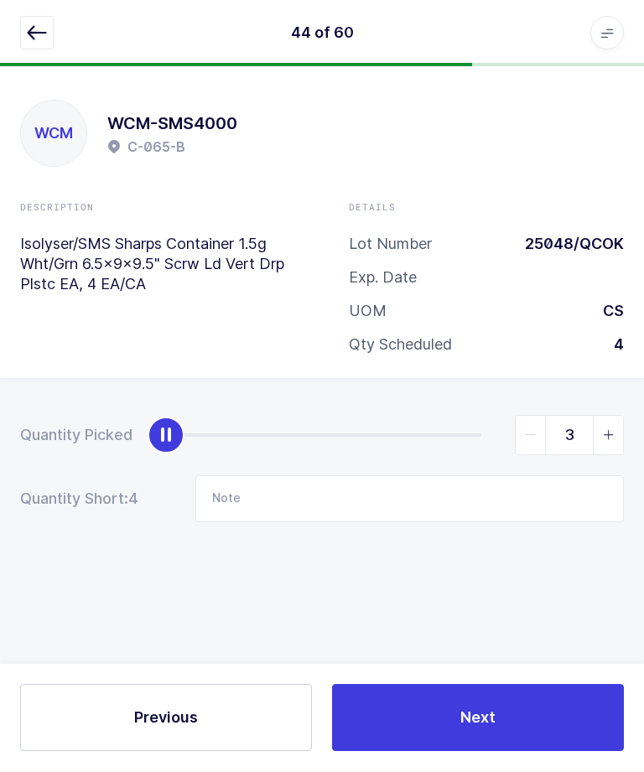
type input "4"
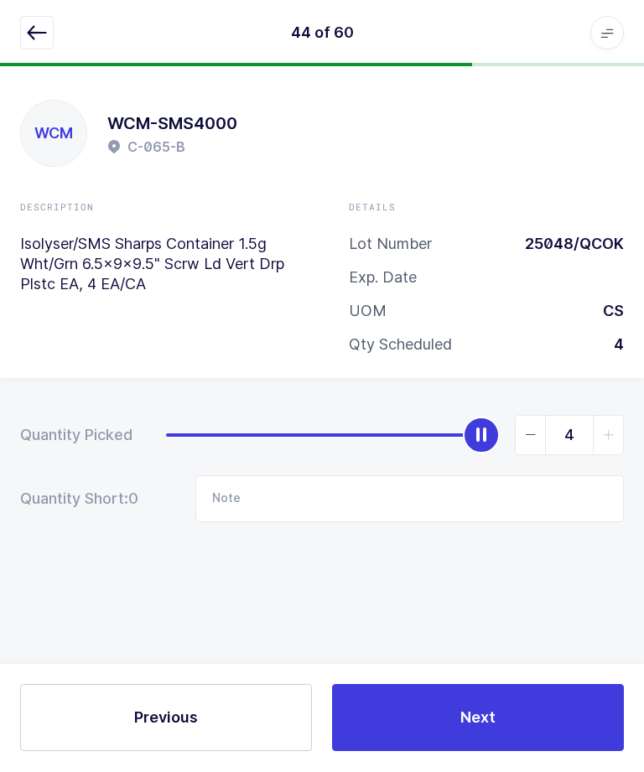
click at [444, 752] on button "Next" at bounding box center [478, 718] width 292 height 67
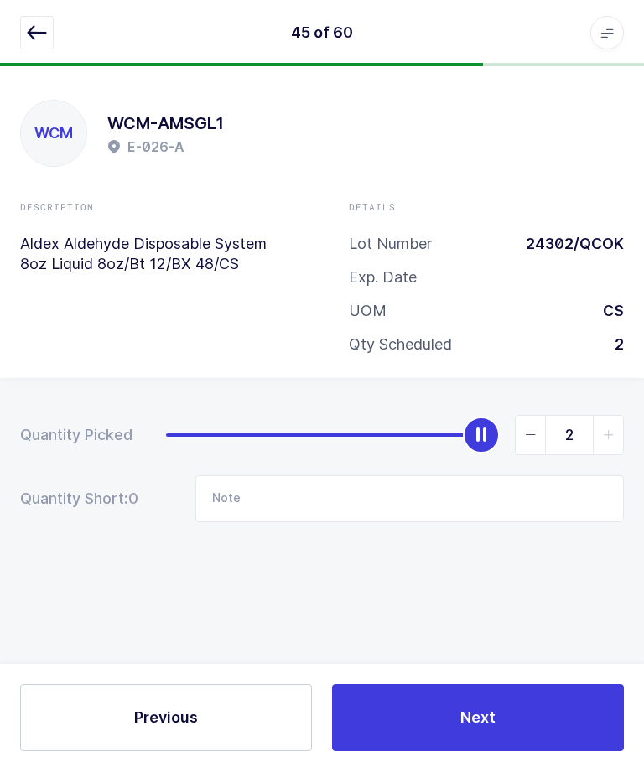
click at [19, 46] on div "45 of 60 Apps Core [GEOGRAPHIC_DATA] Admin Mission Control Purchasing [PERSON_N…" at bounding box center [322, 33] width 644 height 67
click at [35, 44] on button "button" at bounding box center [37, 34] width 34 height 34
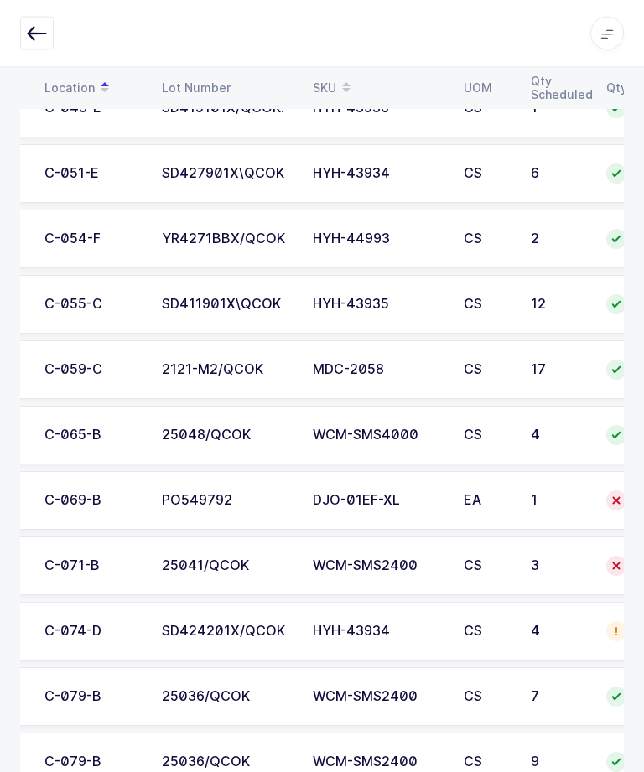
scroll to position [0, 122]
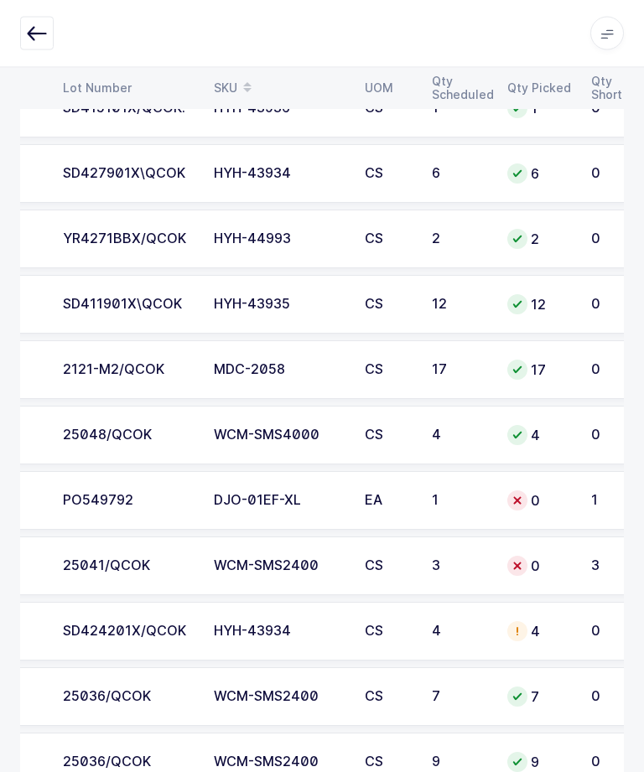
click at [205, 567] on td "WCM-SMS2400" at bounding box center [279, 567] width 151 height 59
